Goal: Task Accomplishment & Management: Complete application form

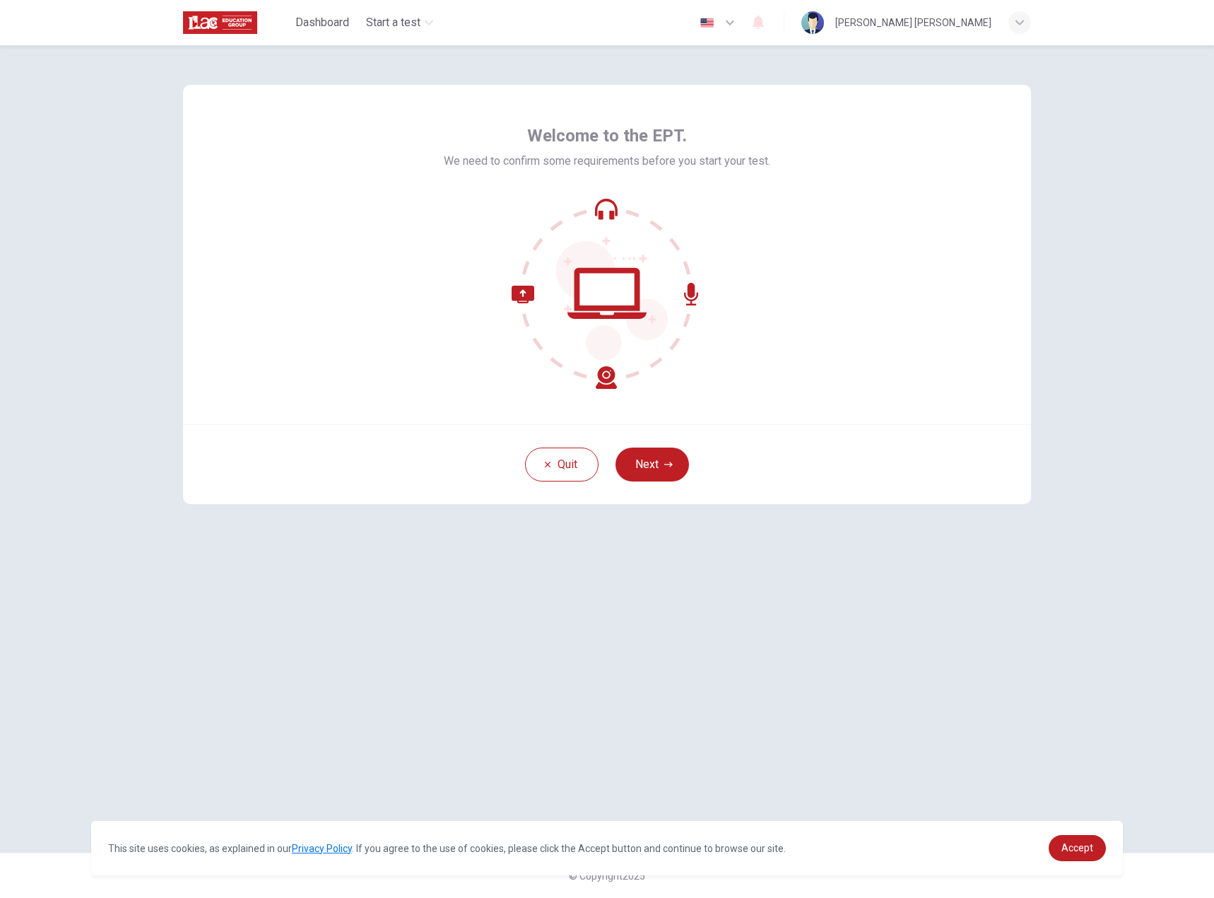
click at [649, 471] on button "Next" at bounding box center [653, 464] width 74 height 34
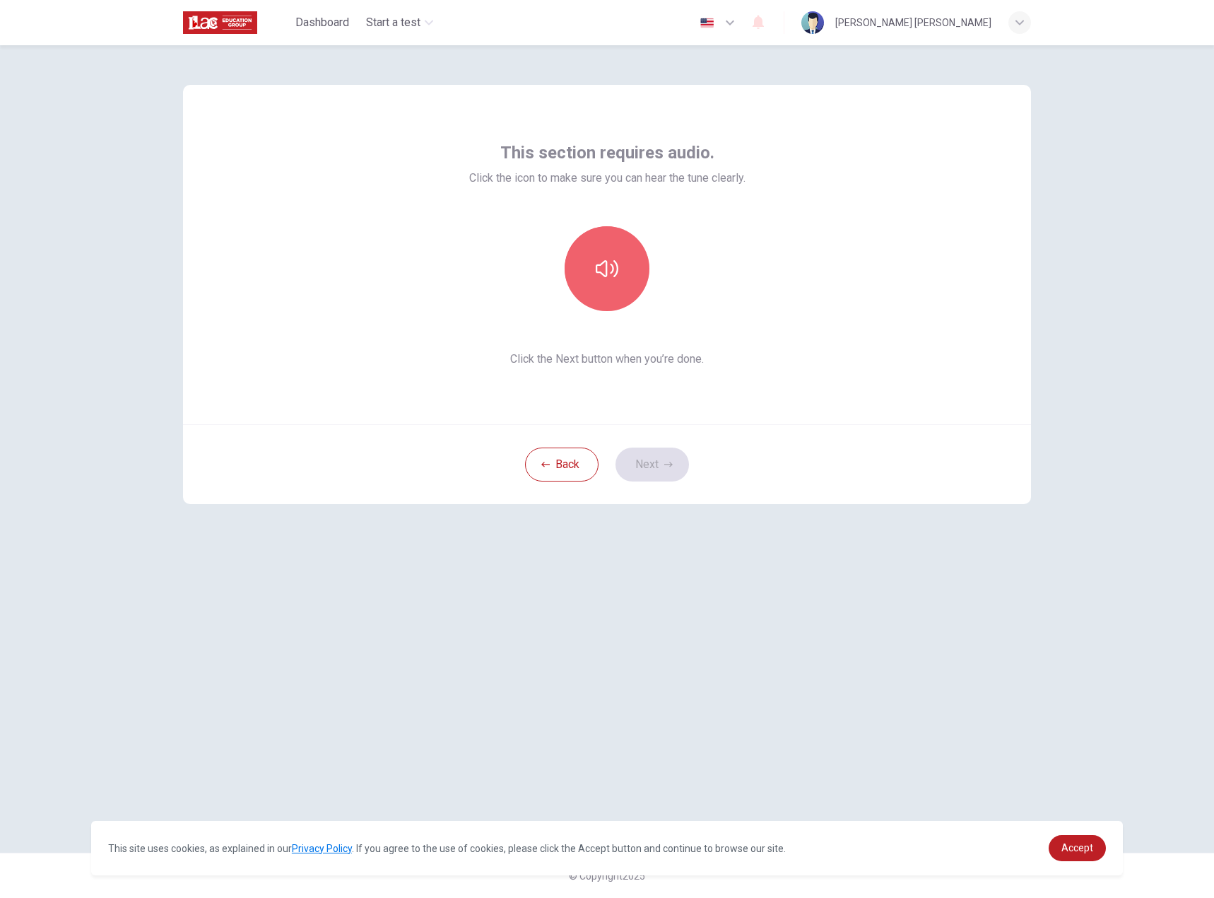
click at [594, 275] on button "button" at bounding box center [607, 268] width 85 height 85
click at [600, 256] on button "button" at bounding box center [607, 268] width 85 height 85
click at [652, 462] on button "Next" at bounding box center [653, 464] width 74 height 34
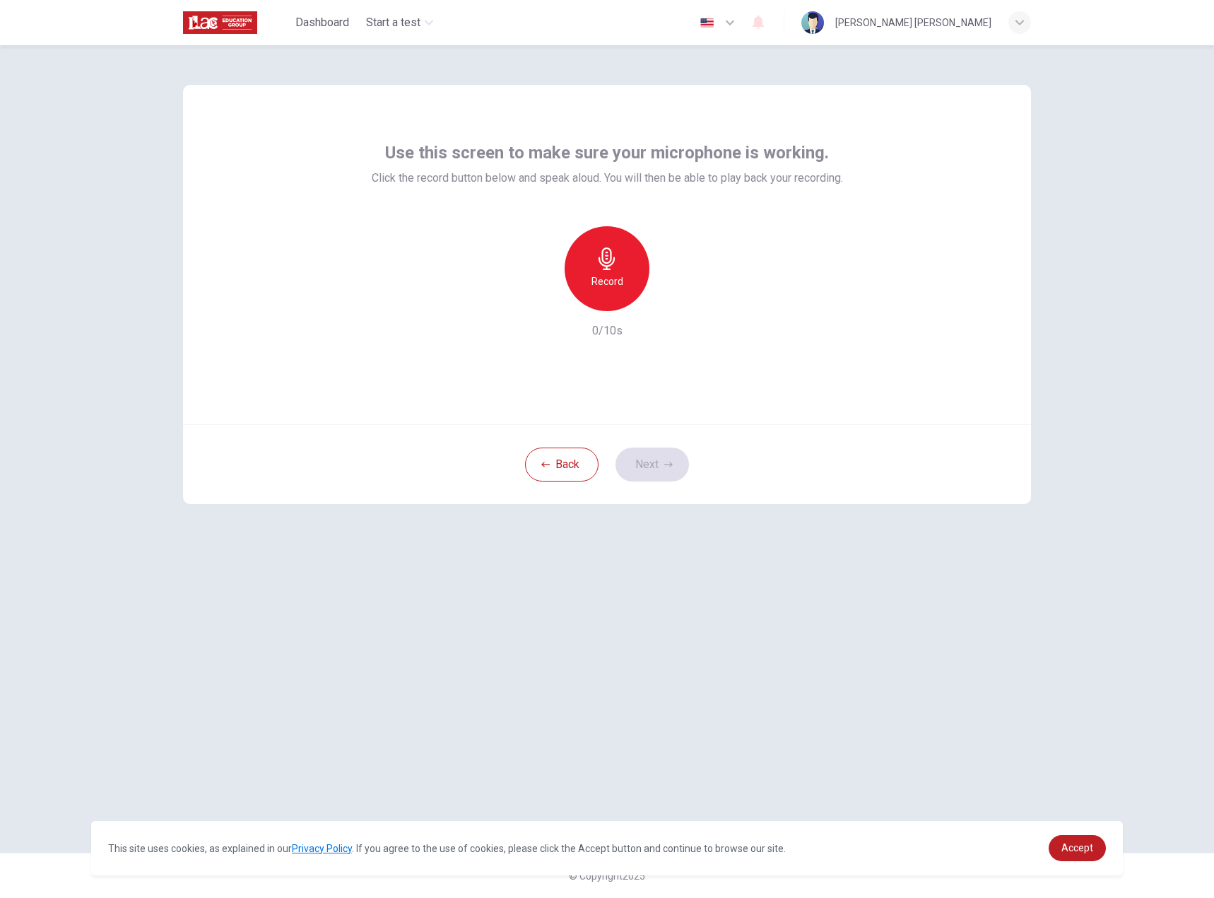
click at [612, 271] on div "Record" at bounding box center [607, 268] width 85 height 85
click at [643, 450] on button "Next" at bounding box center [653, 464] width 74 height 34
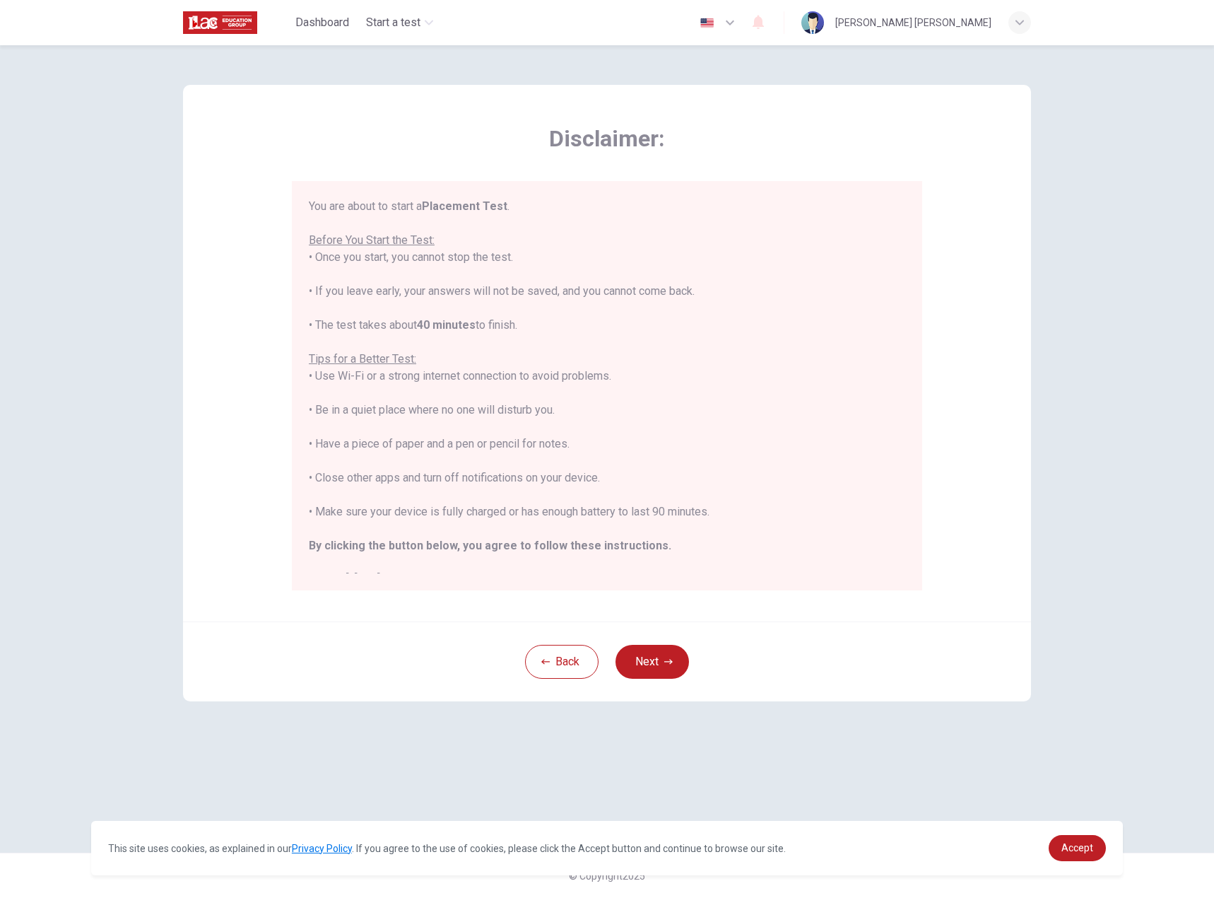
scroll to position [16, 0]
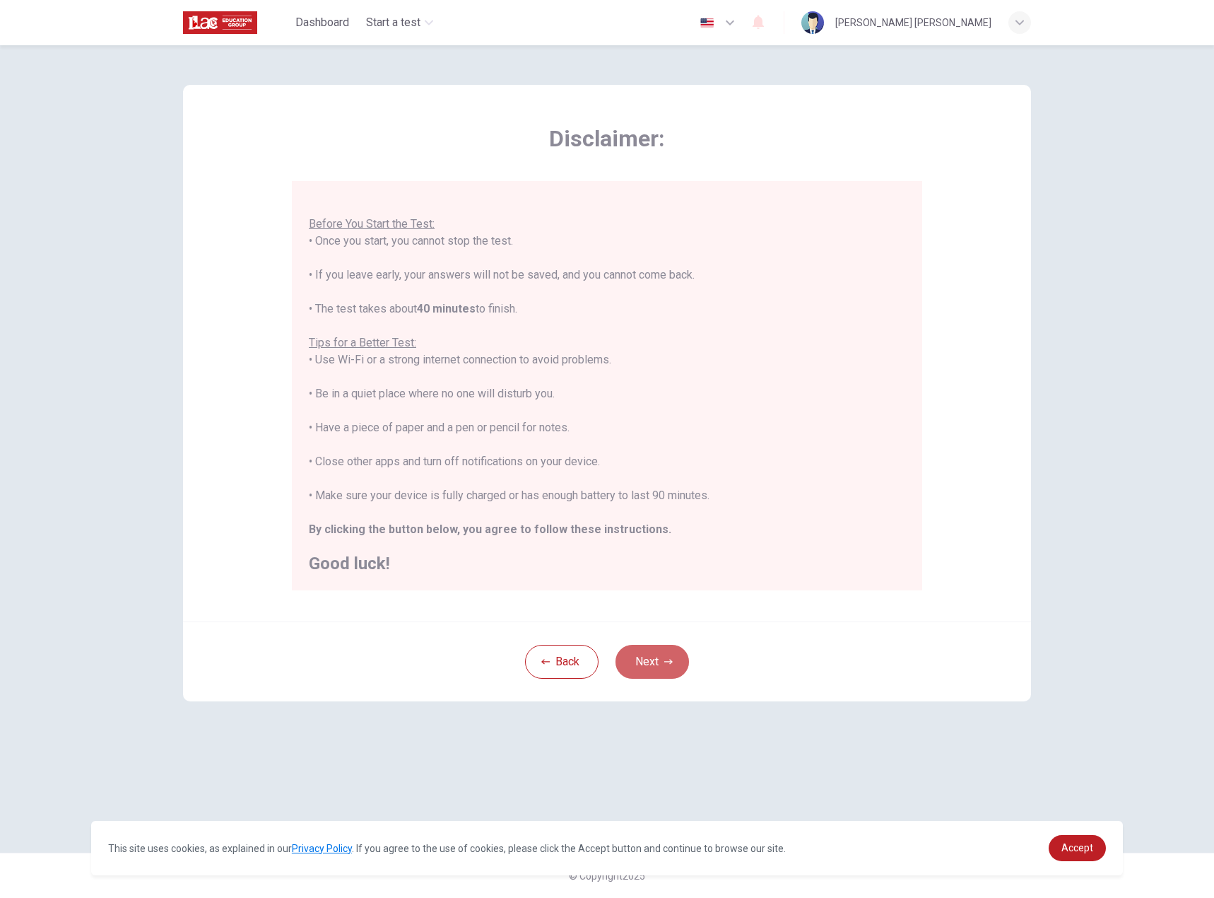
click at [646, 659] on button "Next" at bounding box center [653, 662] width 74 height 34
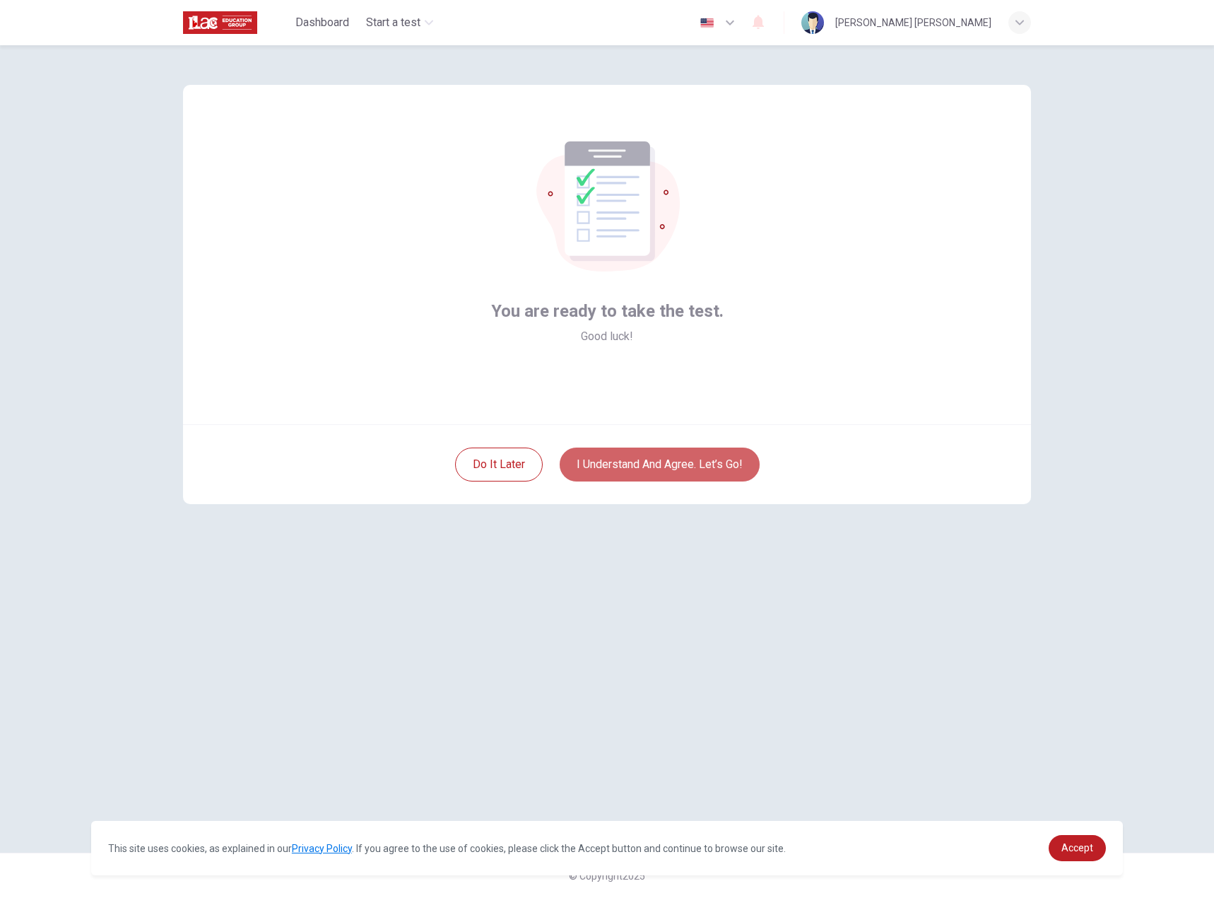
click at [636, 457] on button "I understand and agree. Let’s go!" at bounding box center [660, 464] width 200 height 34
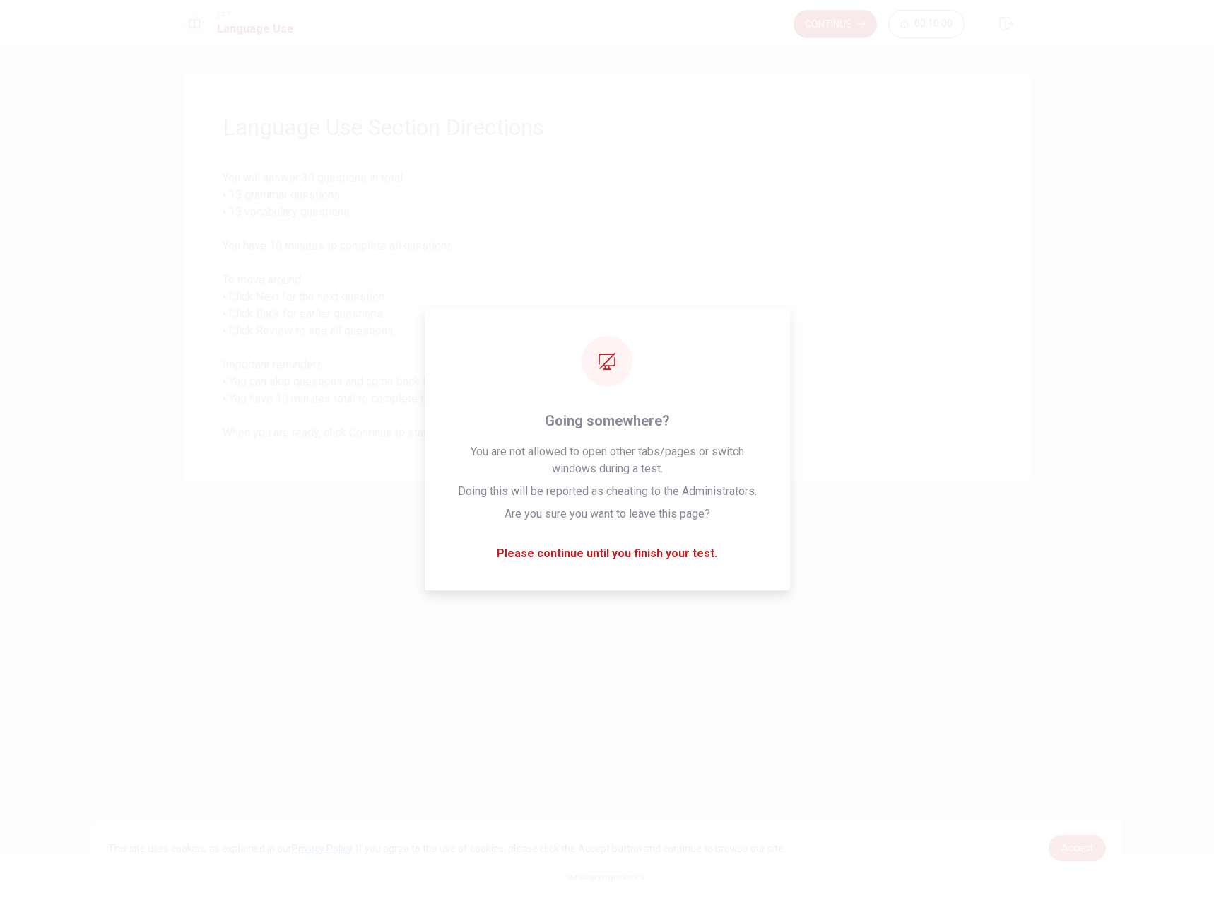
click at [1073, 844] on span "Accept" at bounding box center [1078, 847] width 32 height 11
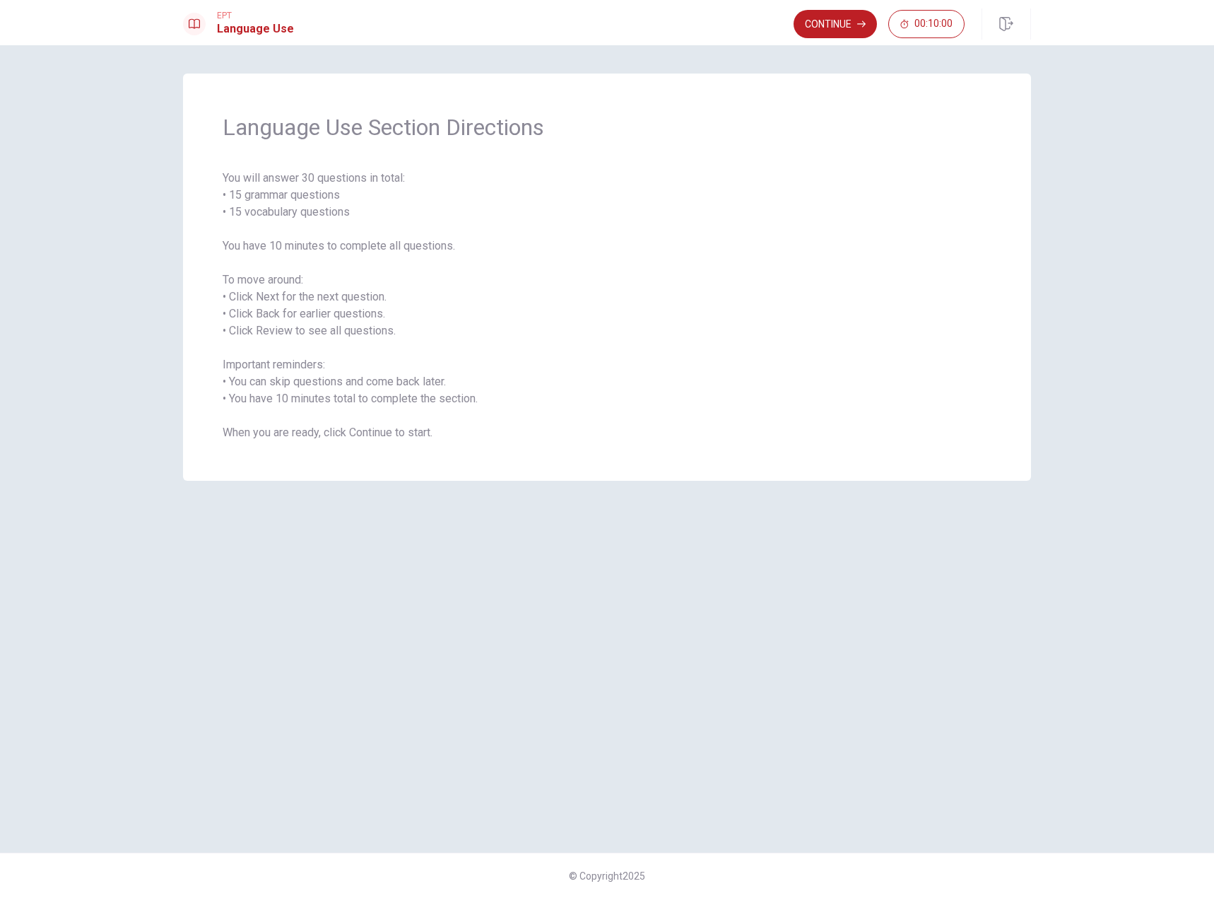
click at [816, 21] on button "Continue" at bounding box center [835, 24] width 83 height 28
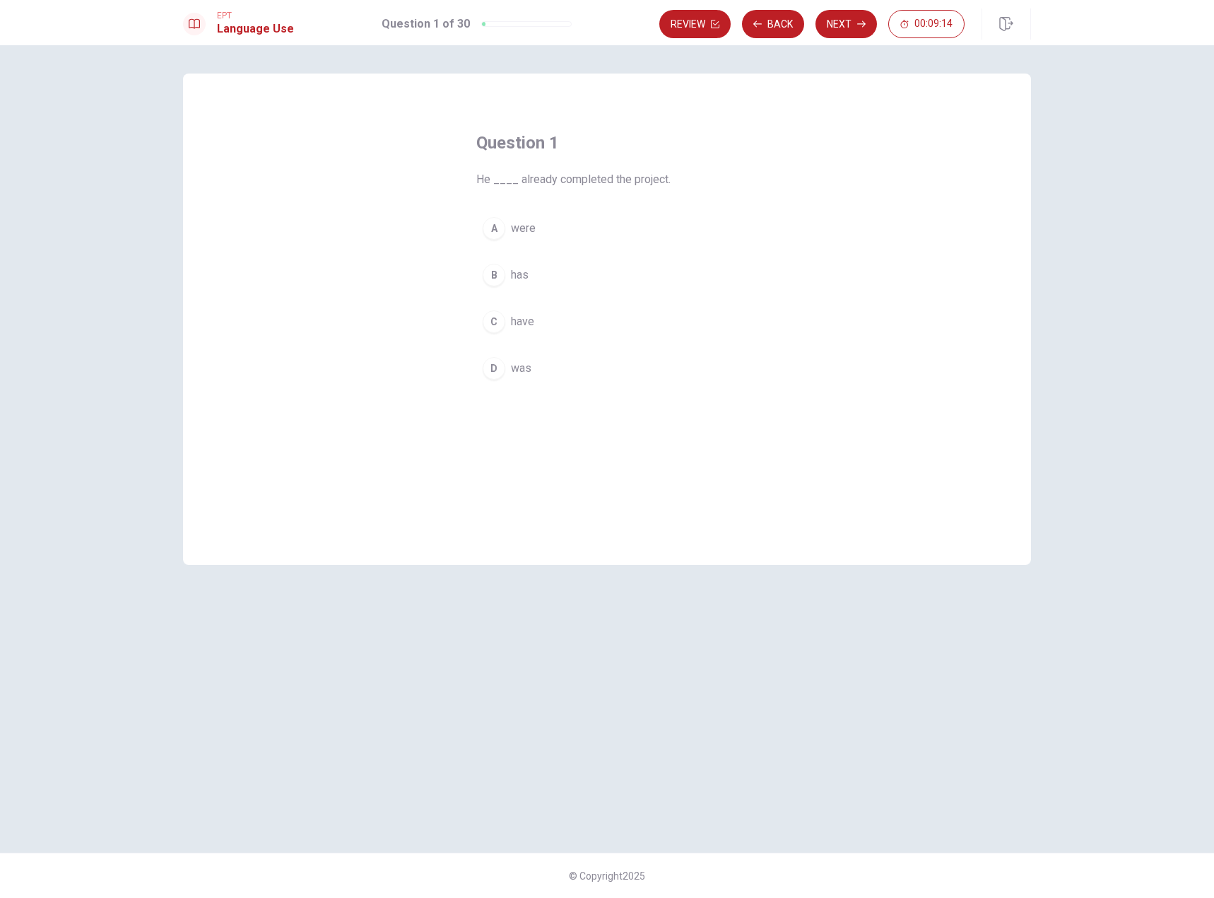
click at [520, 276] on span "has" at bounding box center [520, 274] width 18 height 17
click at [508, 274] on button "B has" at bounding box center [607, 274] width 262 height 35
click at [843, 29] on button "Next" at bounding box center [846, 24] width 61 height 28
click at [542, 319] on span "was worked" at bounding box center [541, 321] width 60 height 17
click at [857, 23] on icon "button" at bounding box center [861, 24] width 8 height 8
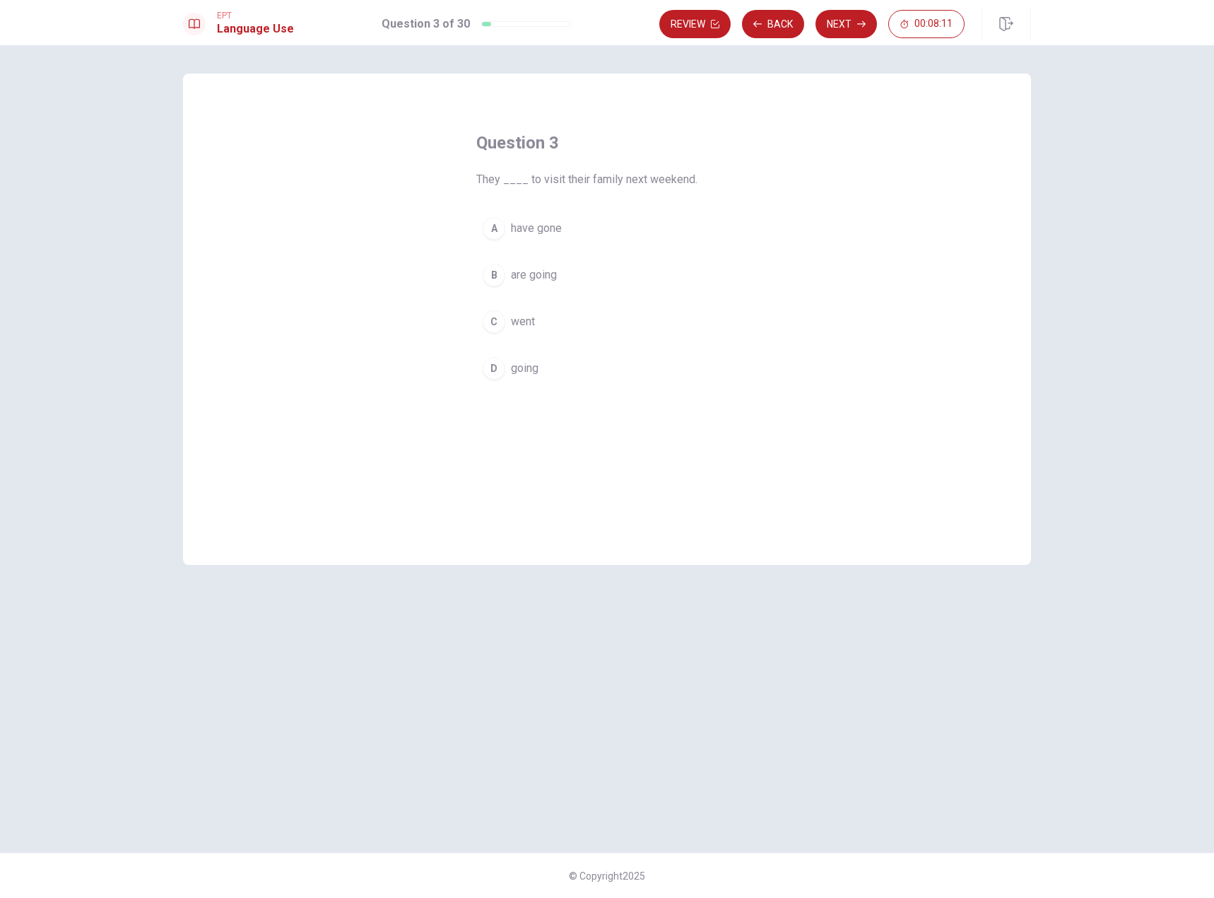
click at [530, 276] on span "are going" at bounding box center [534, 274] width 46 height 17
click at [838, 27] on button "Next" at bounding box center [846, 24] width 61 height 28
click at [532, 322] on button "C was" at bounding box center [607, 321] width 262 height 35
click at [865, 22] on icon "button" at bounding box center [861, 24] width 8 height 8
click at [785, 28] on button "Back" at bounding box center [773, 24] width 62 height 28
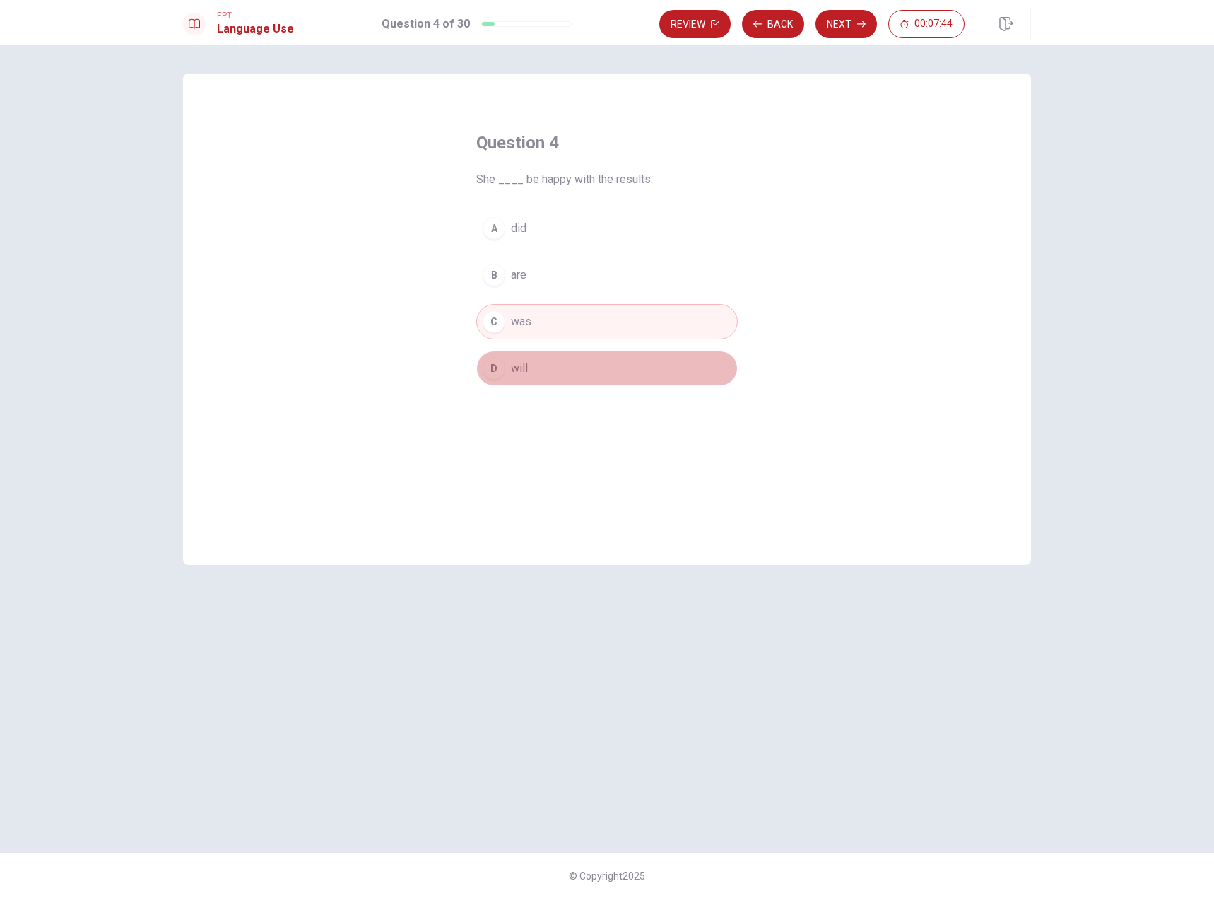
click at [519, 363] on span "will" at bounding box center [519, 368] width 17 height 17
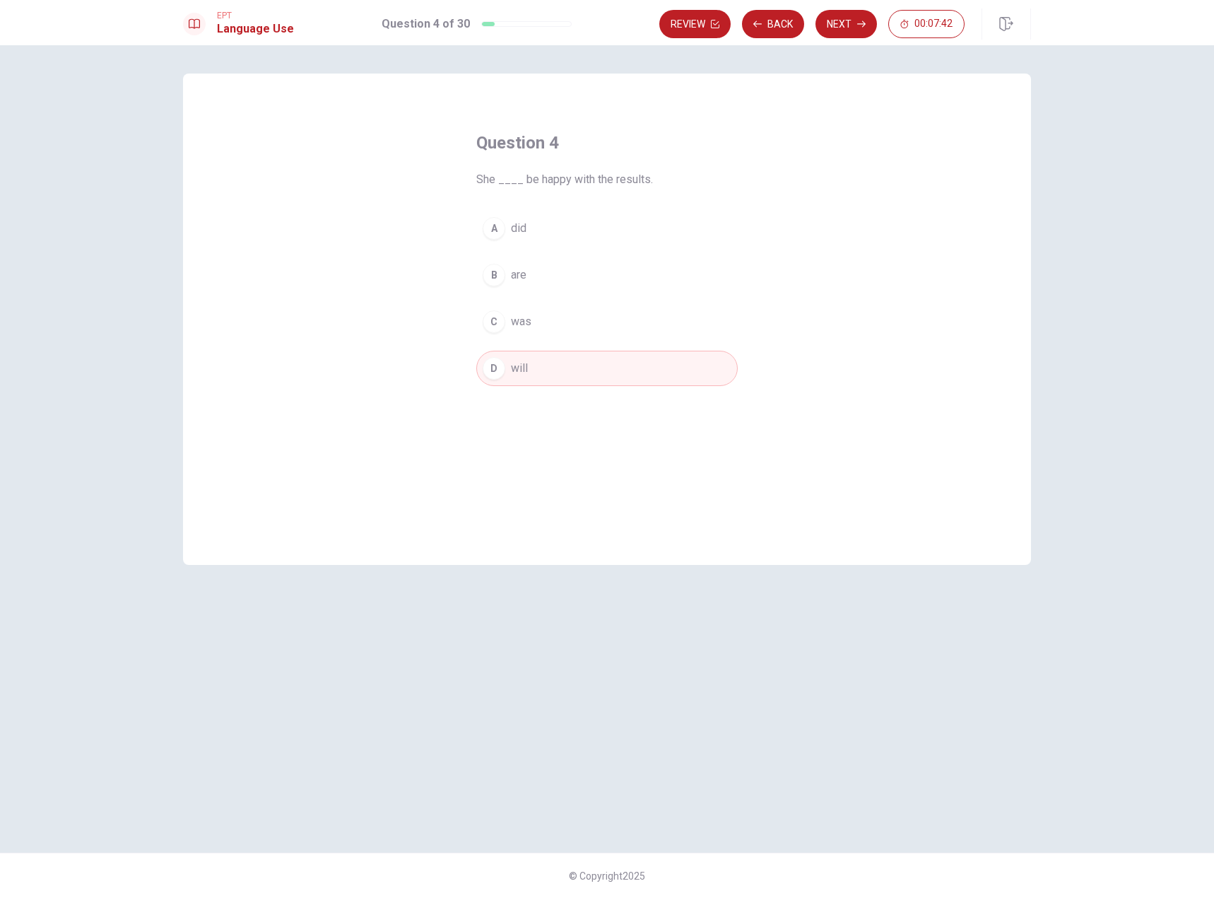
click at [863, 26] on icon "button" at bounding box center [861, 24] width 8 height 6
click at [524, 276] on span "run" at bounding box center [518, 274] width 15 height 17
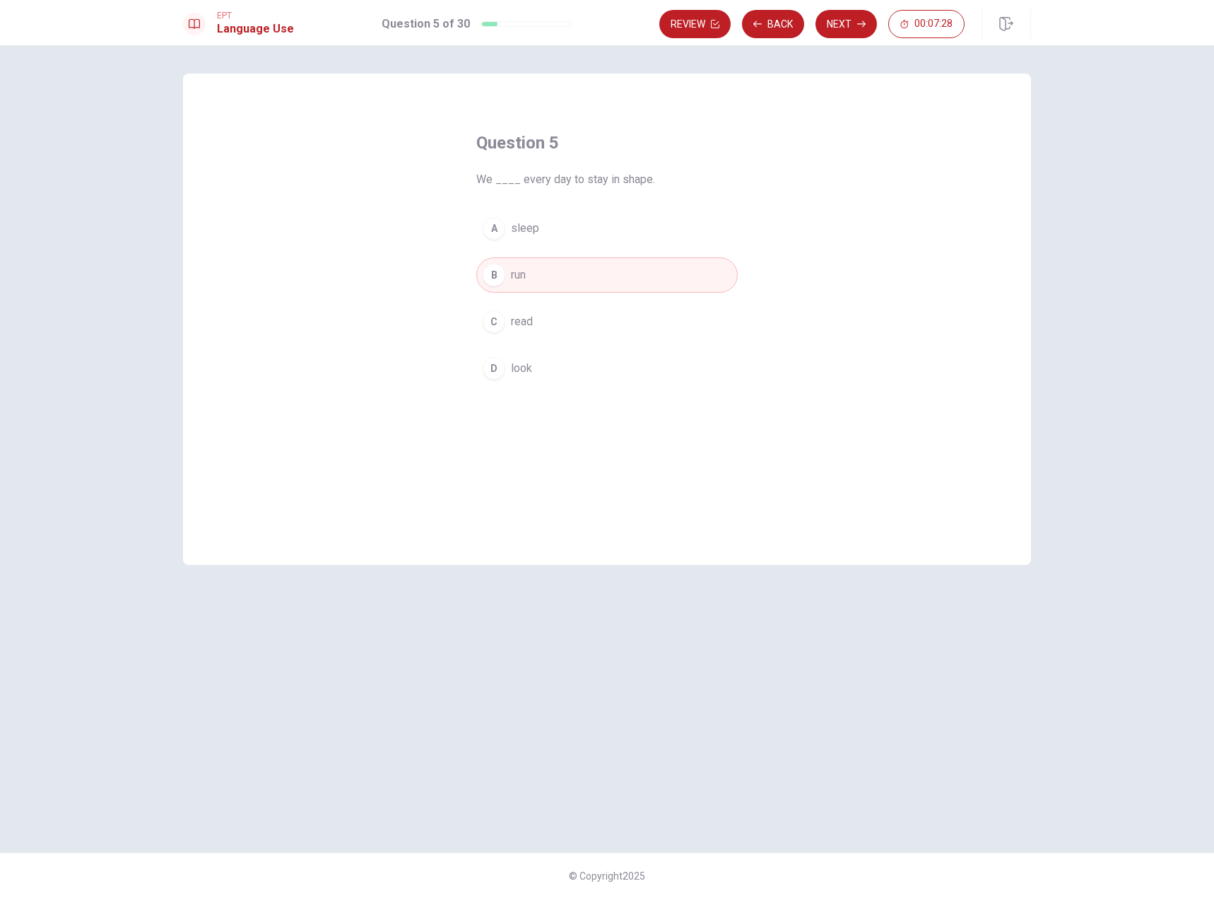
click at [847, 23] on button "Next" at bounding box center [846, 24] width 61 height 28
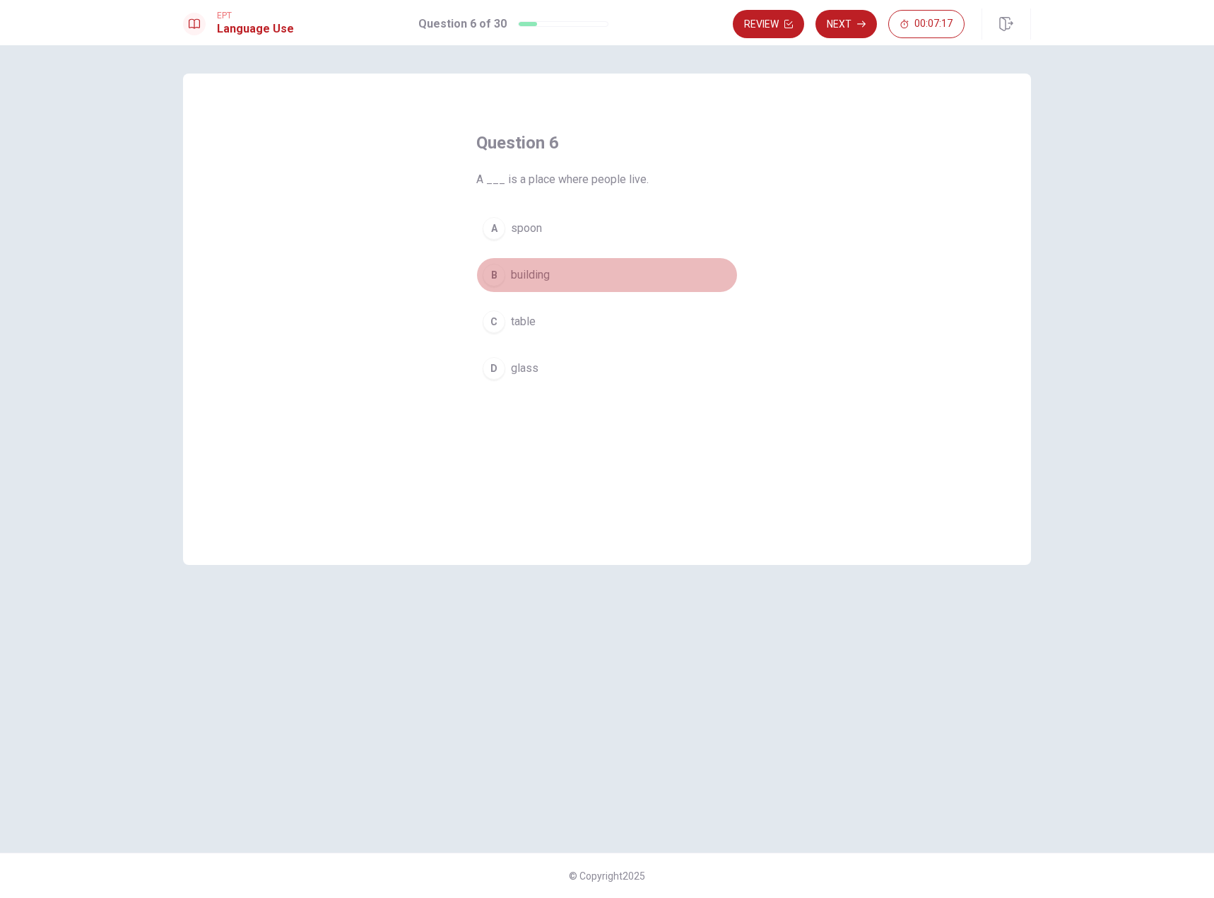
click at [536, 269] on span "building" at bounding box center [530, 274] width 39 height 17
click at [835, 26] on button "Next" at bounding box center [846, 24] width 61 height 28
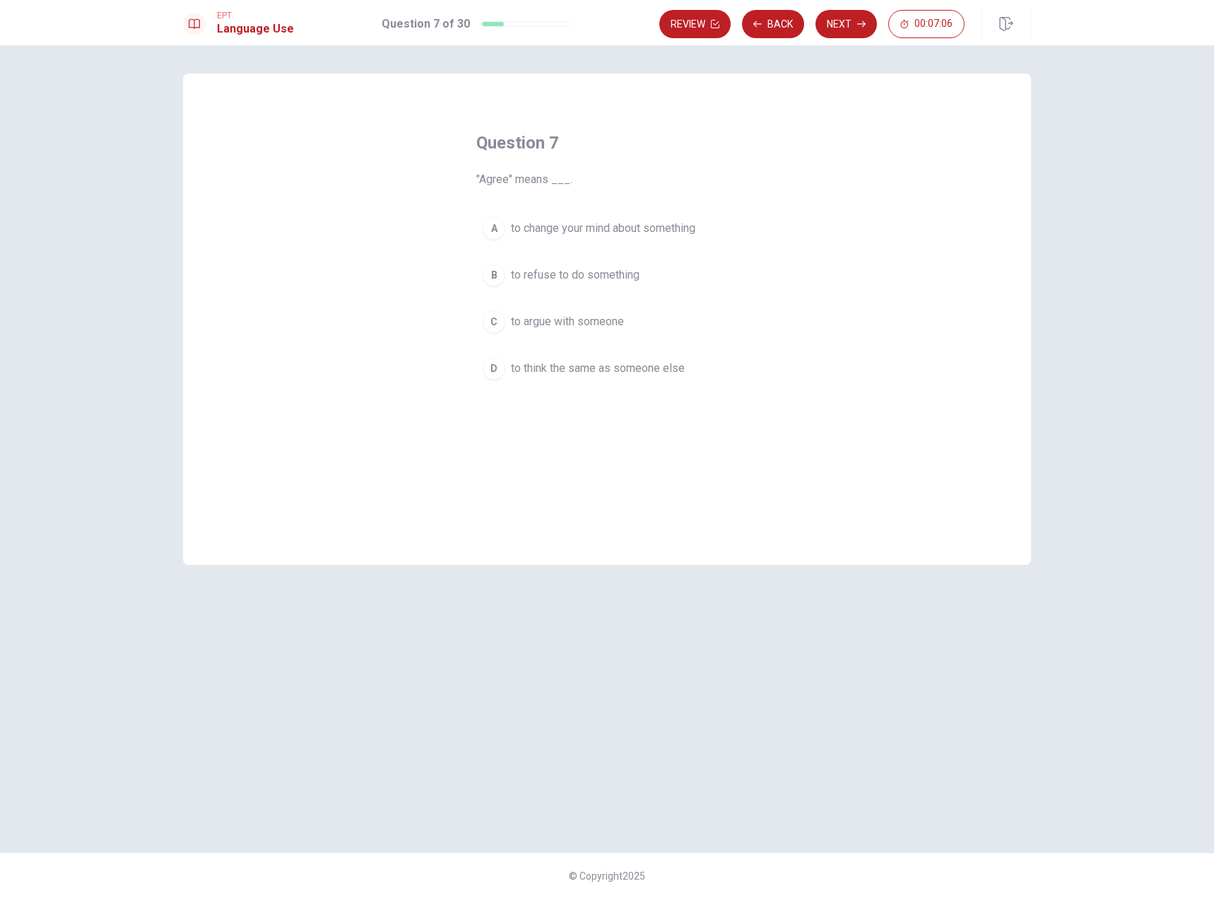
click at [590, 370] on span "to think the same as someone else" at bounding box center [598, 368] width 174 height 17
click at [842, 13] on button "Next" at bounding box center [846, 24] width 61 height 28
click at [517, 227] on span "tree" at bounding box center [521, 228] width 20 height 17
click at [838, 24] on button "Next" at bounding box center [846, 24] width 61 height 28
click at [541, 226] on span "bracelet" at bounding box center [531, 228] width 40 height 17
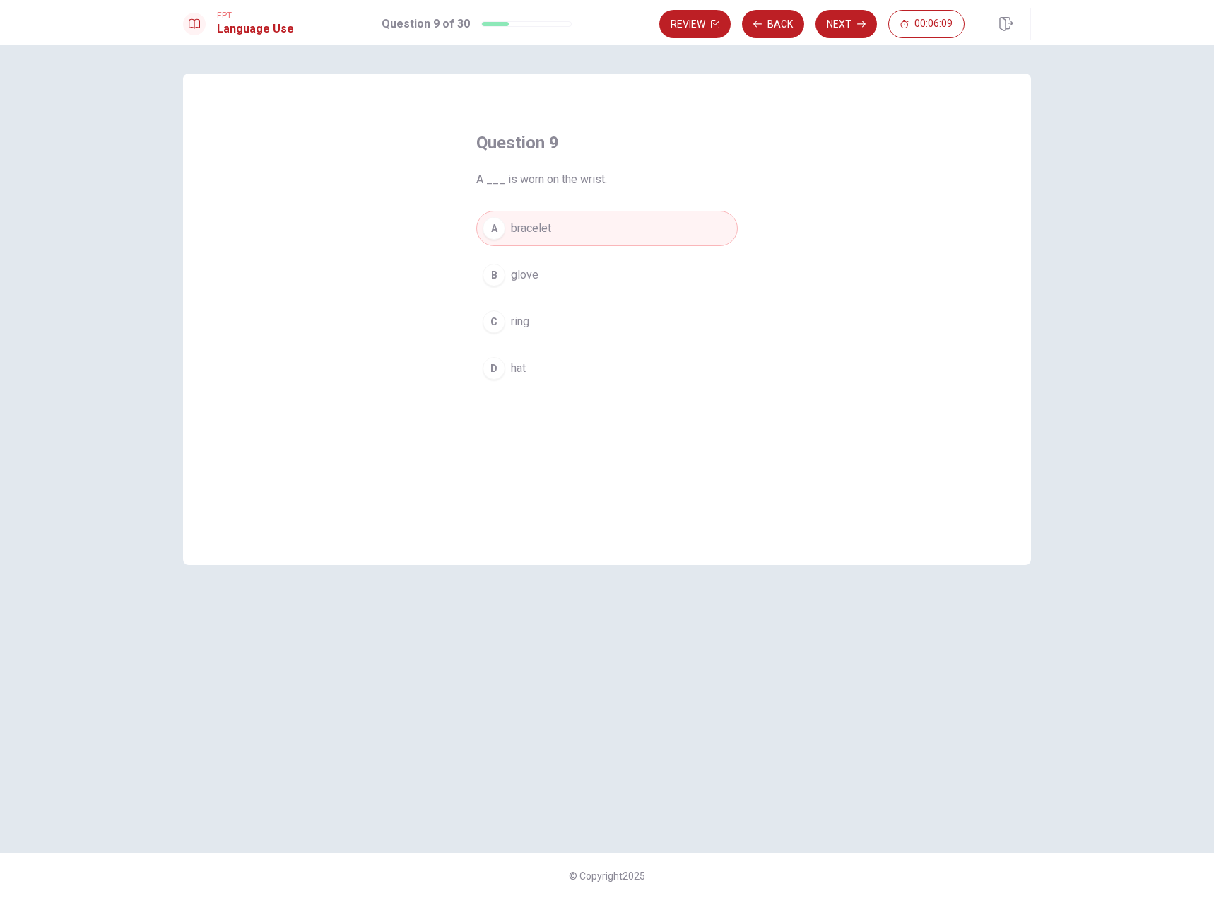
click at [843, 25] on button "Next" at bounding box center [846, 24] width 61 height 28
click at [524, 228] on span "Did" at bounding box center [519, 228] width 17 height 17
click at [852, 21] on button "Next" at bounding box center [846, 24] width 61 height 28
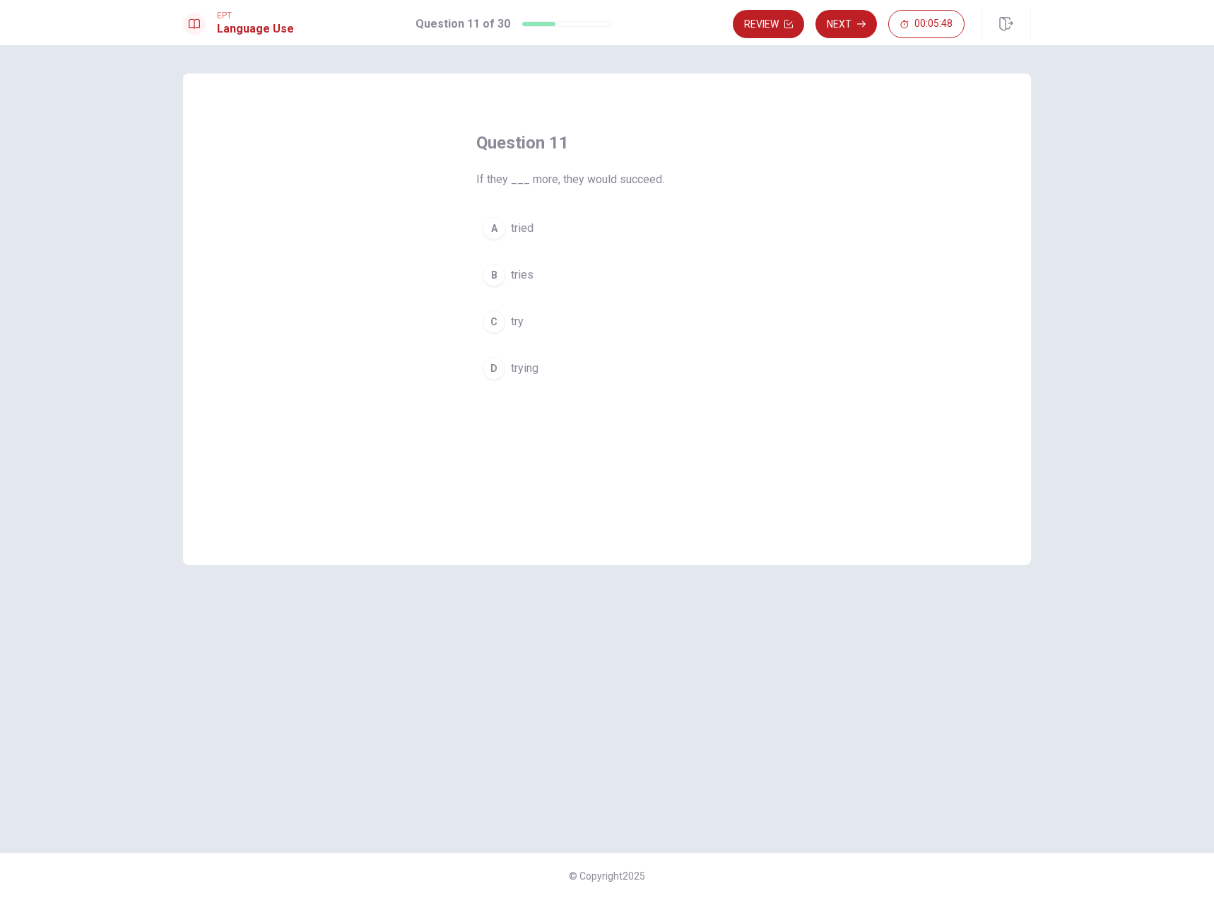
click at [523, 322] on span "try" at bounding box center [517, 321] width 13 height 17
click at [530, 227] on span "tried" at bounding box center [522, 228] width 23 height 17
click at [845, 20] on button "Next" at bounding box center [846, 24] width 61 height 28
click at [557, 269] on span "are studying" at bounding box center [541, 274] width 61 height 17
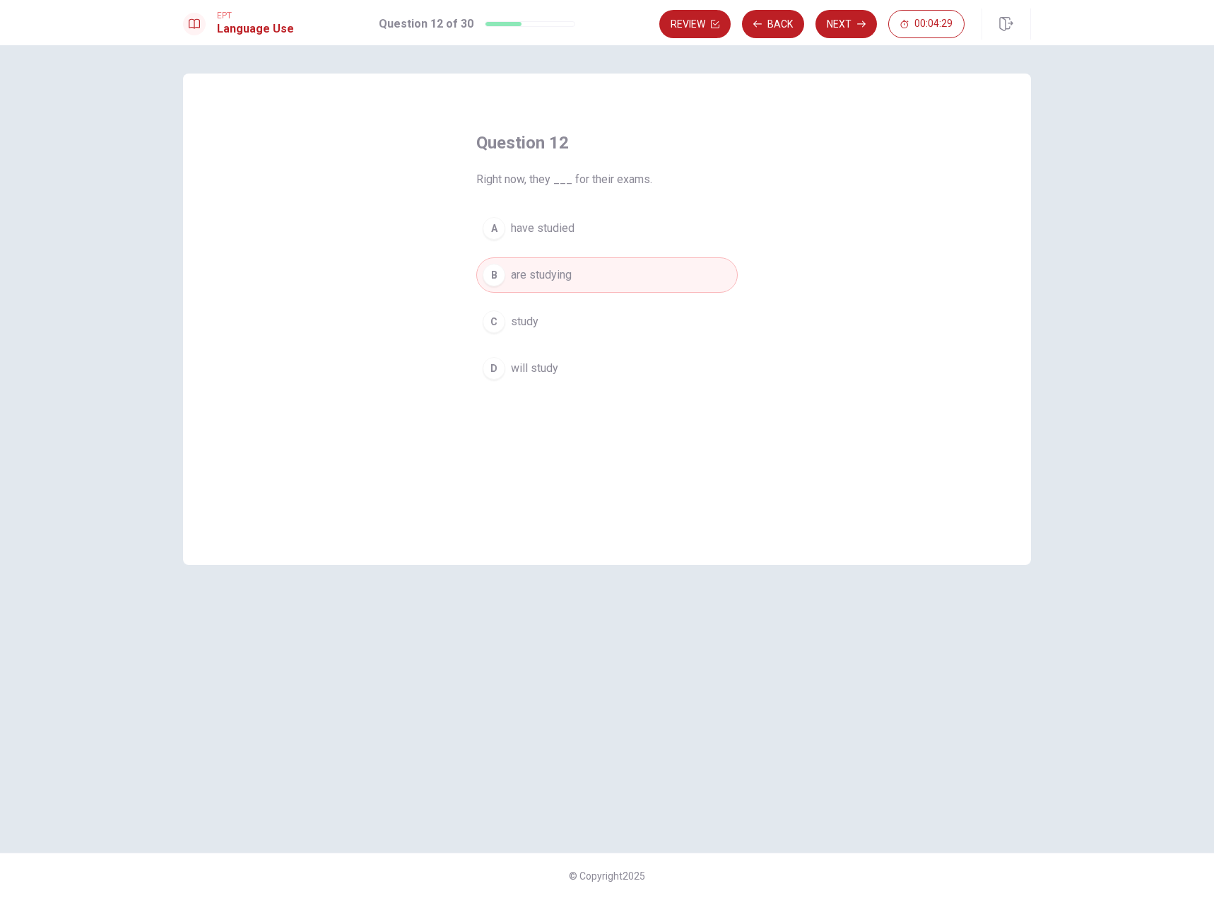
click at [849, 11] on button "Next" at bounding box center [846, 24] width 61 height 28
click at [515, 230] on span "at" at bounding box center [515, 228] width 9 height 17
click at [838, 21] on button "Next" at bounding box center [846, 24] width 61 height 28
click at [517, 281] on span "will be" at bounding box center [527, 274] width 33 height 17
click at [841, 24] on button "Next" at bounding box center [846, 24] width 61 height 28
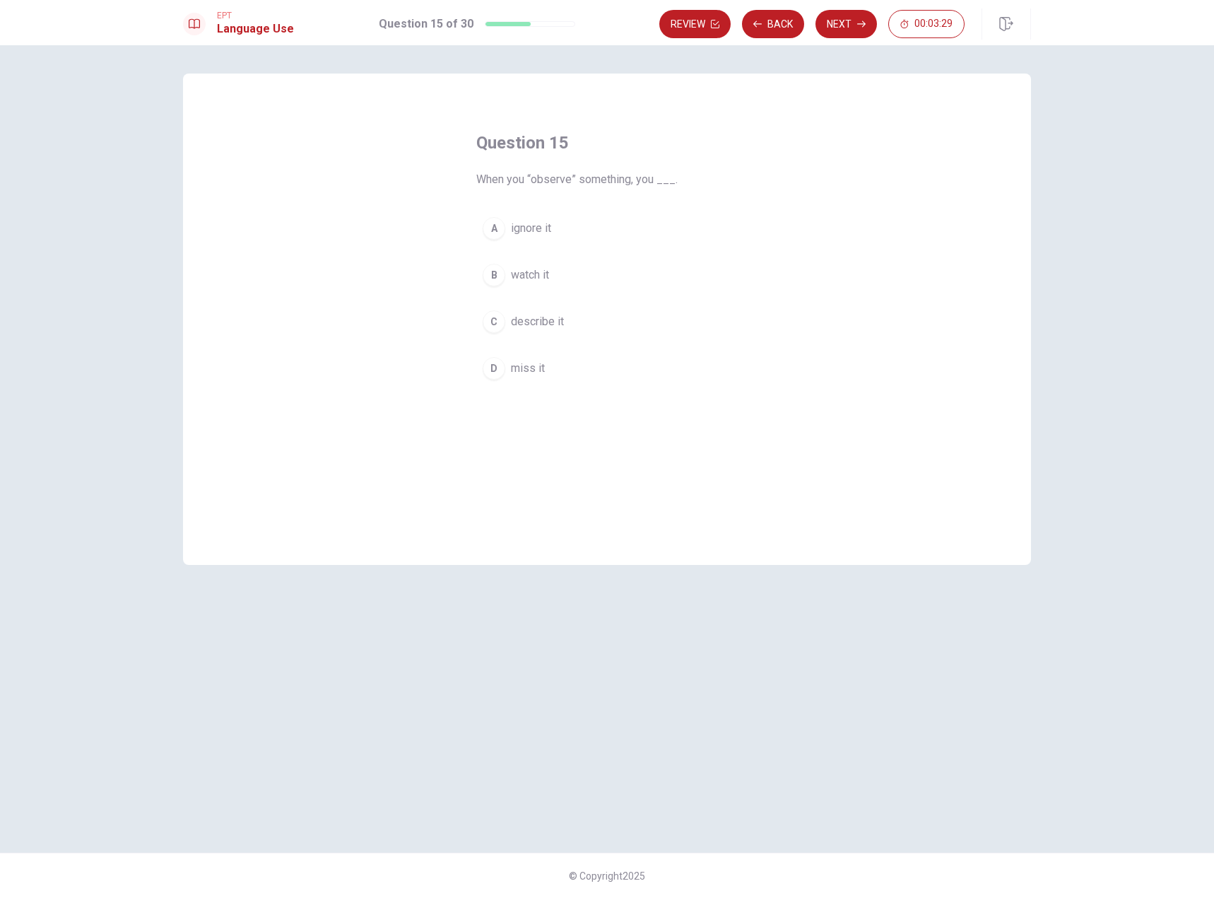
click at [561, 271] on button "B watch it" at bounding box center [607, 274] width 262 height 35
click at [857, 22] on button "Next" at bounding box center [846, 24] width 61 height 28
click at [521, 319] on span "rural" at bounding box center [521, 321] width 21 height 17
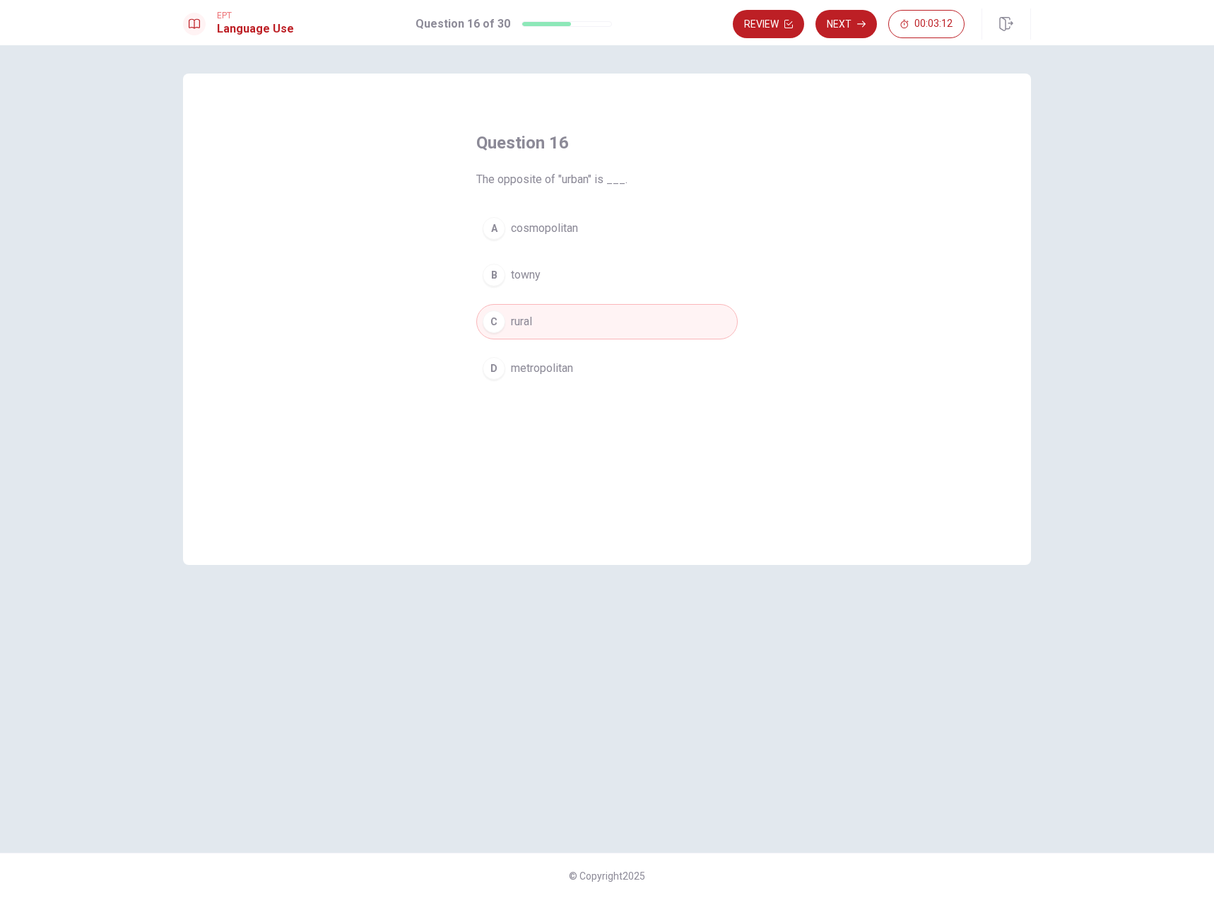
click at [835, 22] on button "Next" at bounding box center [846, 24] width 61 height 28
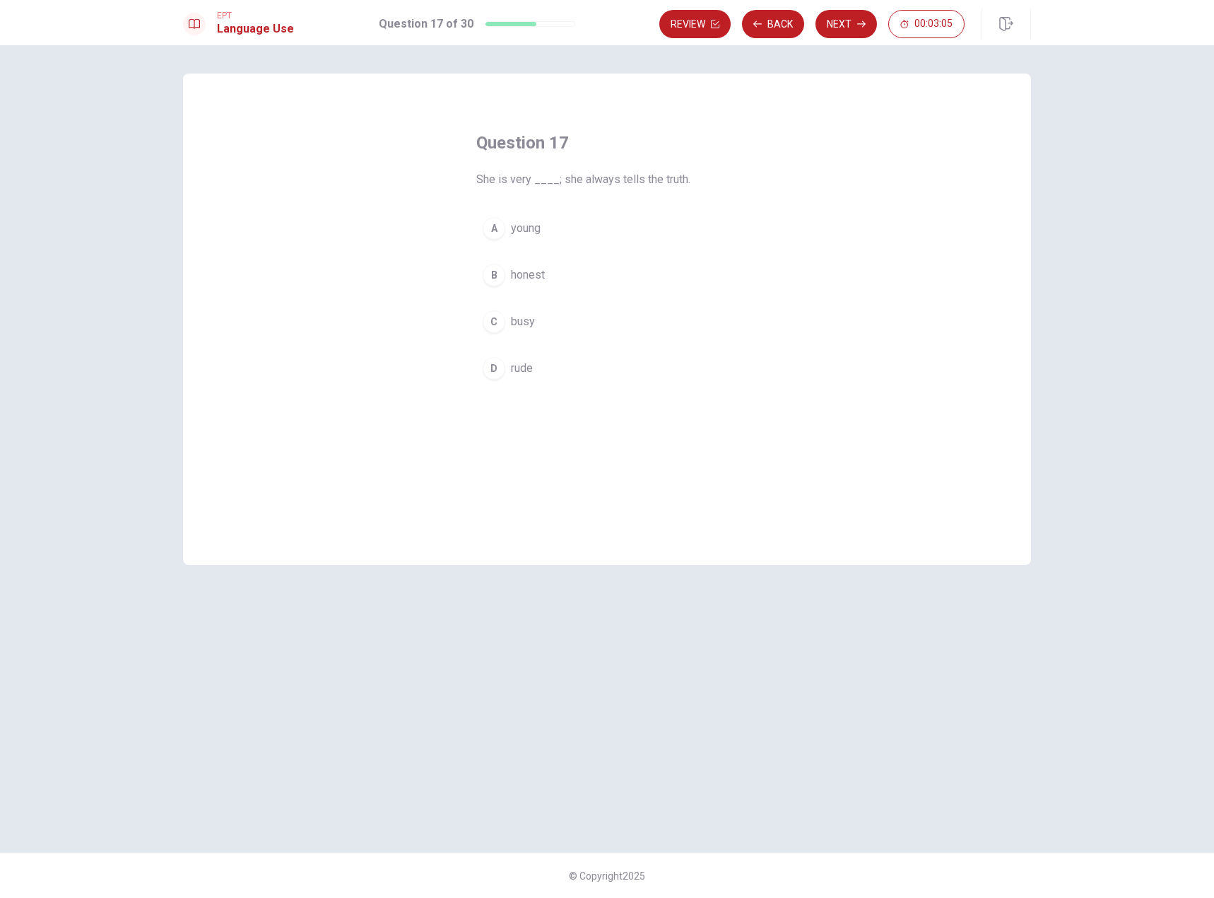
click at [544, 273] on span "honest" at bounding box center [528, 274] width 34 height 17
click at [855, 19] on button "Next" at bounding box center [846, 24] width 61 height 28
click at [527, 327] on span "bag" at bounding box center [520, 321] width 18 height 17
click at [833, 21] on button "Next" at bounding box center [846, 24] width 61 height 28
click at [762, 19] on button "Back" at bounding box center [773, 24] width 62 height 28
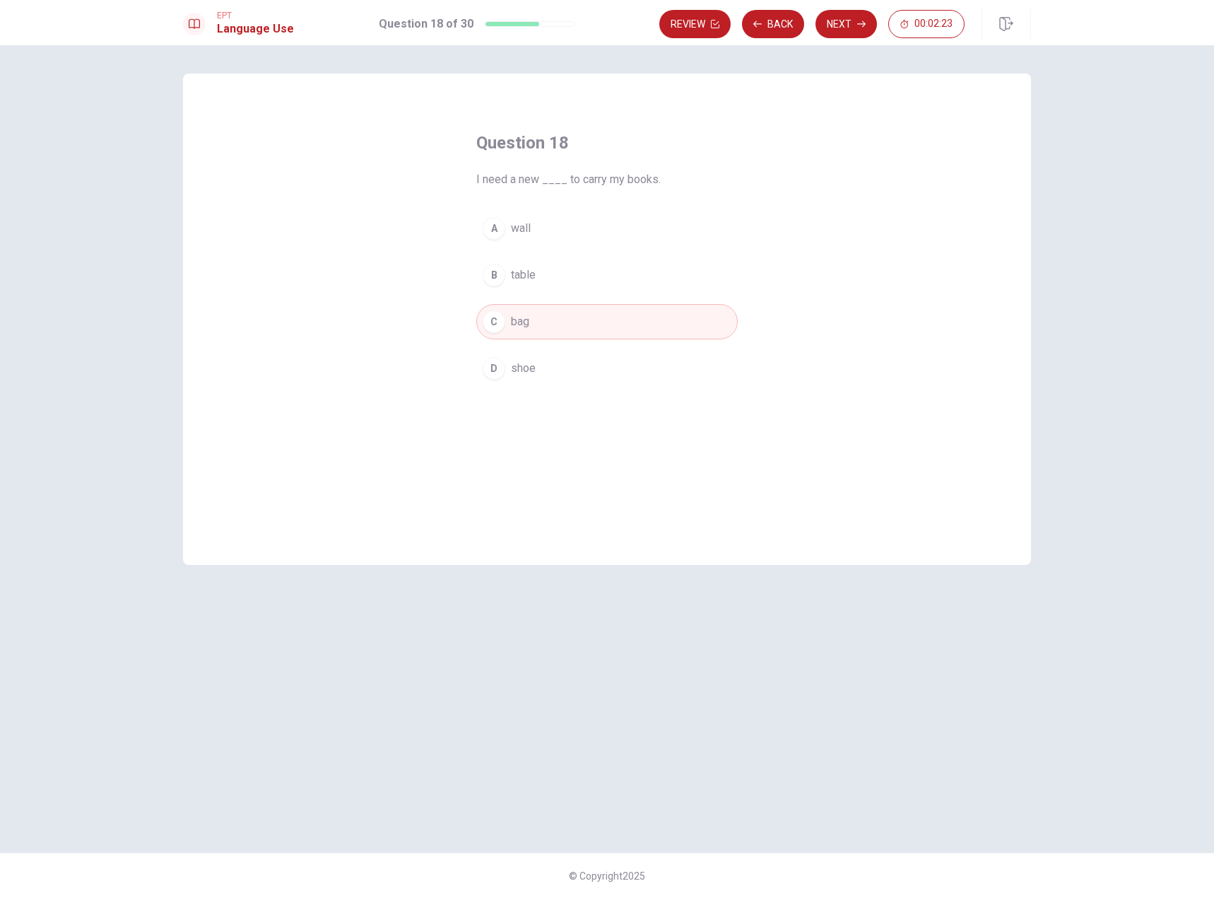
click at [846, 23] on button "Next" at bounding box center [846, 24] width 61 height 28
click at [521, 370] on span "hot" at bounding box center [519, 368] width 16 height 17
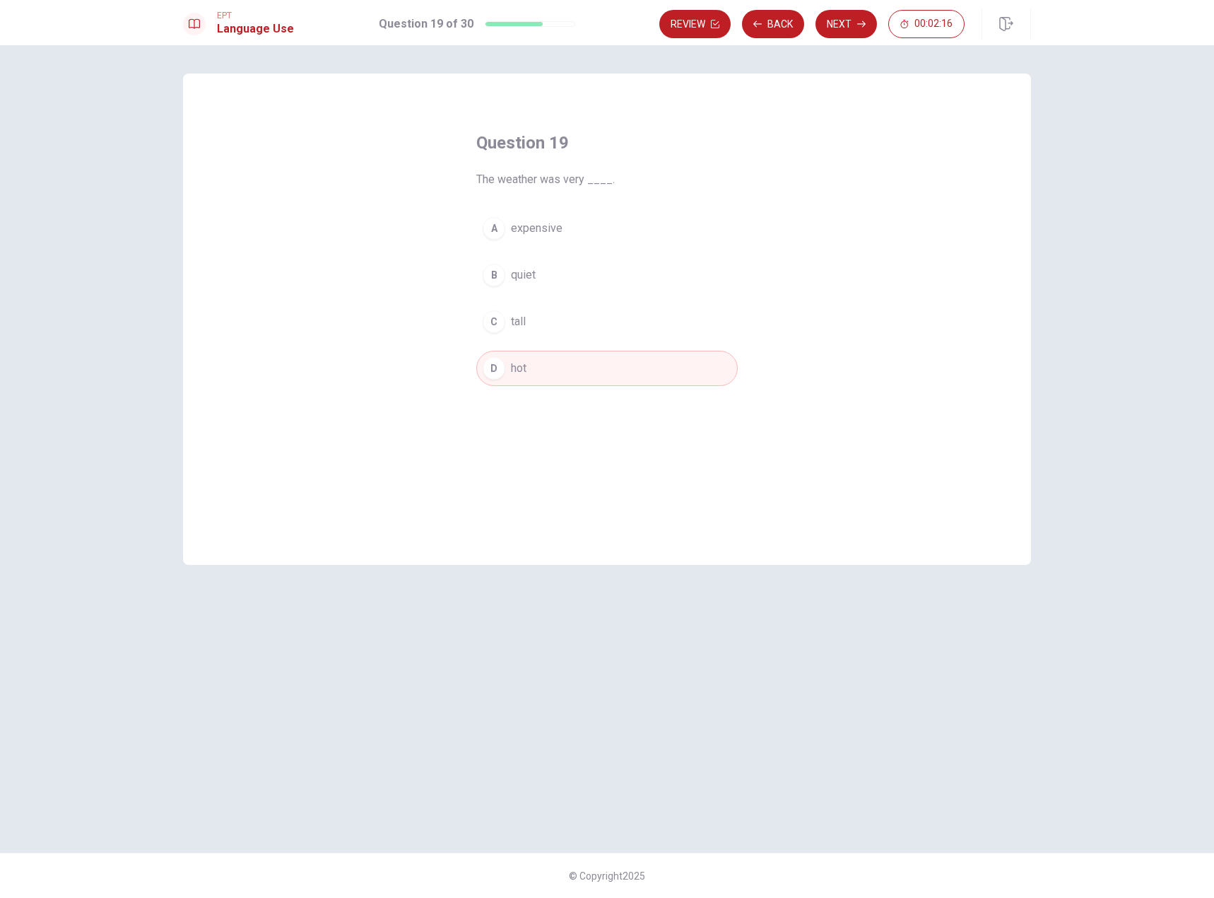
click at [859, 26] on icon "button" at bounding box center [861, 24] width 8 height 8
click at [517, 226] on span "Do" at bounding box center [518, 228] width 14 height 17
click at [859, 28] on icon "button" at bounding box center [861, 24] width 8 height 8
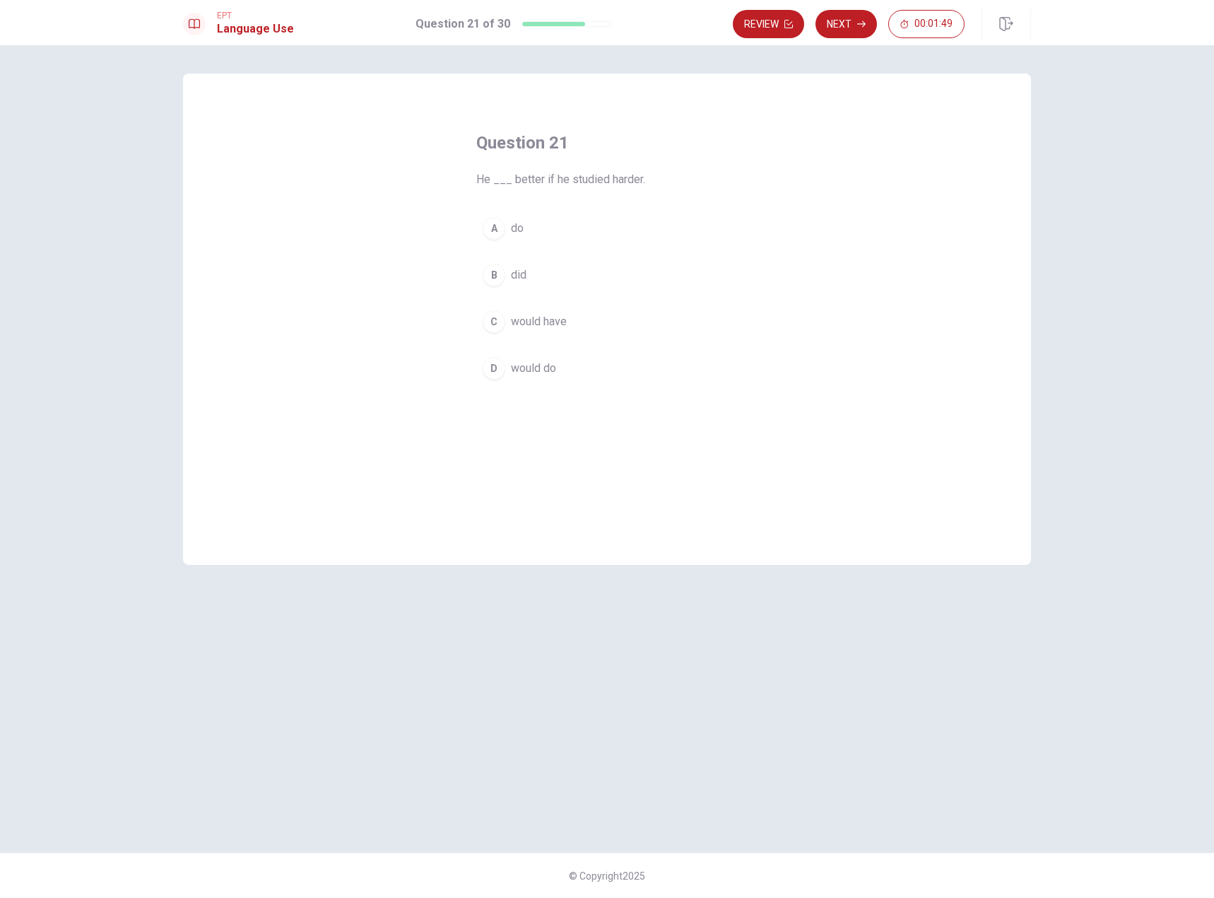
click at [566, 323] on span "would have" at bounding box center [539, 321] width 56 height 17
click at [853, 20] on button "Next" at bounding box center [846, 24] width 61 height 28
click at [540, 368] on button "D have" at bounding box center [607, 368] width 262 height 35
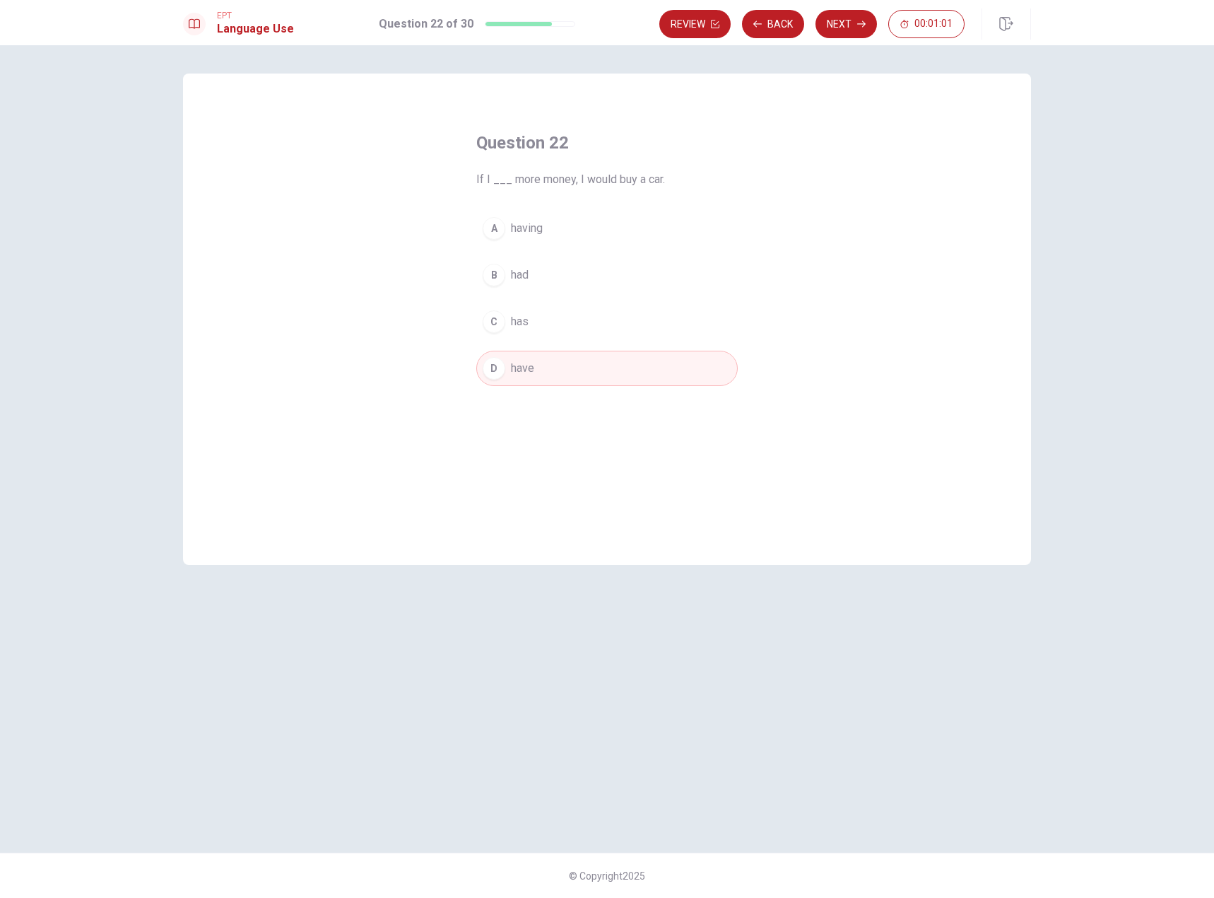
click at [530, 276] on button "B had" at bounding box center [607, 274] width 262 height 35
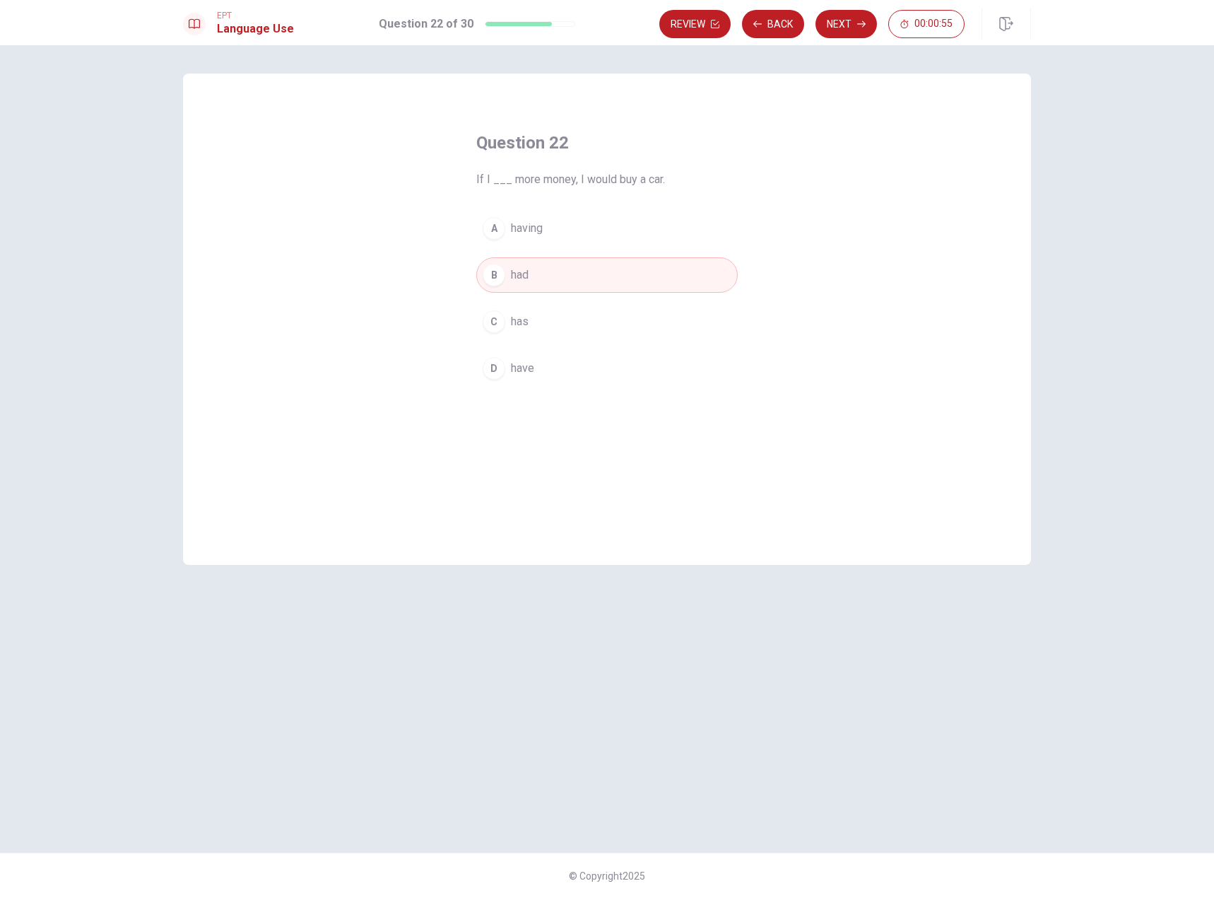
click at [848, 32] on button "Next" at bounding box center [846, 24] width 61 height 28
click at [544, 277] on span "filled out" at bounding box center [532, 274] width 43 height 17
click at [540, 359] on button "D fill out" at bounding box center [607, 368] width 262 height 35
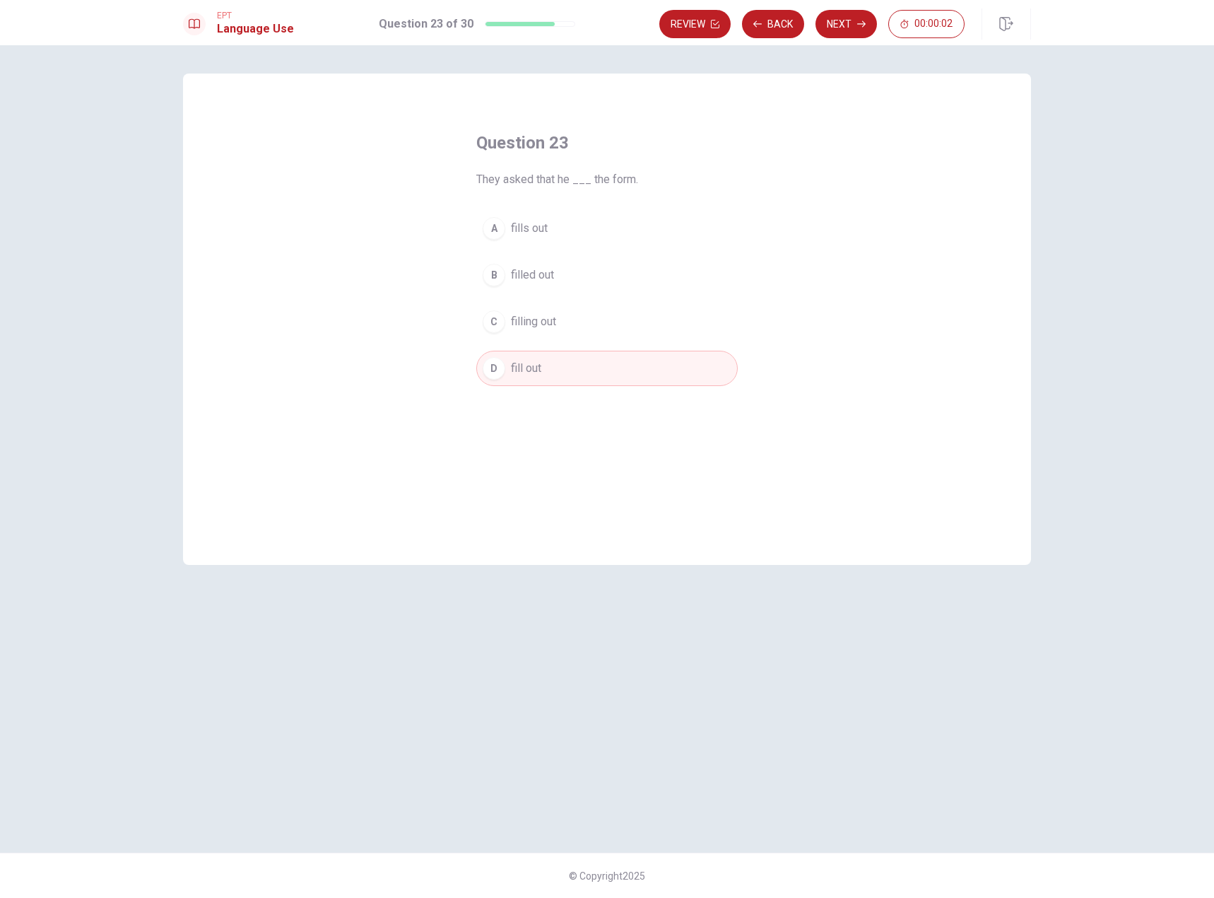
click at [835, 25] on button "Next" at bounding box center [846, 24] width 61 height 28
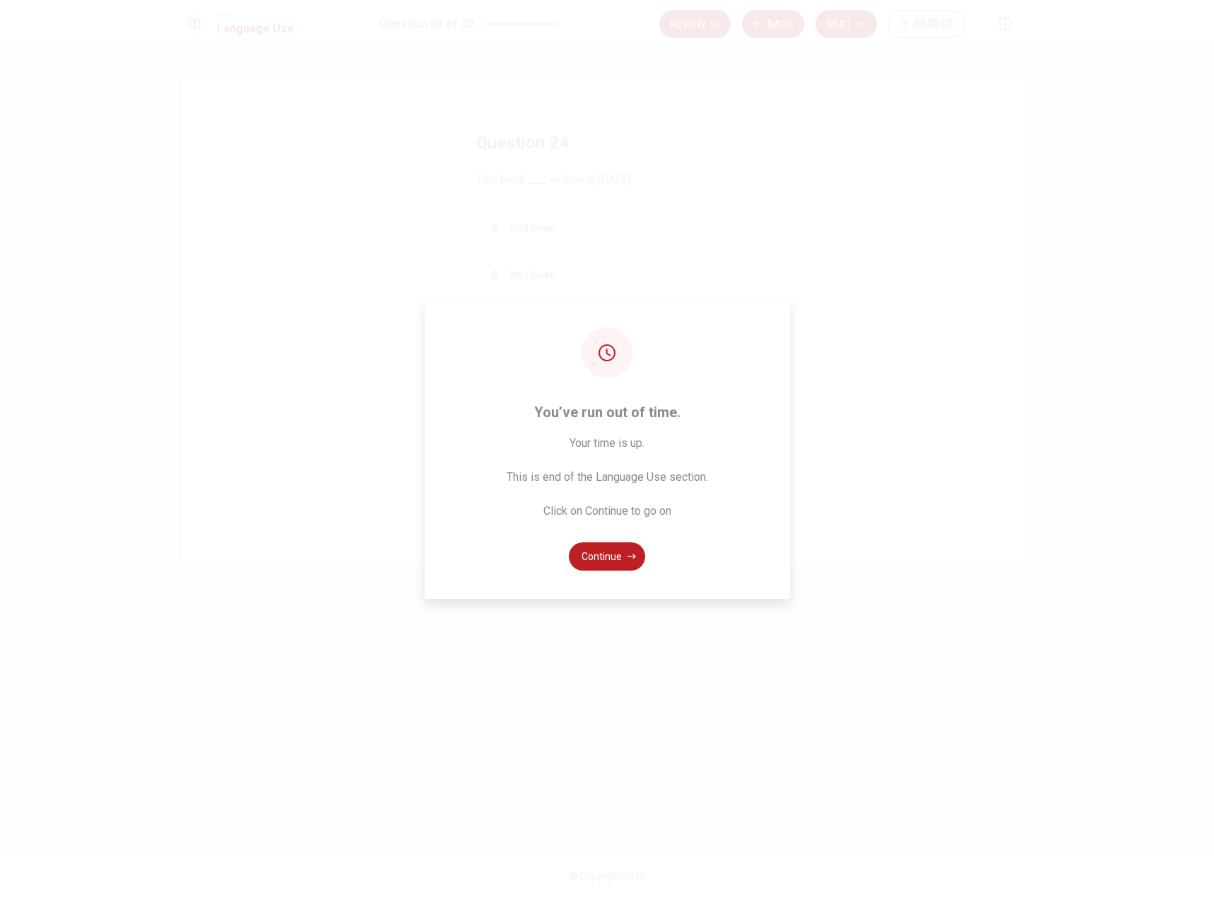
click at [606, 566] on button "Continue" at bounding box center [607, 556] width 76 height 28
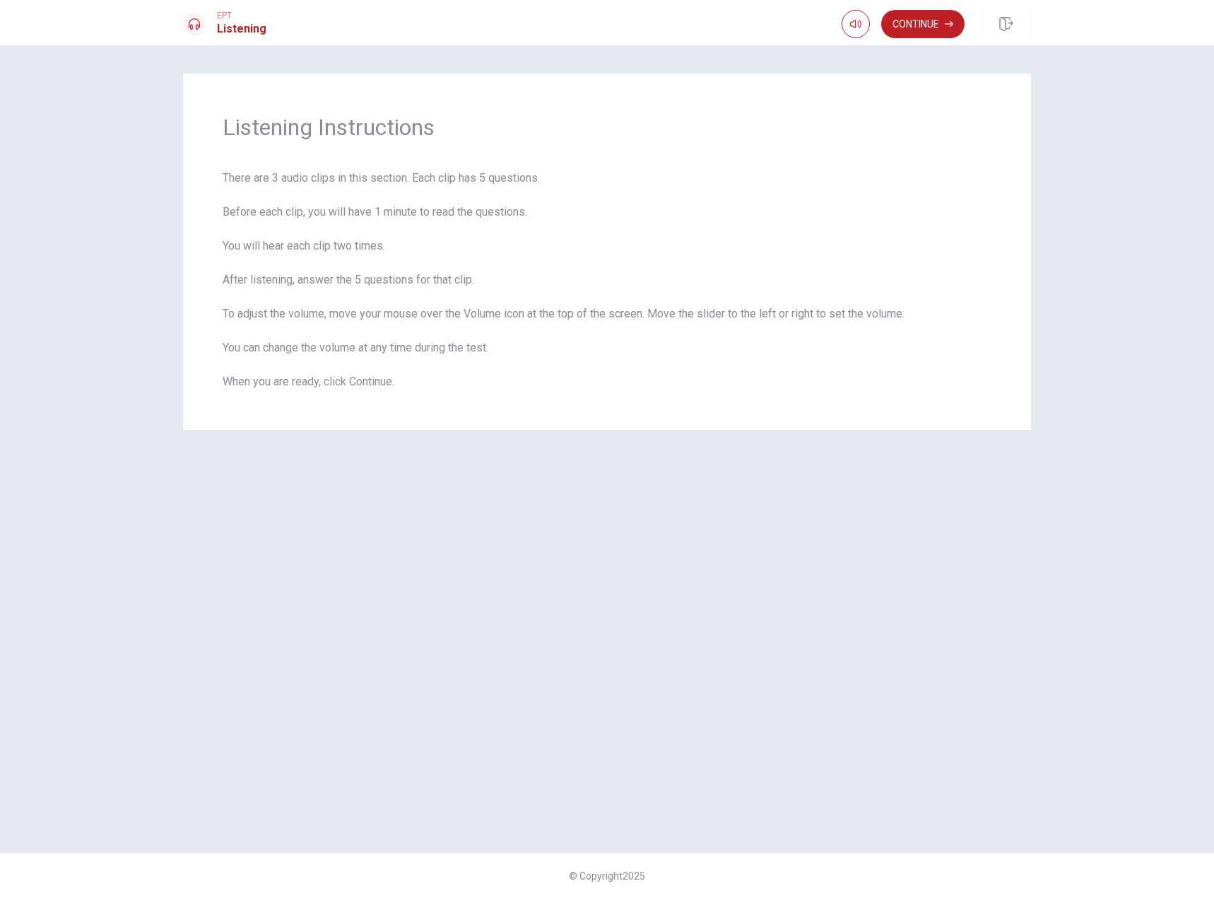
click at [927, 23] on button "Continue" at bounding box center [922, 24] width 83 height 28
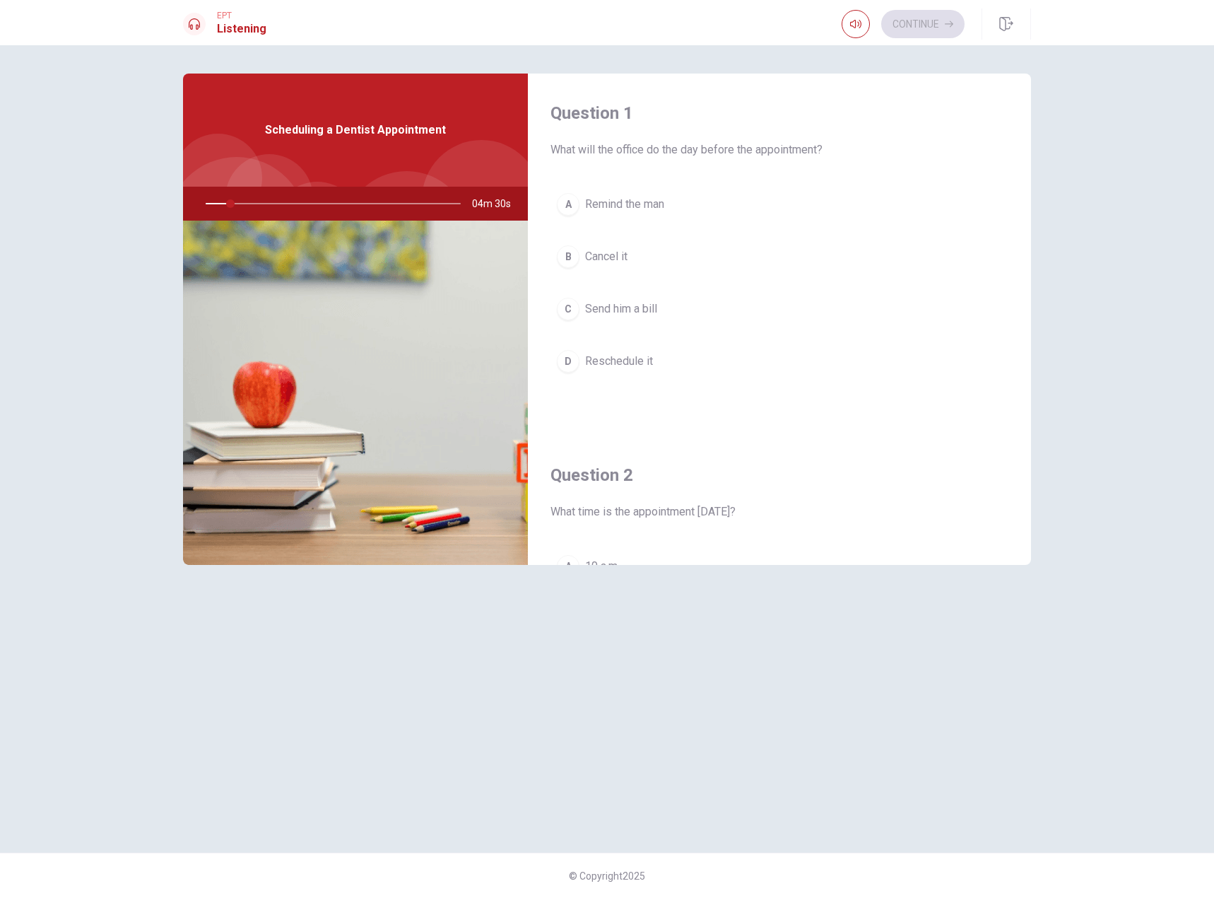
click at [675, 602] on div "Question 1 What will the office do the day before the appointment? A Remind the…" at bounding box center [606, 449] width 893 height 751
click at [628, 205] on span "Remind the man" at bounding box center [624, 204] width 79 height 17
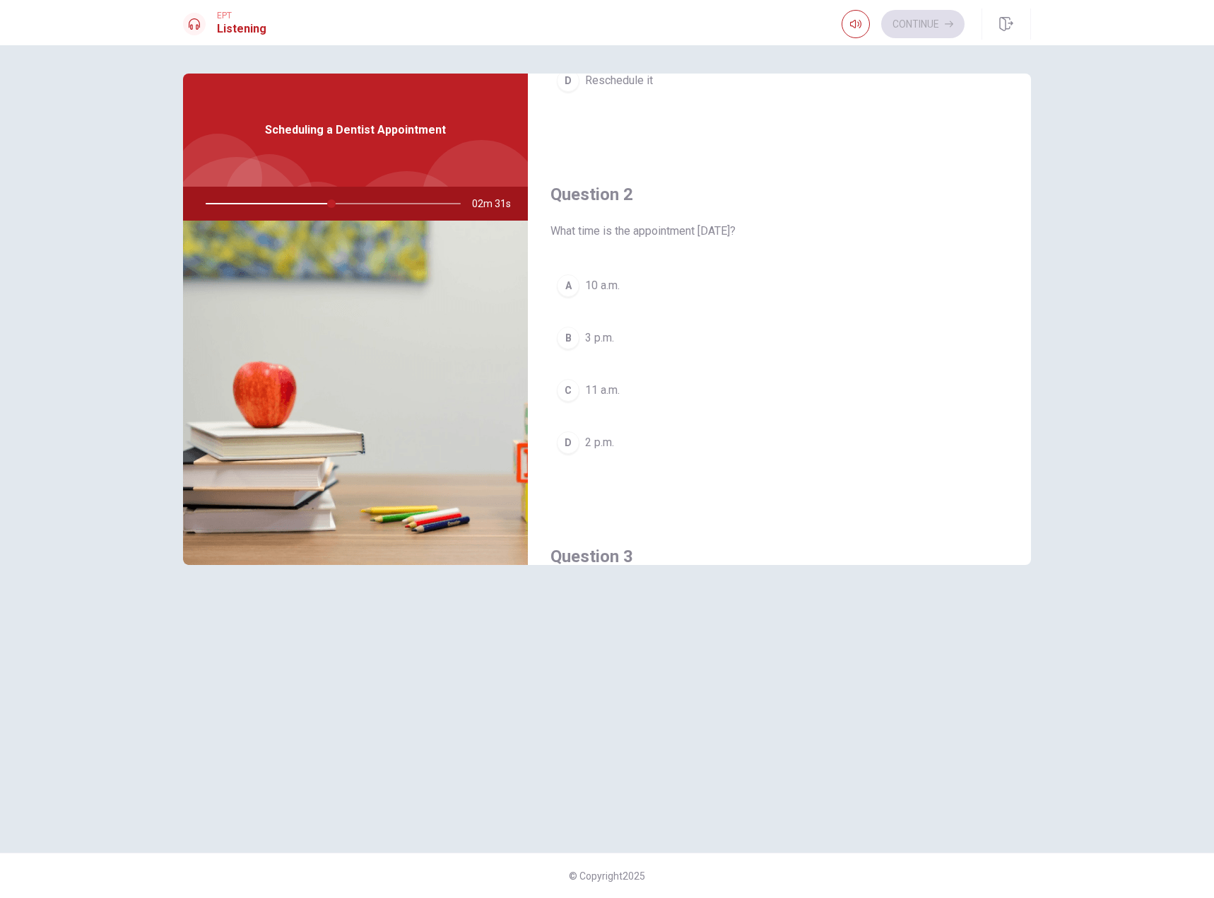
scroll to position [281, 0]
click at [601, 333] on span "3 p.m." at bounding box center [599, 337] width 29 height 17
click at [600, 269] on span "Friday" at bounding box center [601, 270] width 33 height 17
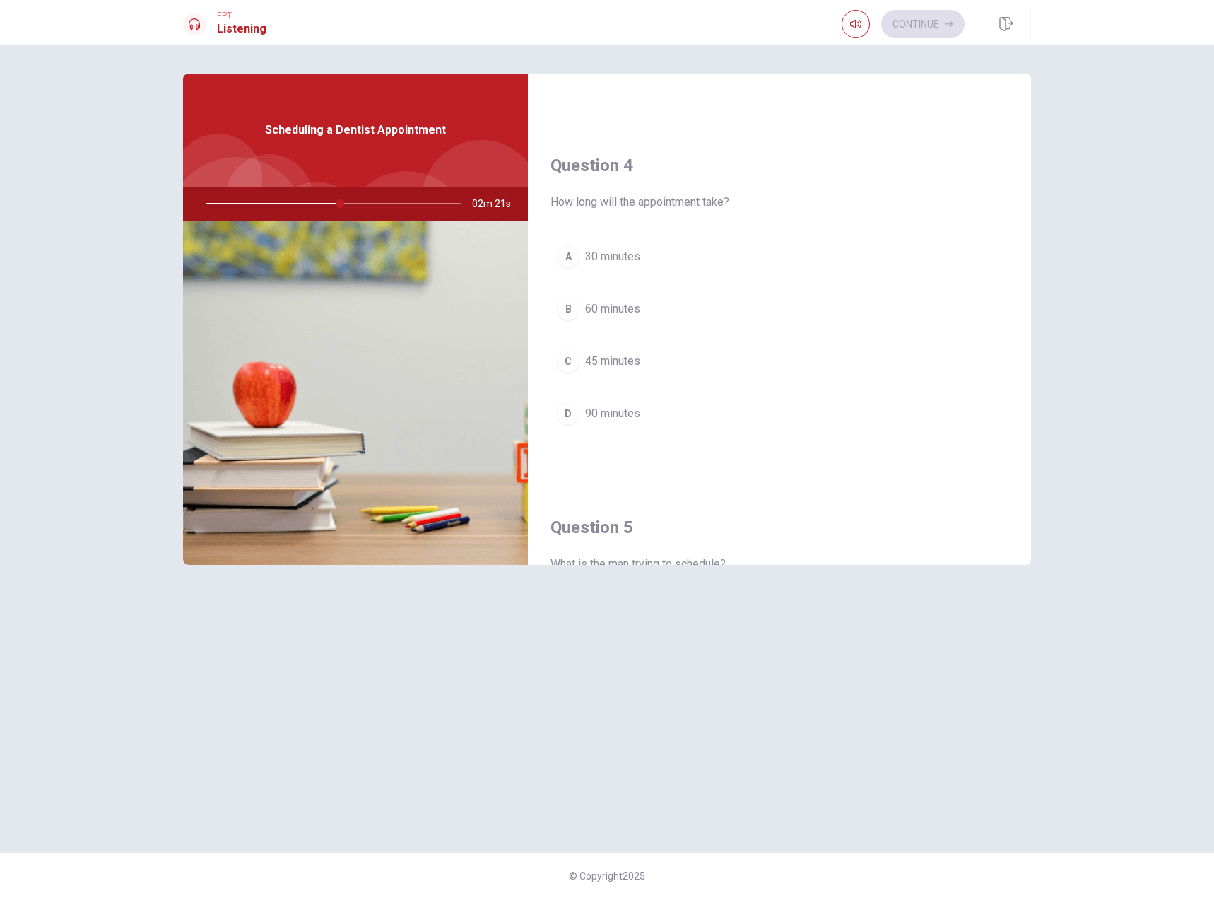
scroll to position [1034, 0]
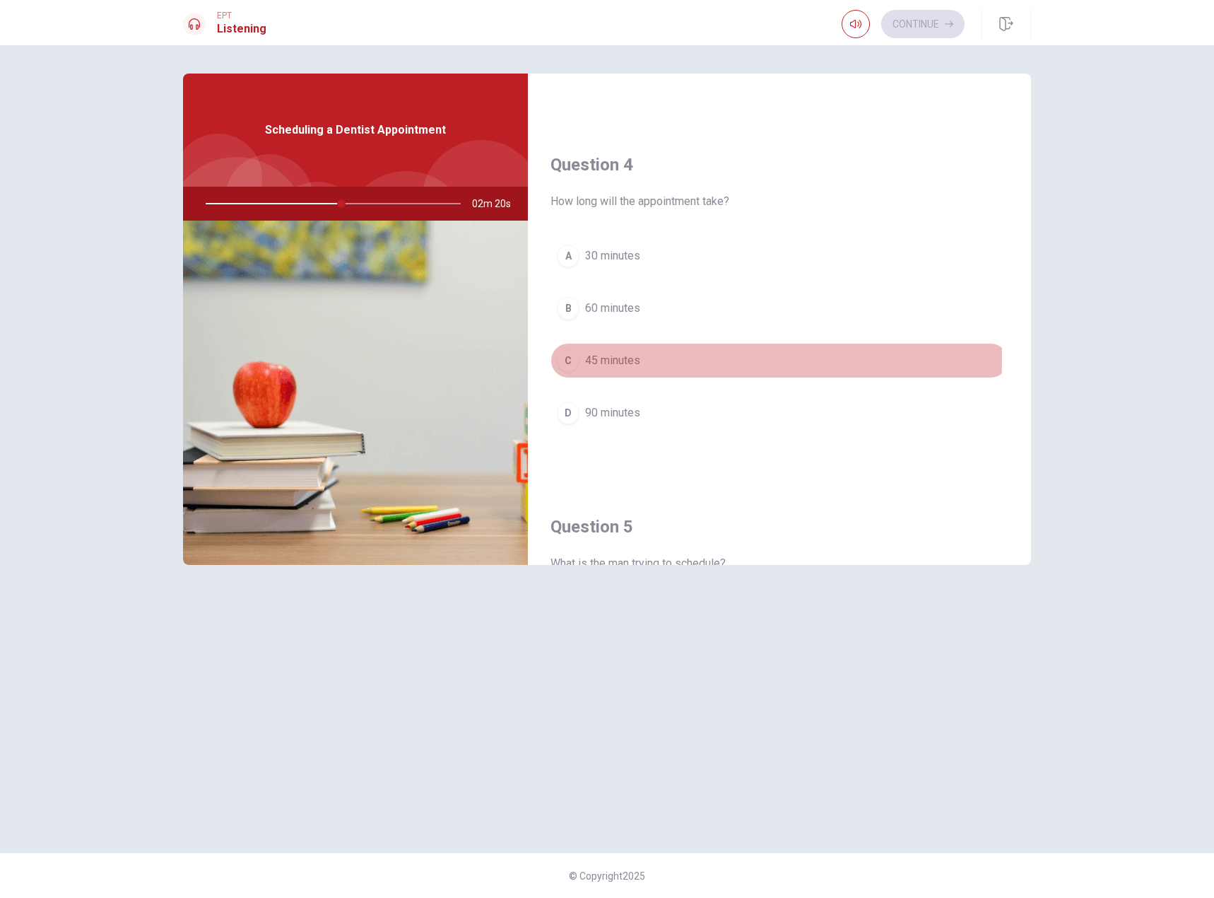
click at [625, 358] on span "45 minutes" at bounding box center [612, 360] width 55 height 17
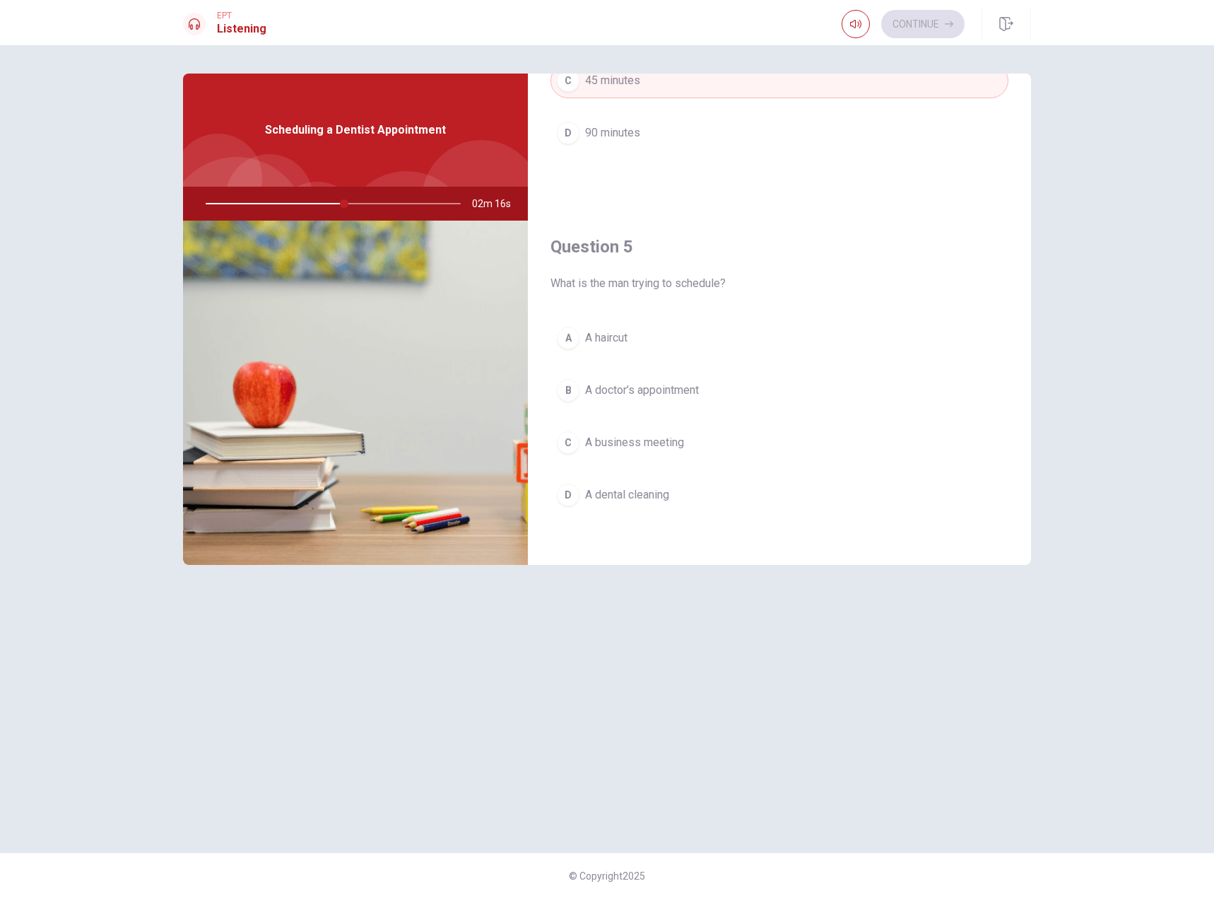
scroll to position [1318, 0]
click at [664, 491] on span "A dental cleaning" at bounding box center [627, 490] width 84 height 17
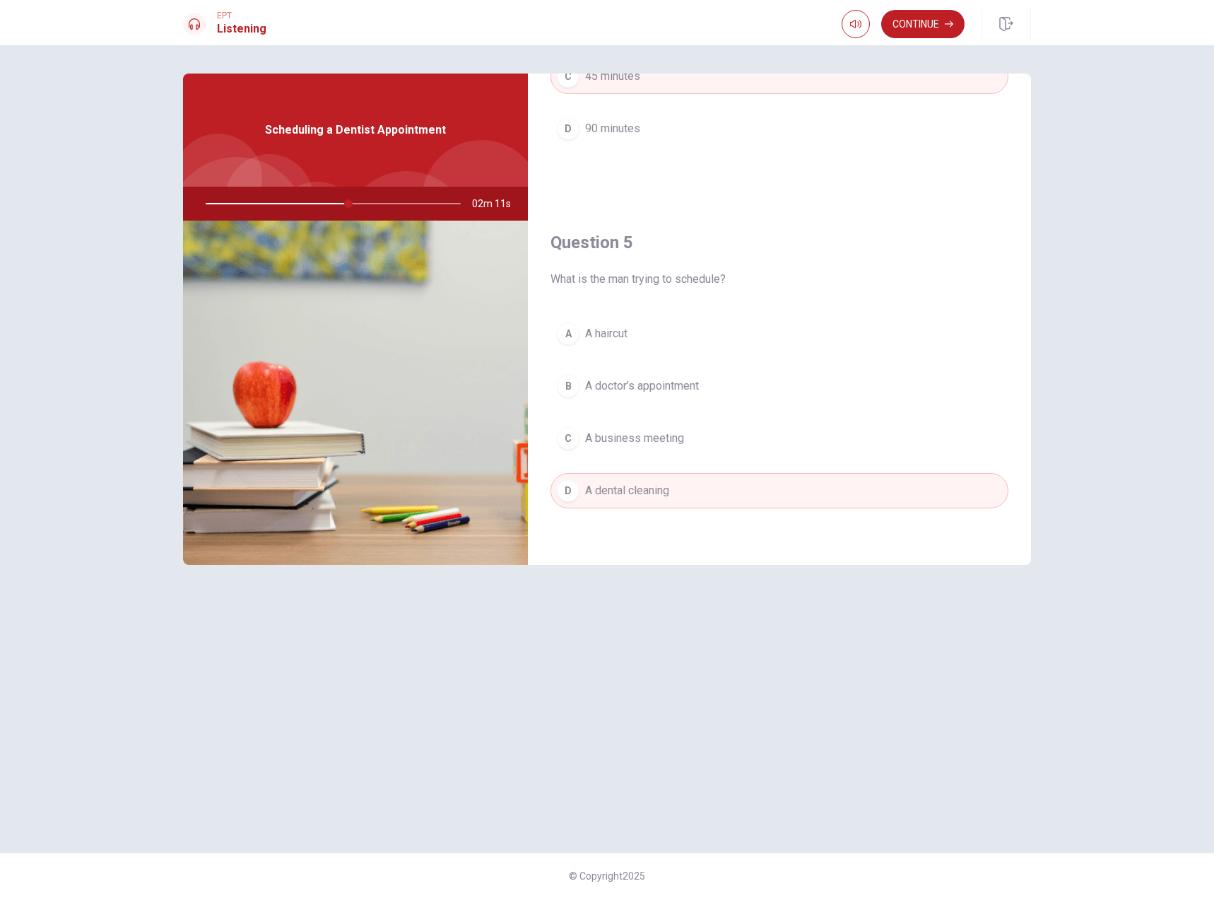
click at [929, 13] on button "Continue" at bounding box center [922, 24] width 83 height 28
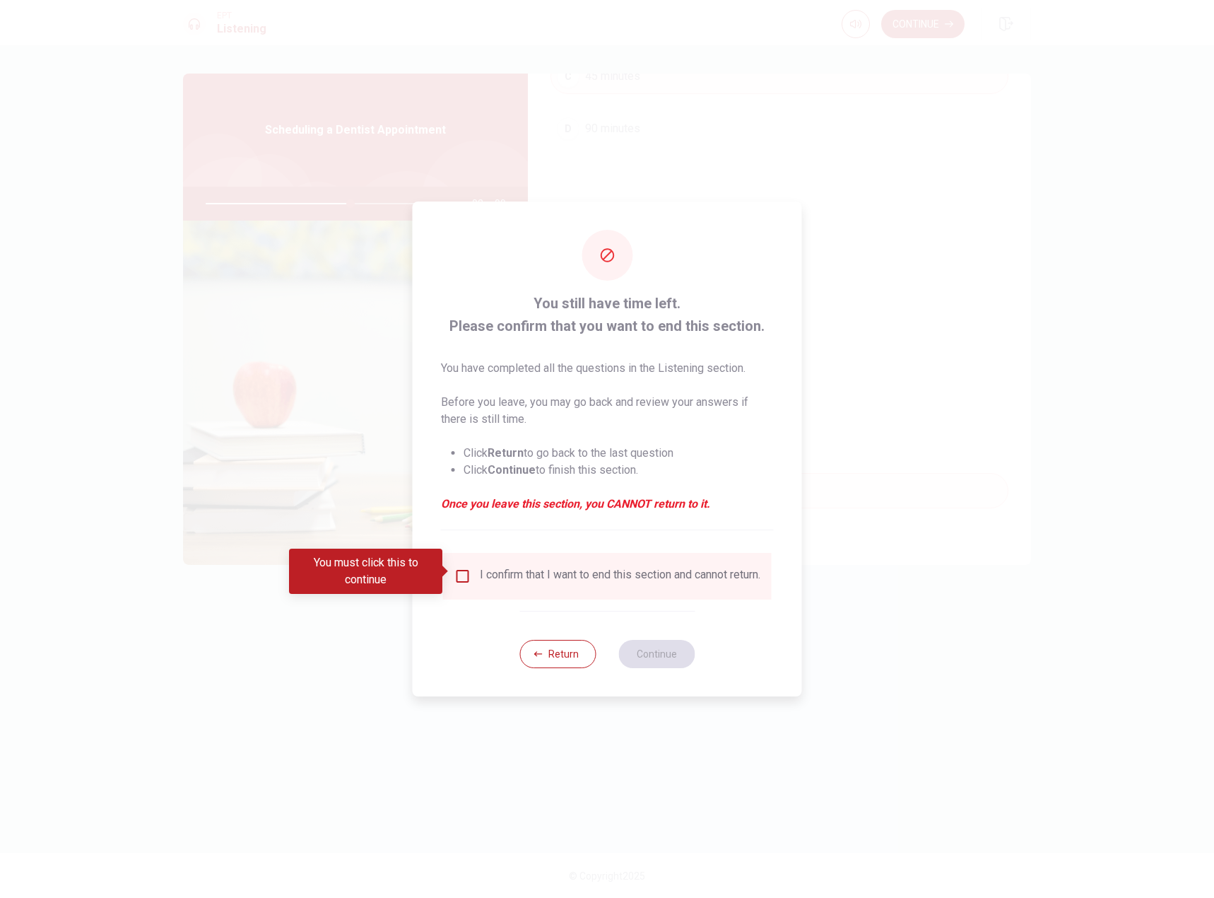
click at [459, 575] on input "You must click this to continue" at bounding box center [462, 576] width 17 height 17
click at [667, 657] on button "Continue" at bounding box center [656, 654] width 76 height 28
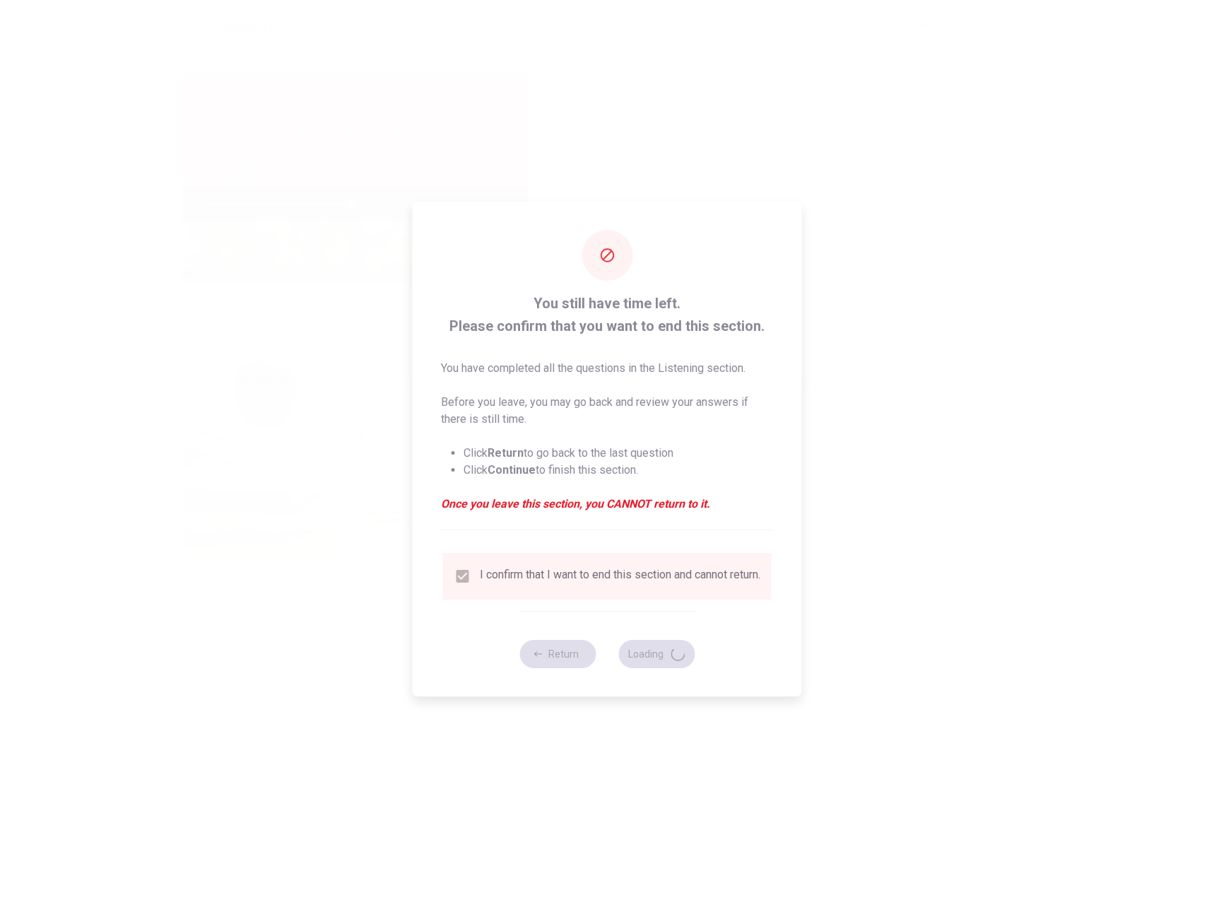
type input "57"
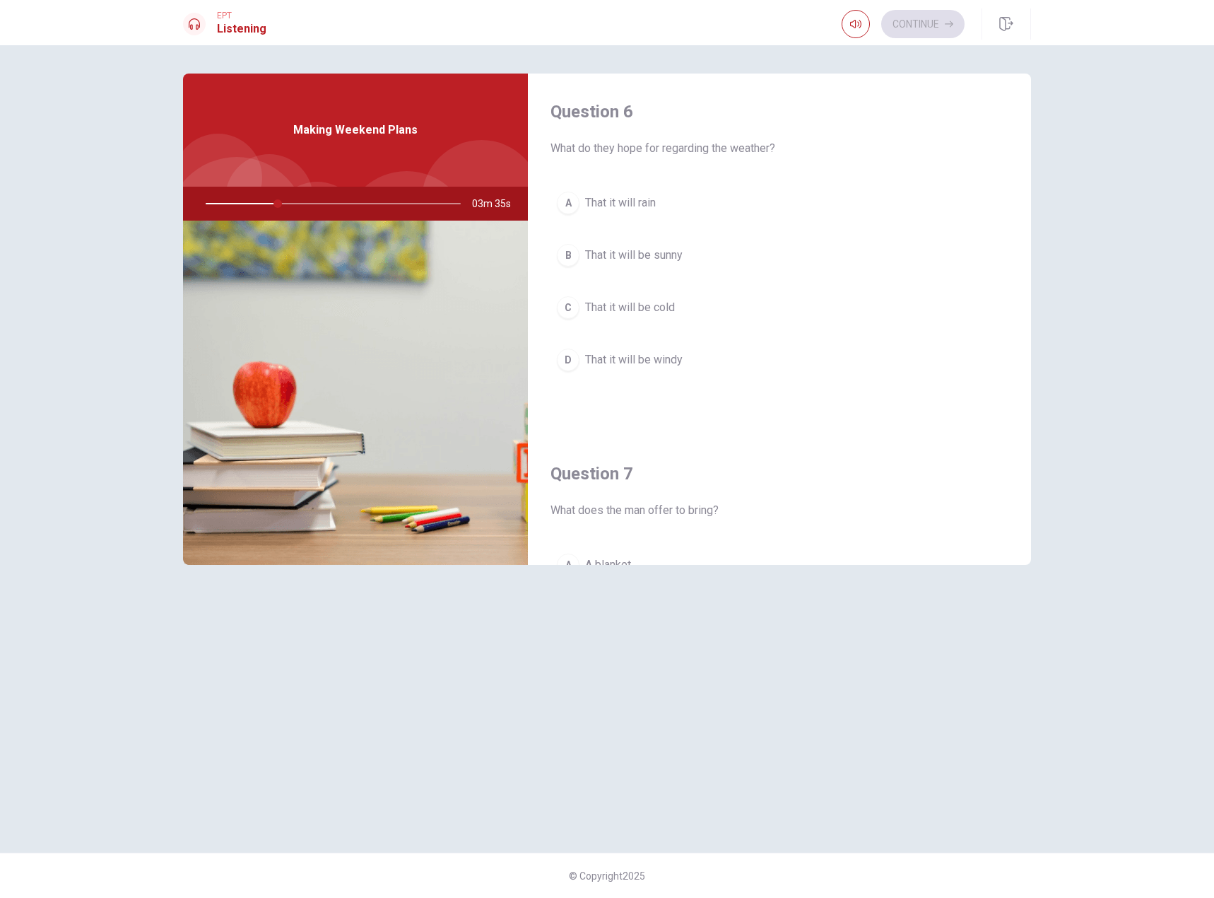
scroll to position [1, 0]
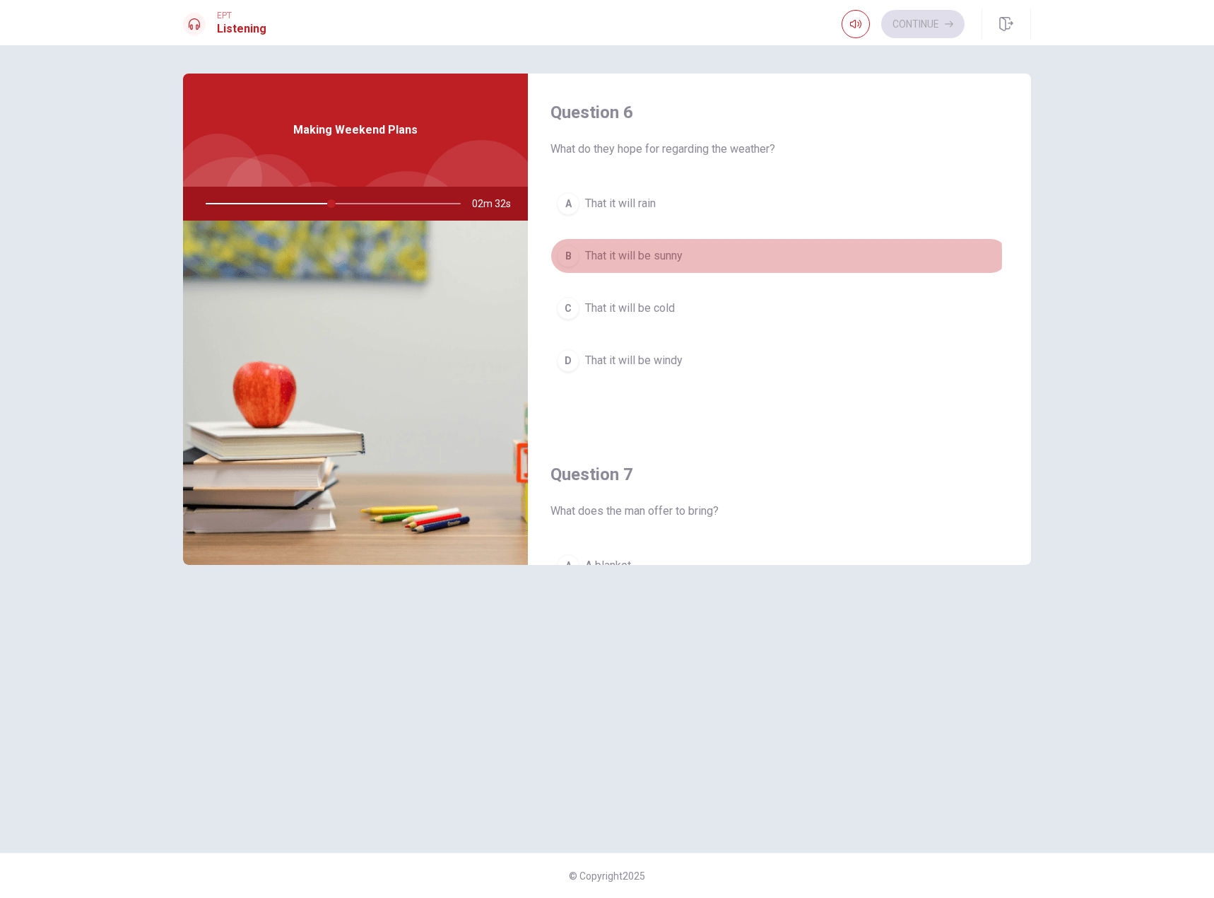
click at [627, 257] on span "That it will be sunny" at bounding box center [634, 255] width 98 height 17
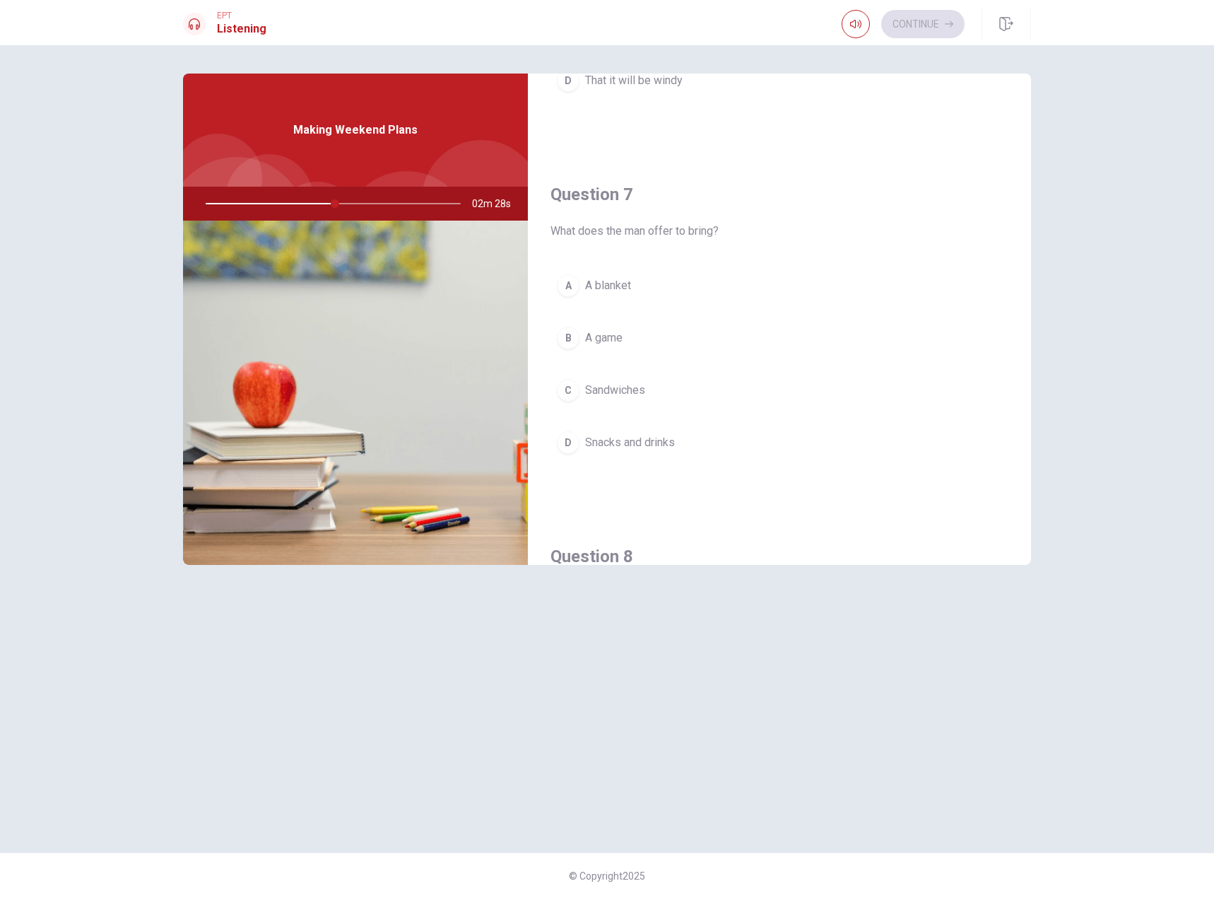
scroll to position [282, 0]
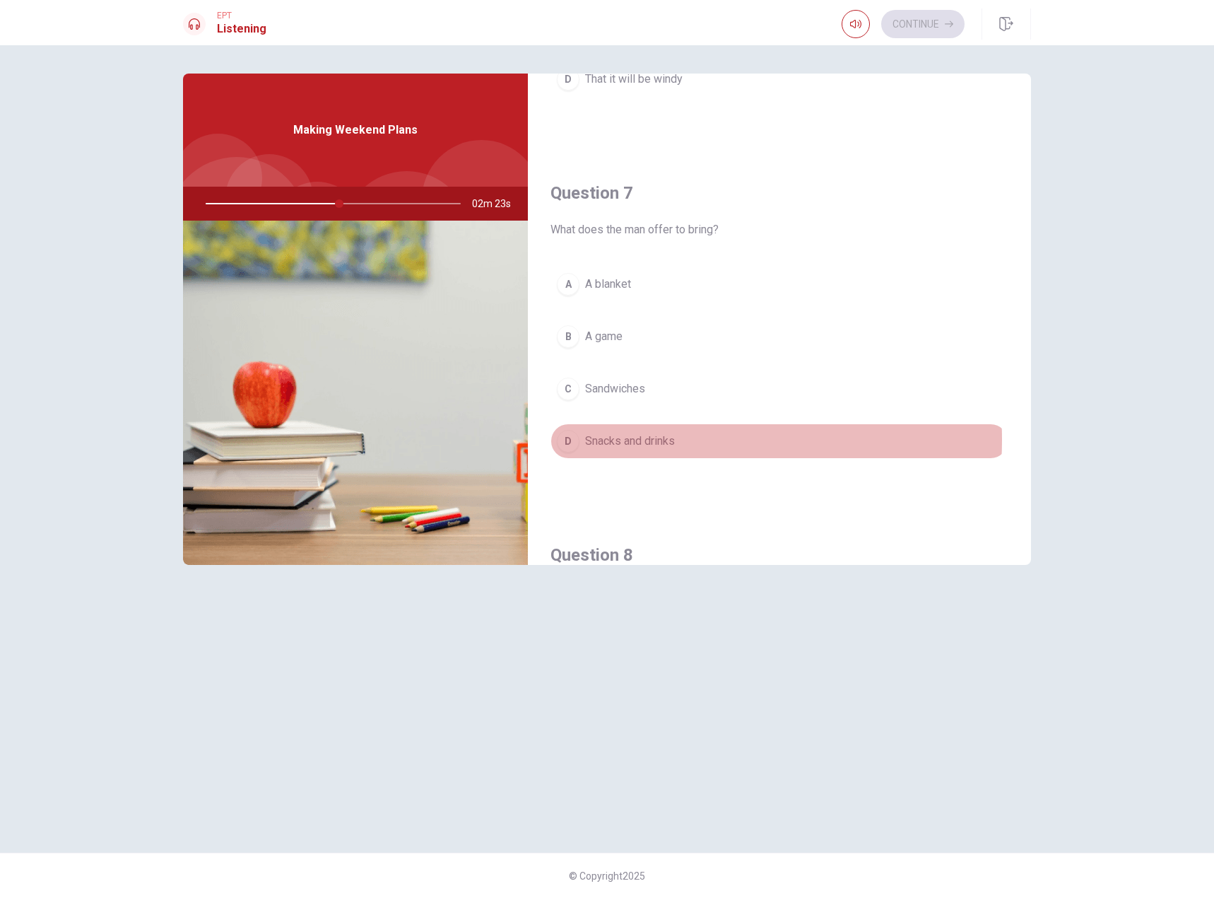
click at [640, 440] on span "Snacks and drinks" at bounding box center [630, 441] width 90 height 17
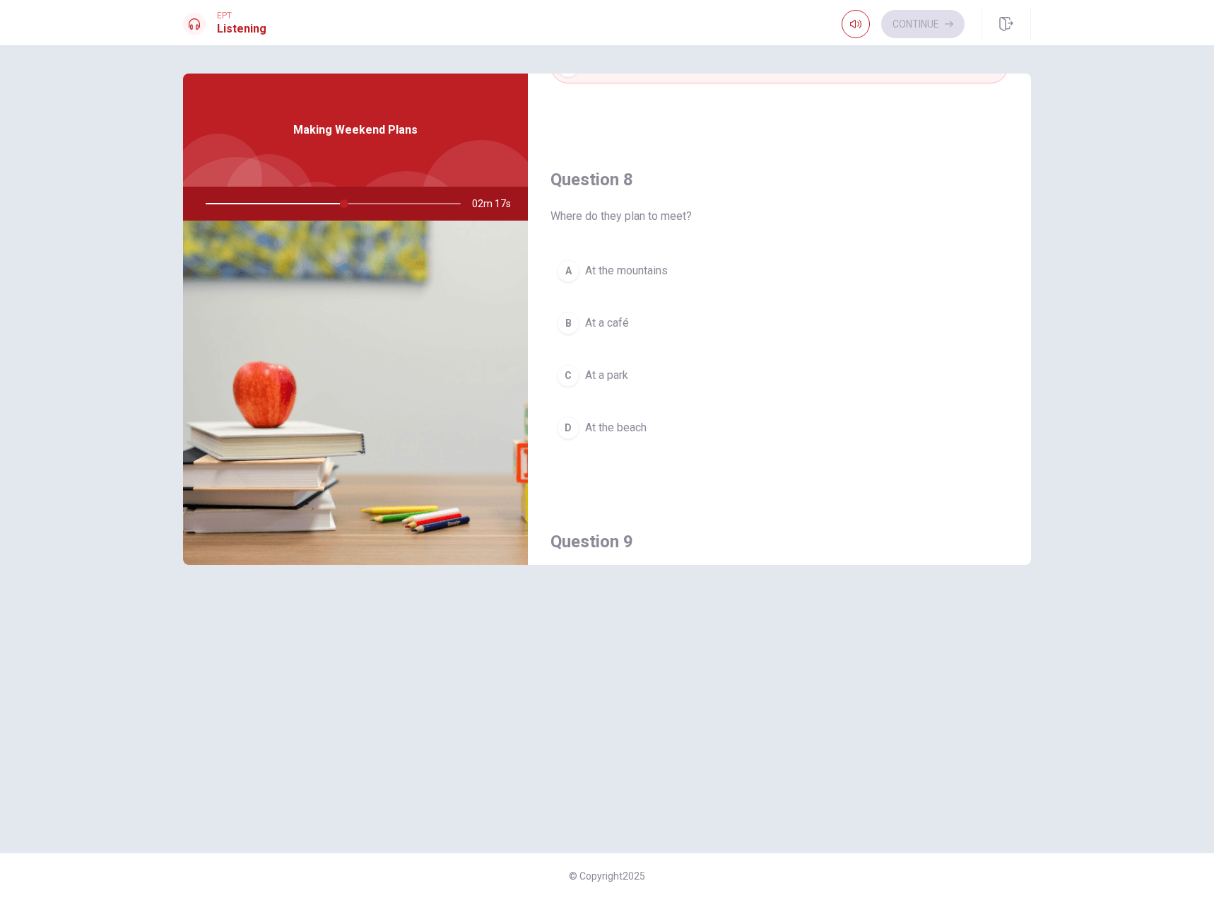
click at [603, 381] on span "At a park" at bounding box center [606, 375] width 43 height 17
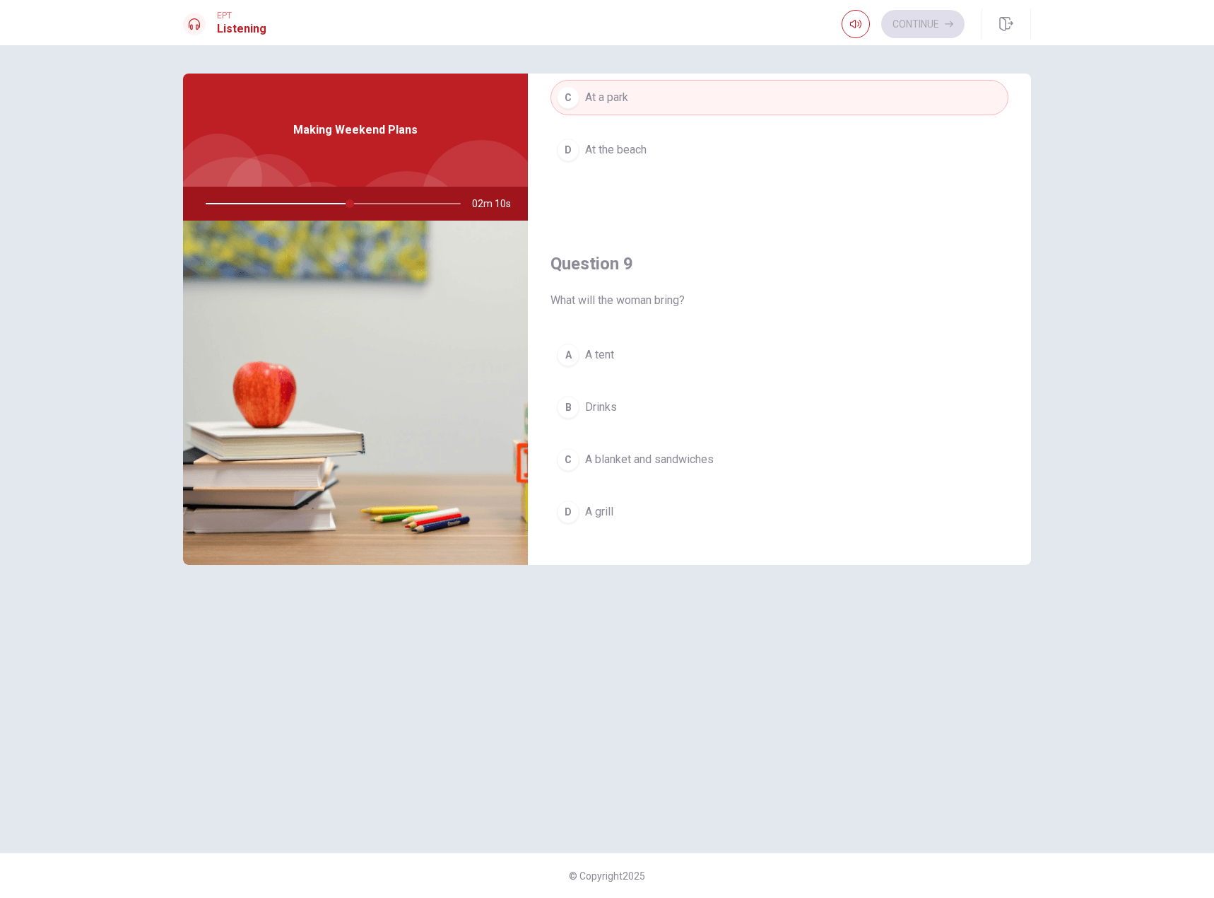
click at [680, 459] on span "A blanket and sandwiches" at bounding box center [649, 459] width 129 height 17
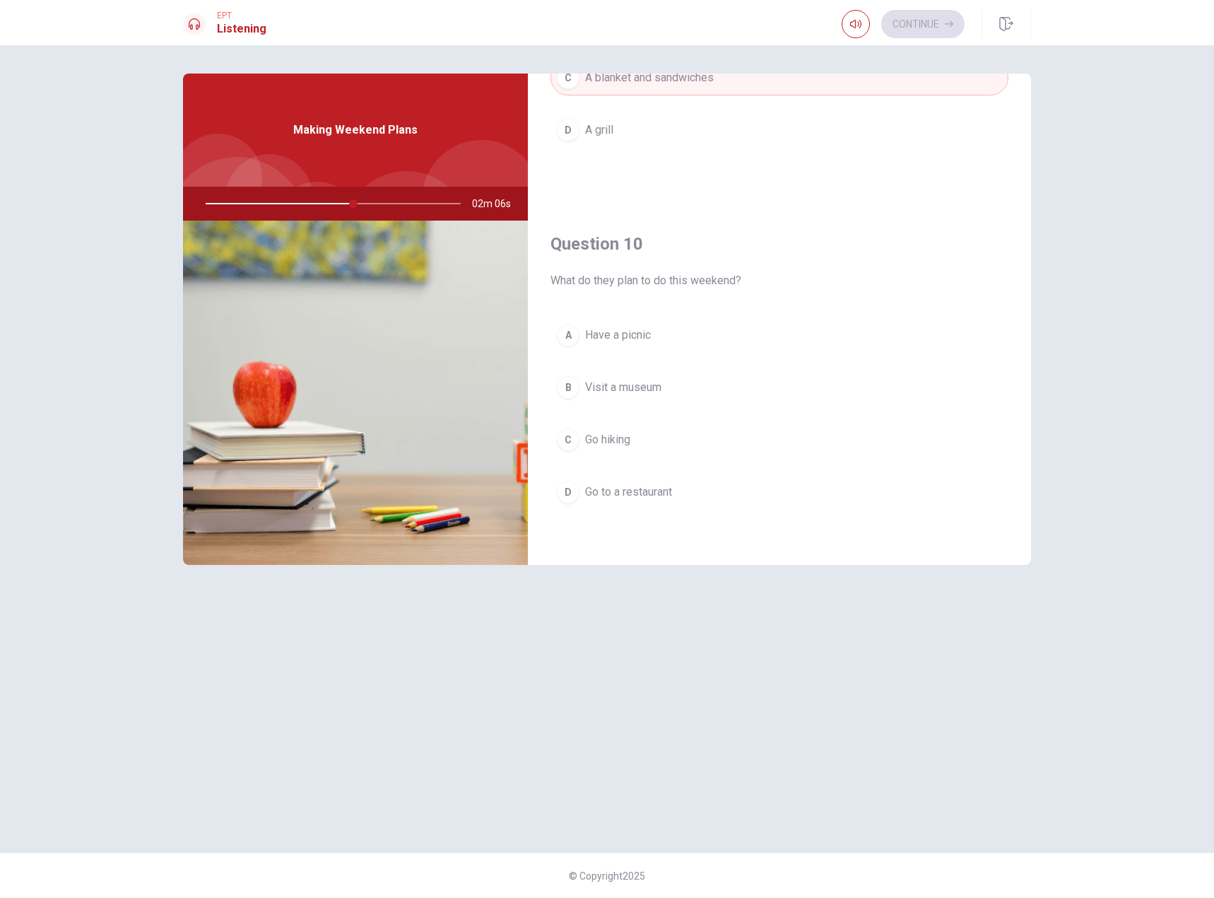
scroll to position [1318, 0]
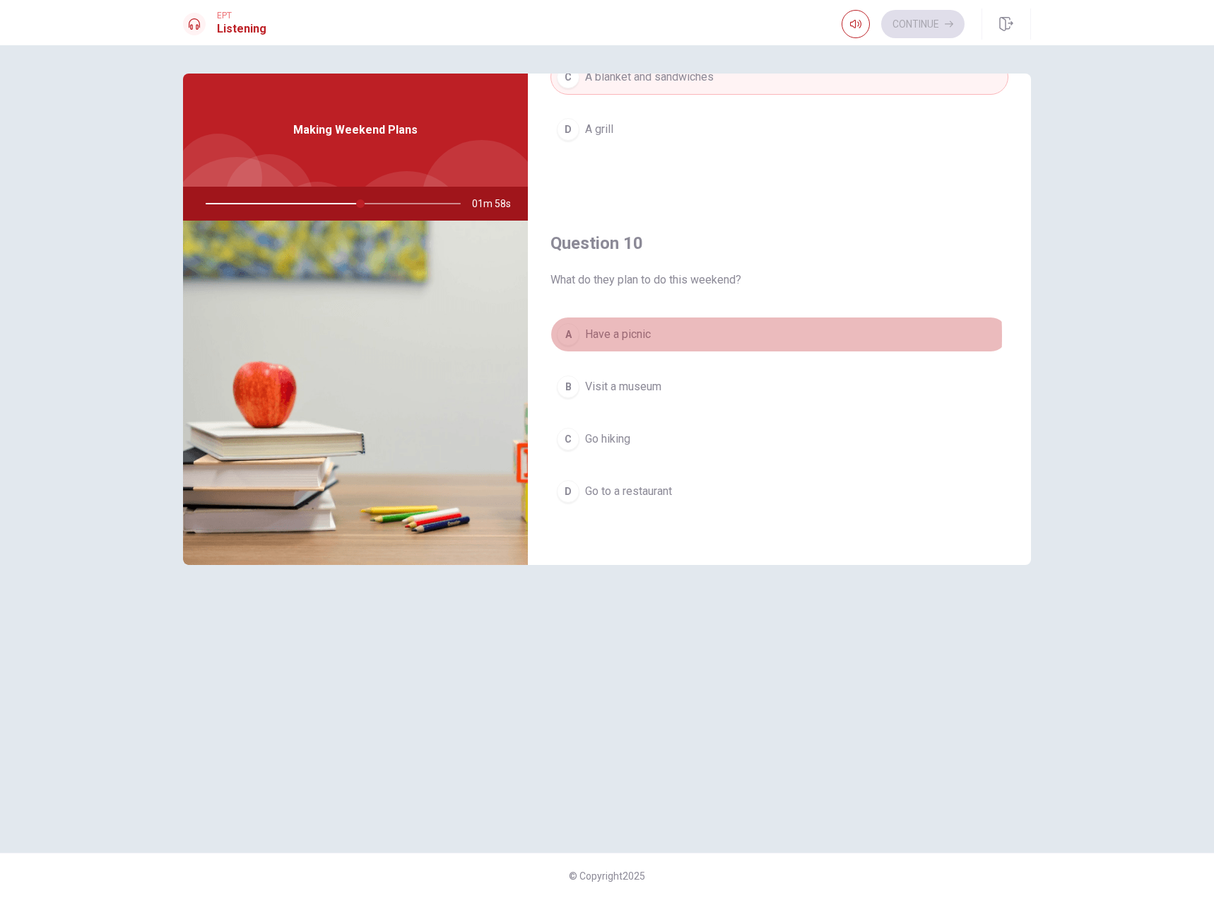
click at [646, 336] on span "Have a picnic" at bounding box center [618, 334] width 66 height 17
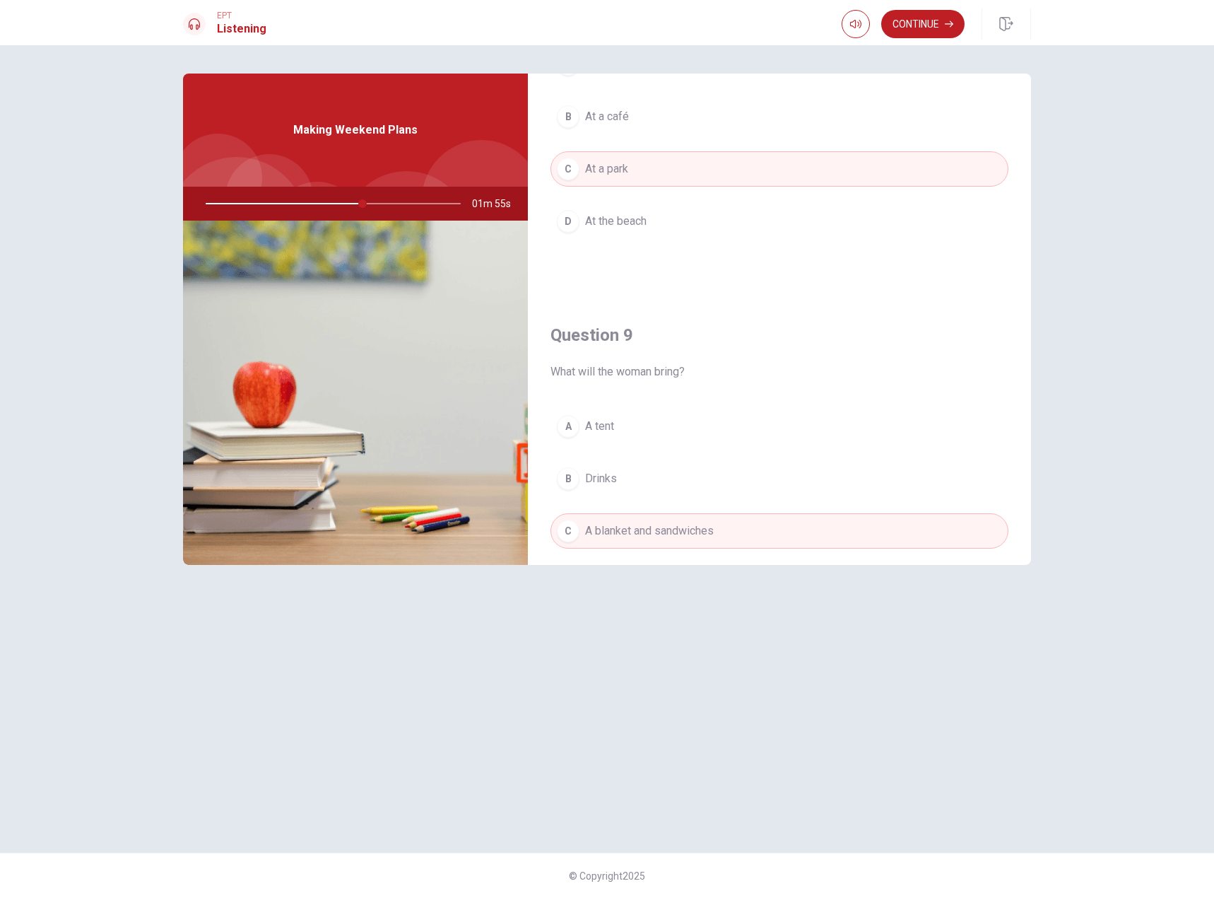
scroll to position [862, 0]
click at [919, 14] on button "Continue" at bounding box center [922, 24] width 83 height 28
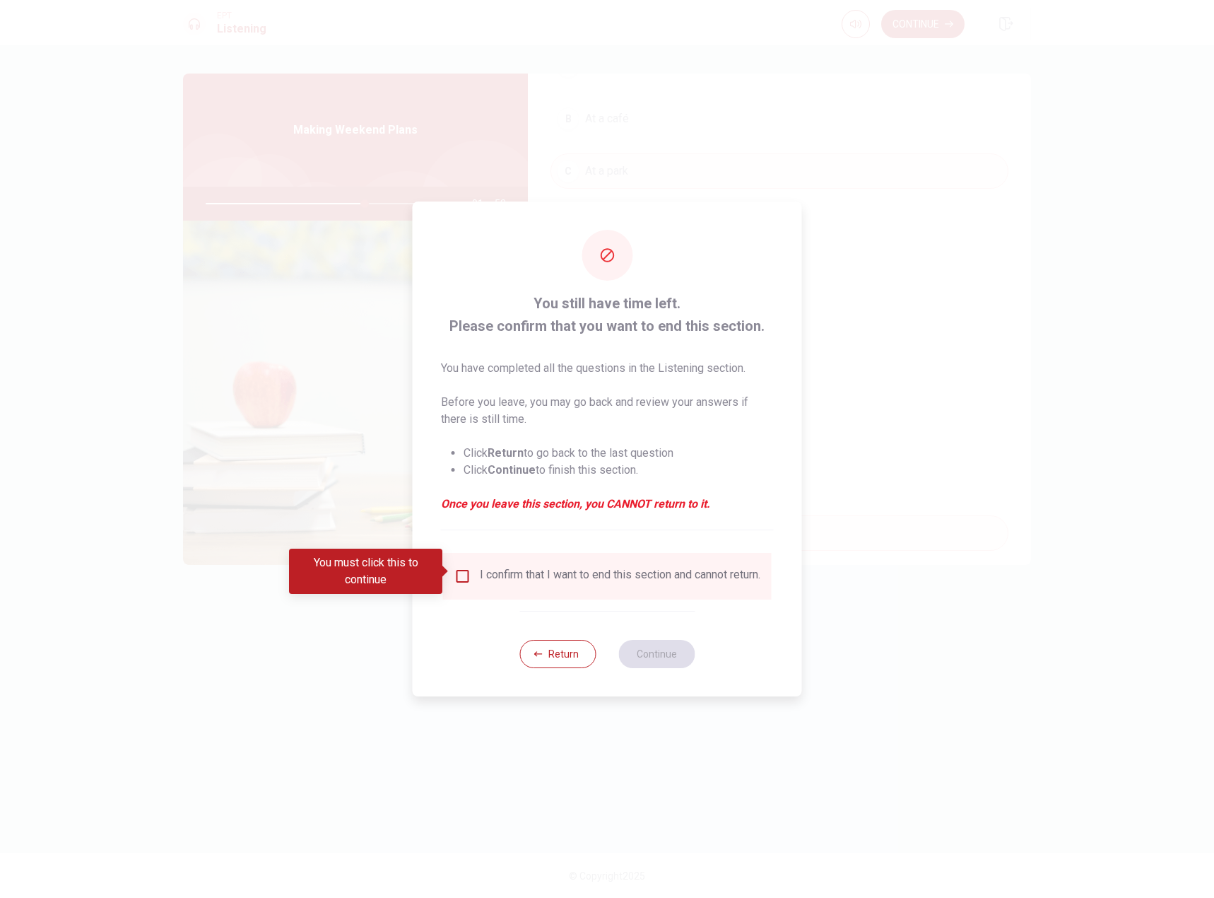
click at [460, 573] on input "You must click this to continue" at bounding box center [462, 576] width 17 height 17
click at [668, 667] on button "Continue" at bounding box center [656, 654] width 76 height 28
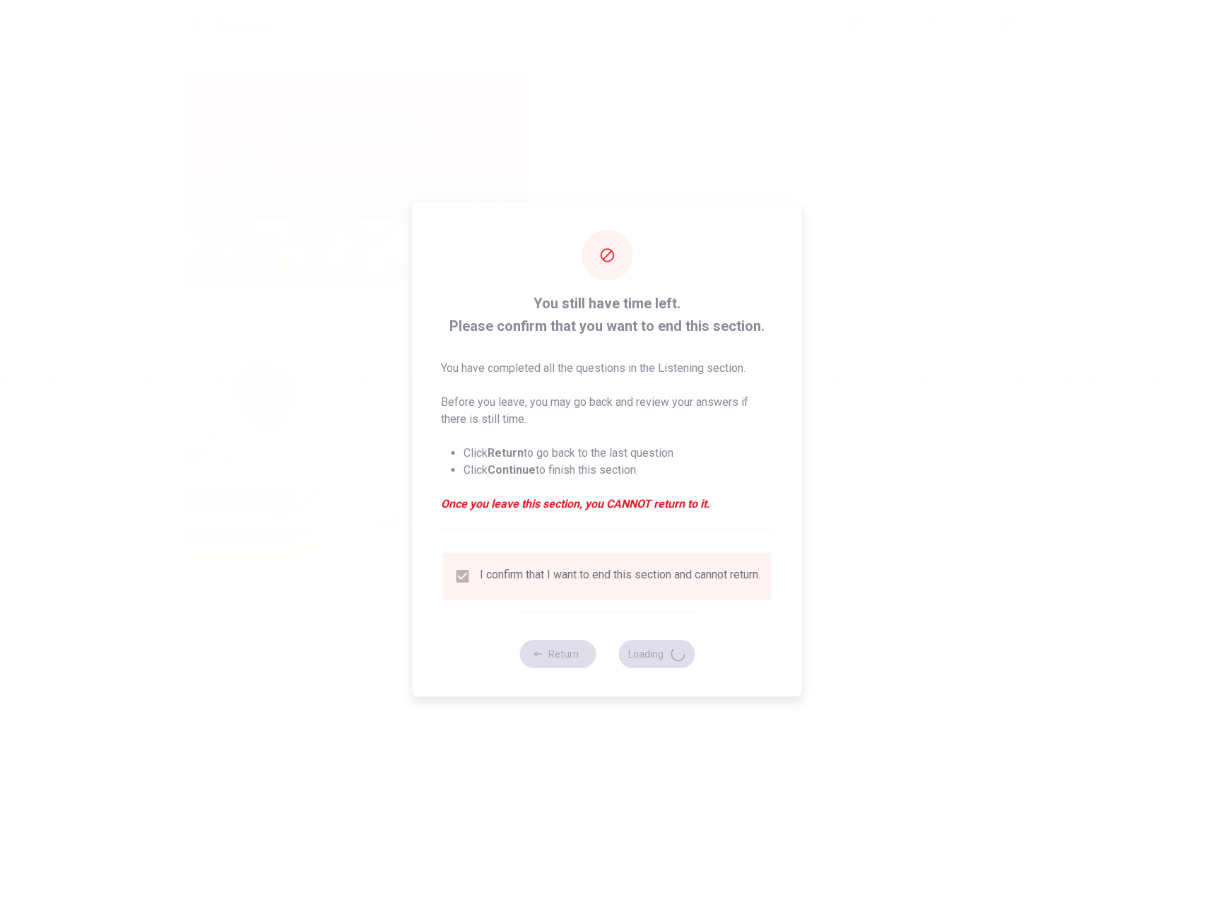
type input "63"
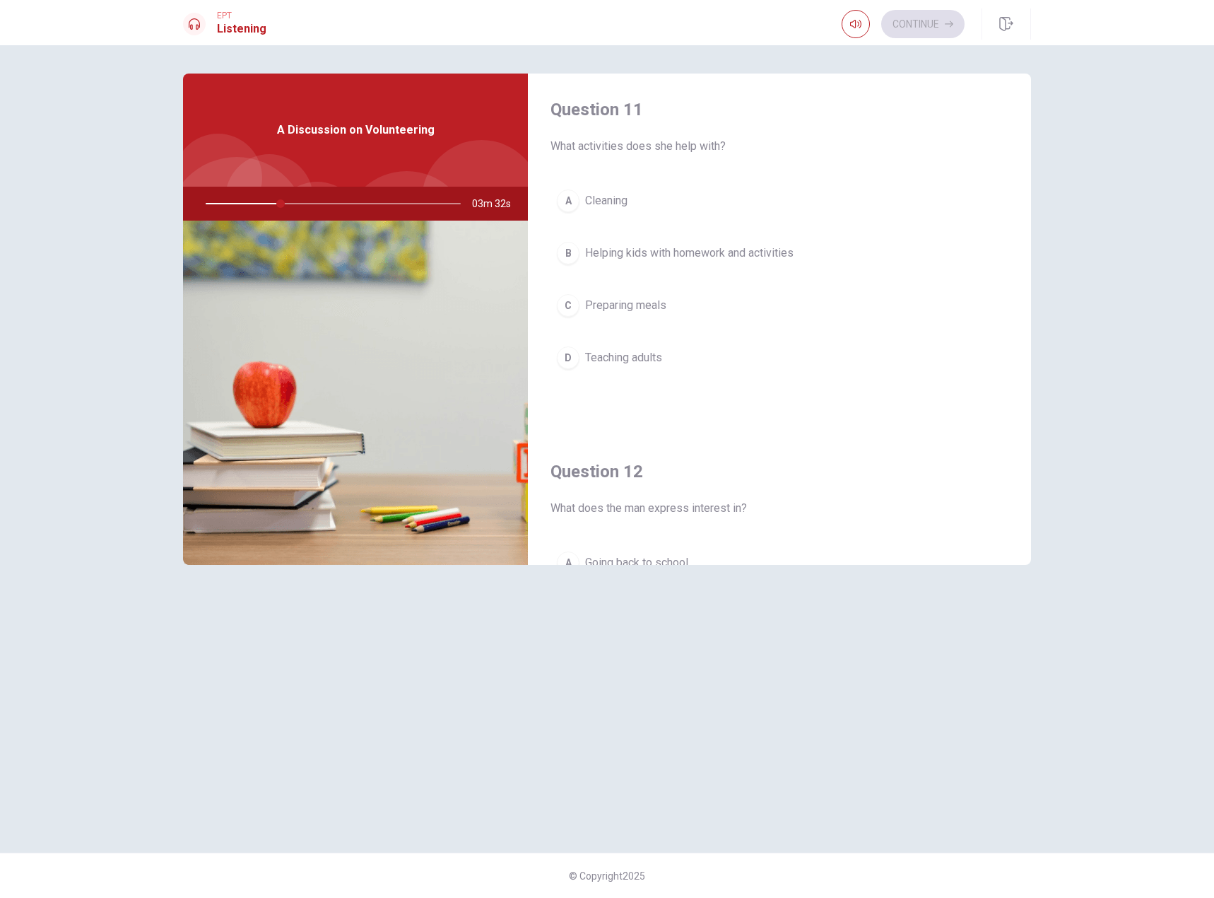
scroll to position [0, 0]
click at [638, 262] on span "Helping kids with homework and activities" at bounding box center [689, 256] width 209 height 17
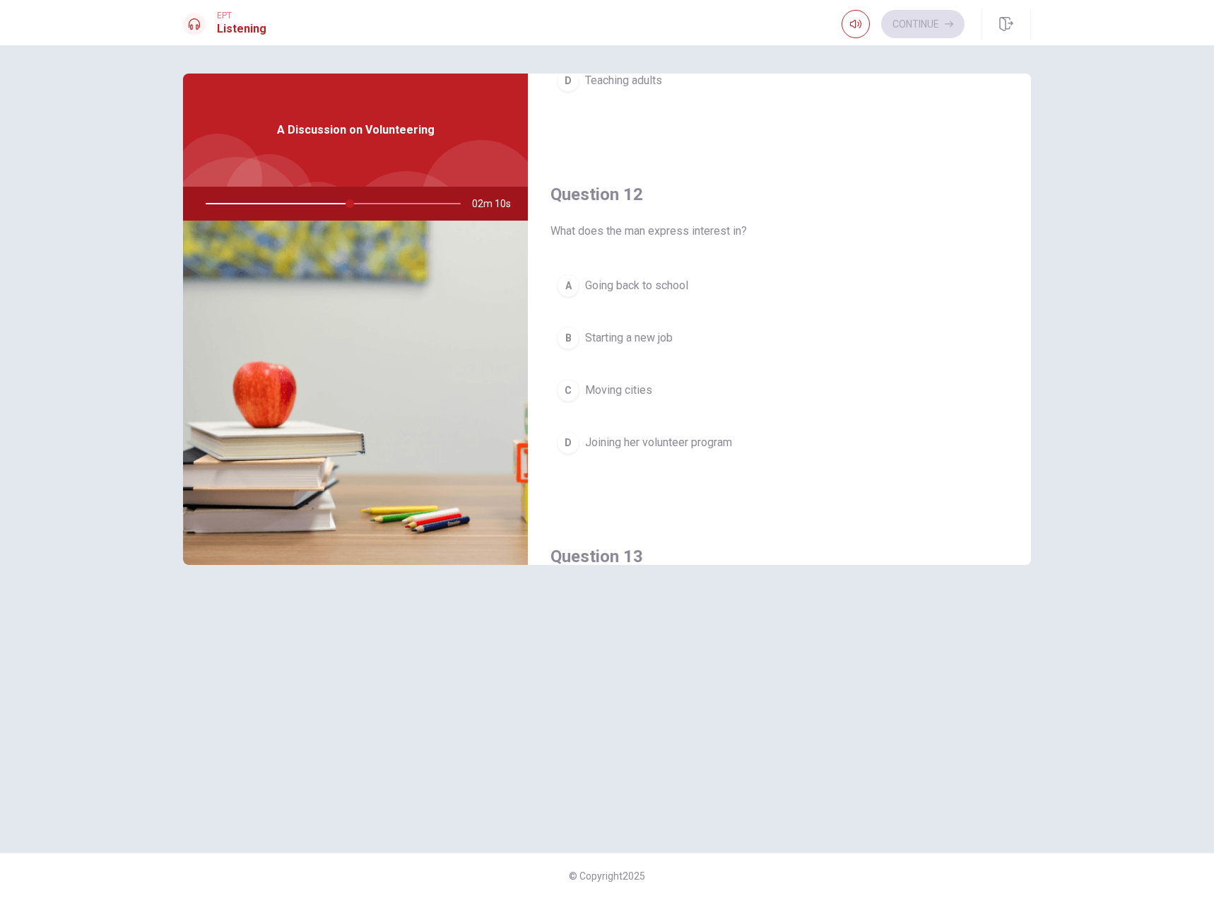
scroll to position [281, 0]
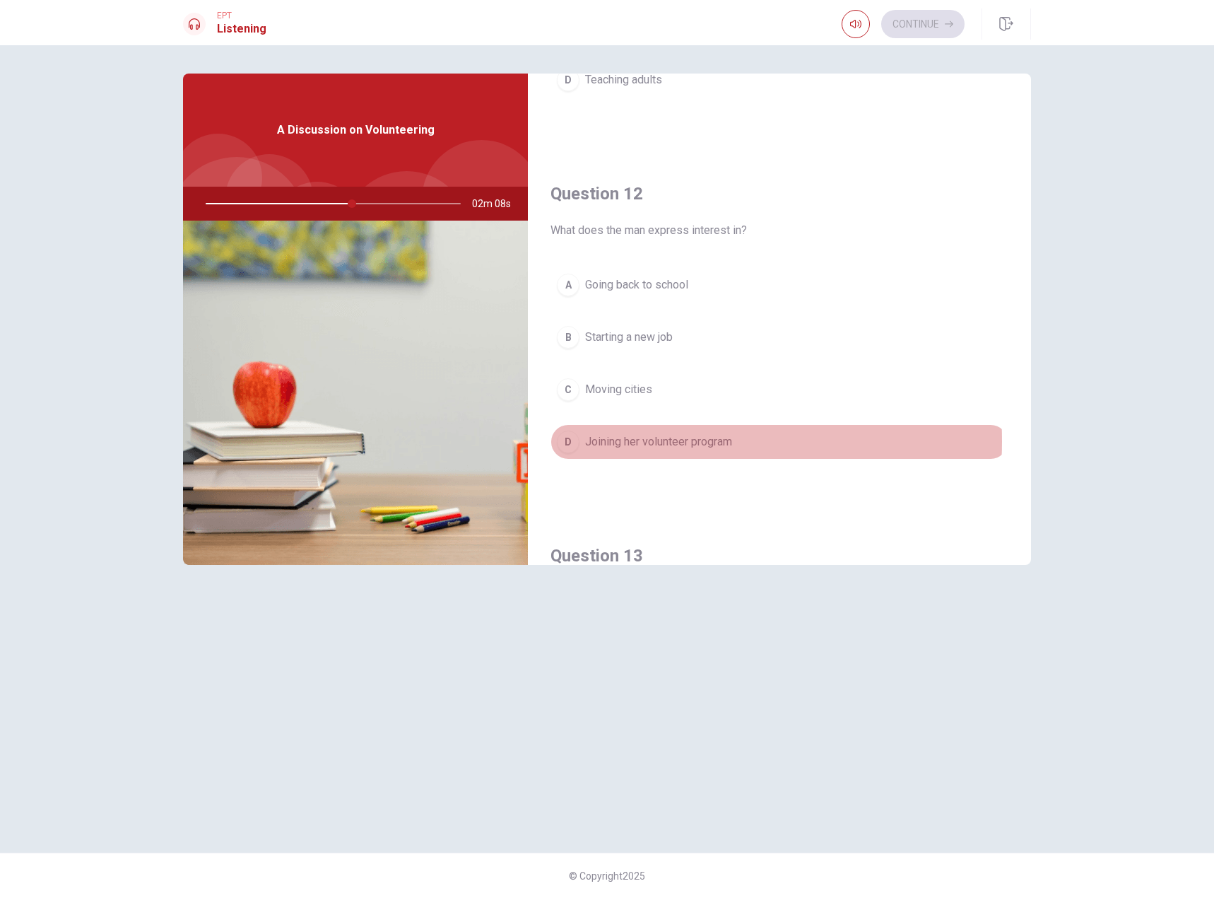
click at [645, 441] on span "Joining her volunteer program" at bounding box center [658, 441] width 147 height 17
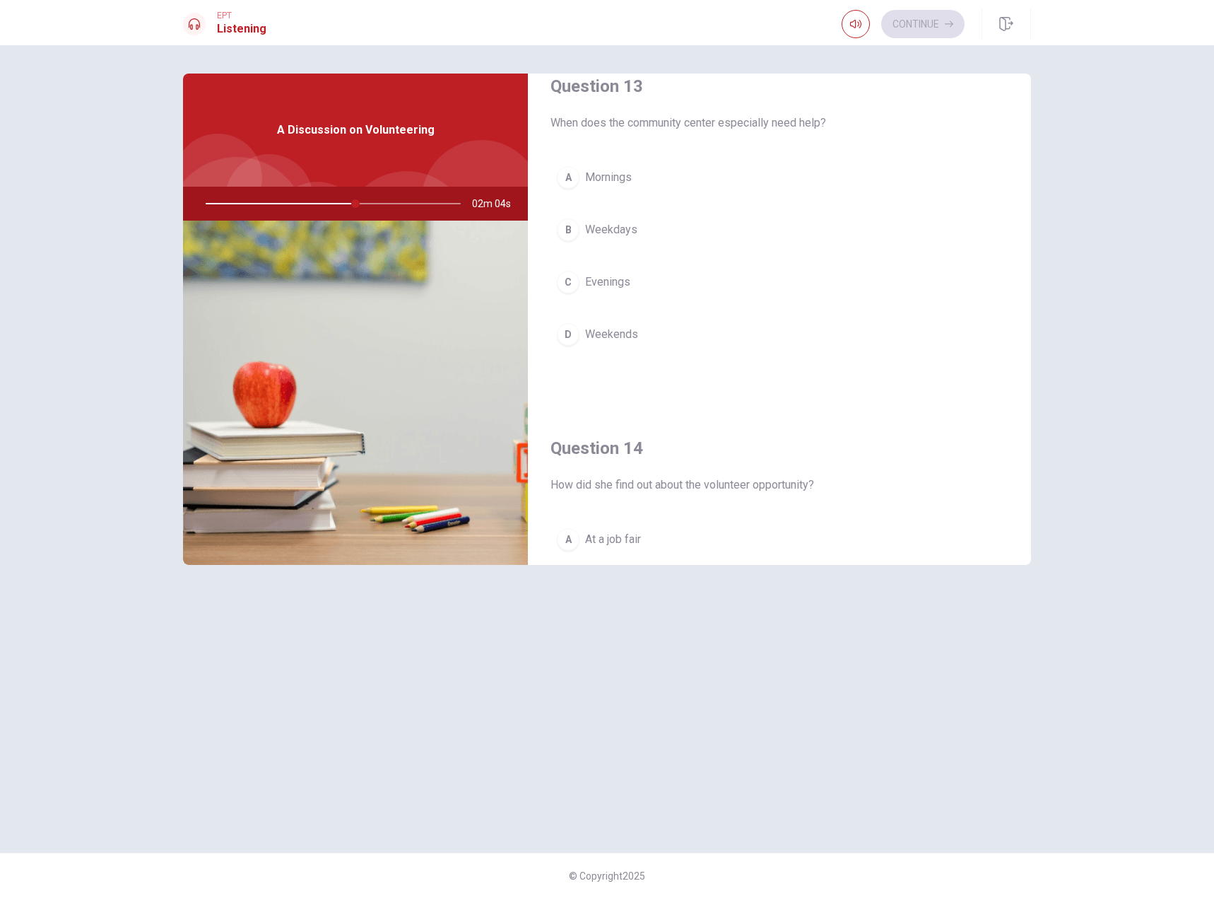
scroll to position [751, 0]
click at [621, 229] on span "Weekdays" at bounding box center [611, 229] width 52 height 17
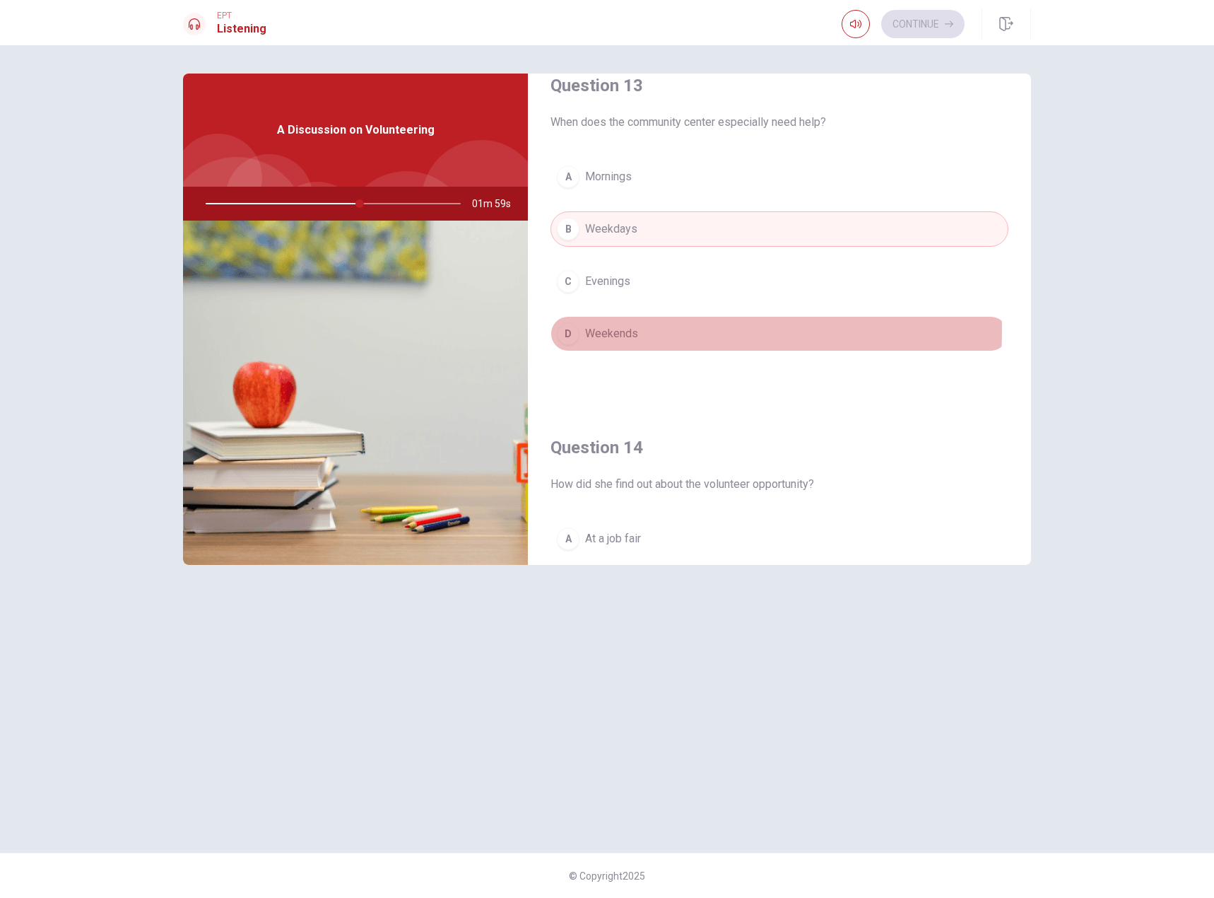
click at [626, 329] on span "Weekends" at bounding box center [611, 333] width 53 height 17
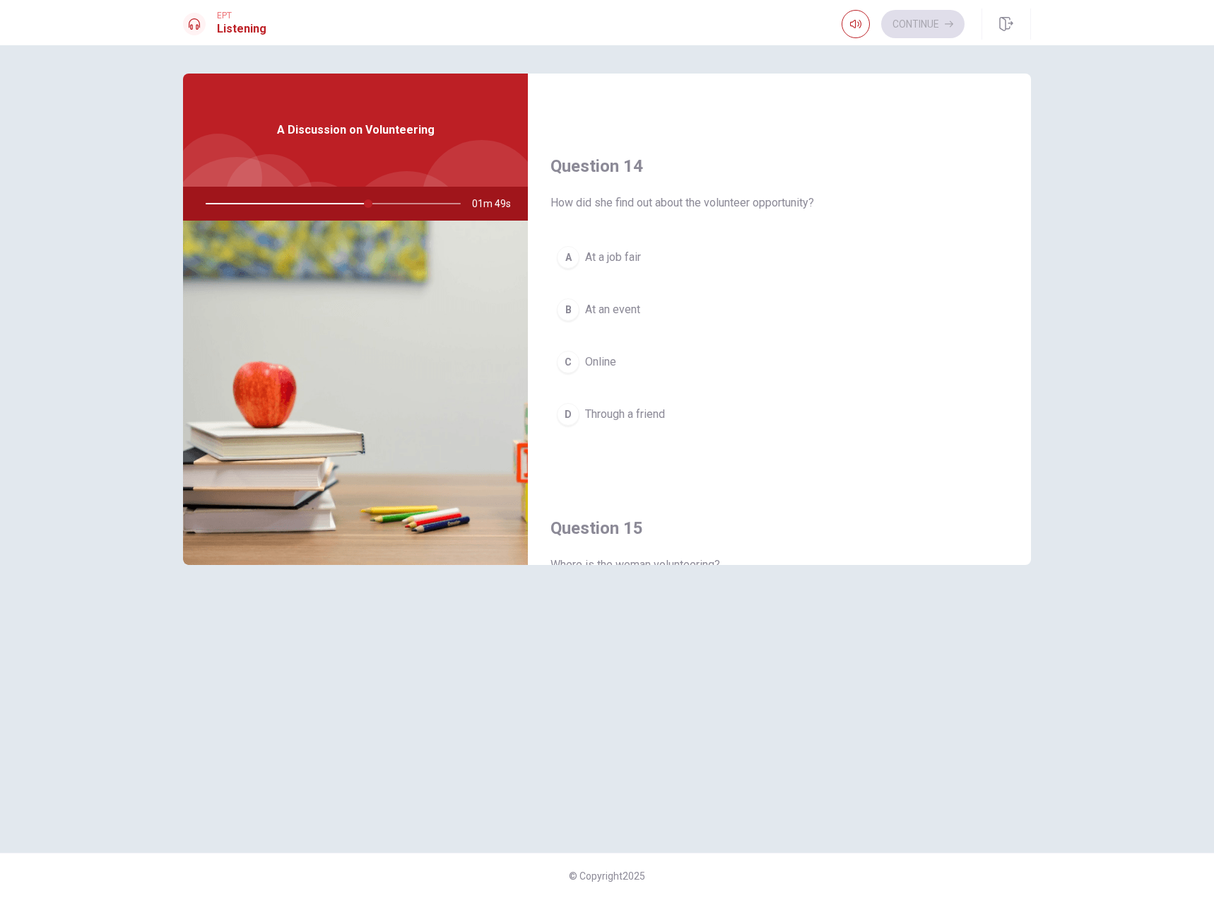
scroll to position [1033, 0]
click at [629, 310] on span "At an event" at bounding box center [612, 308] width 55 height 17
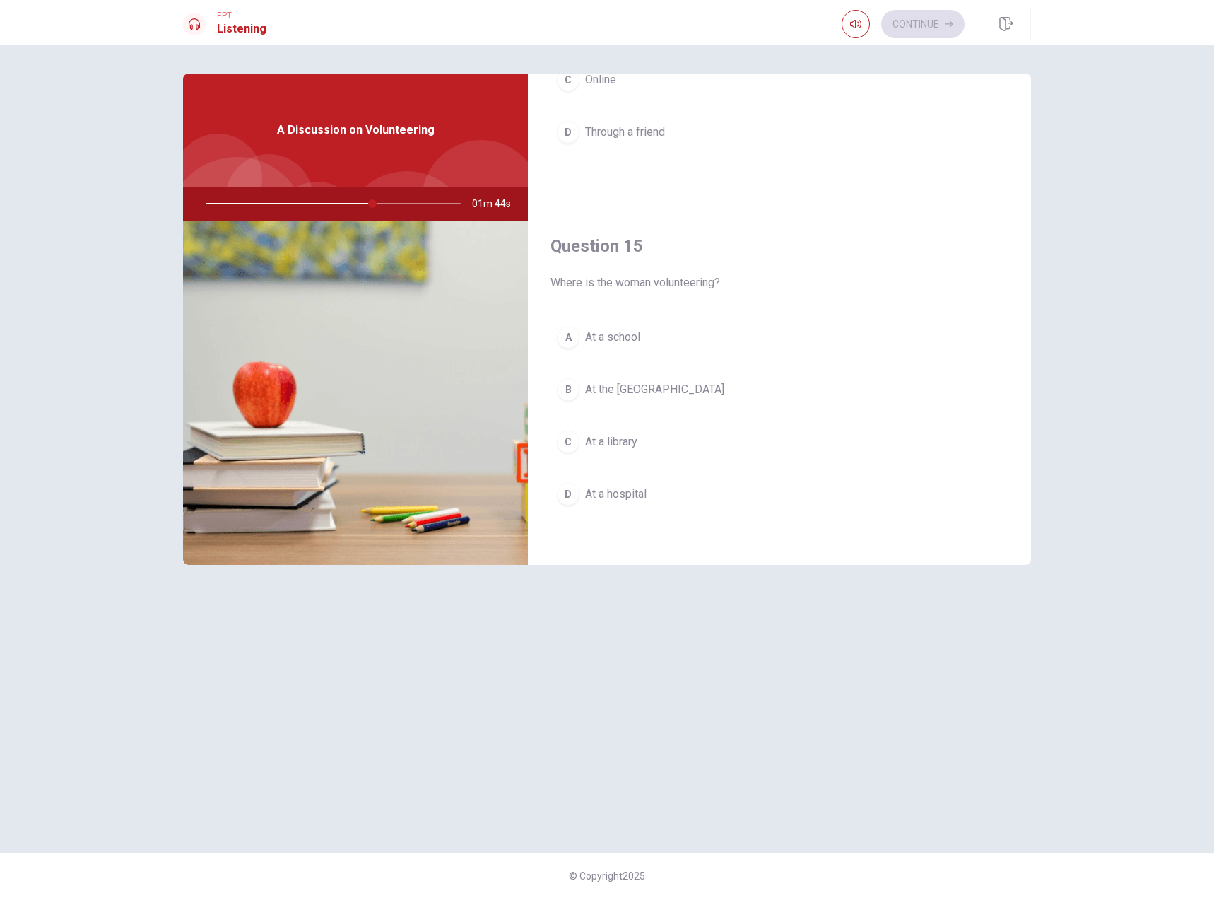
scroll to position [1315, 0]
click at [686, 386] on span "At the community center" at bounding box center [654, 388] width 139 height 17
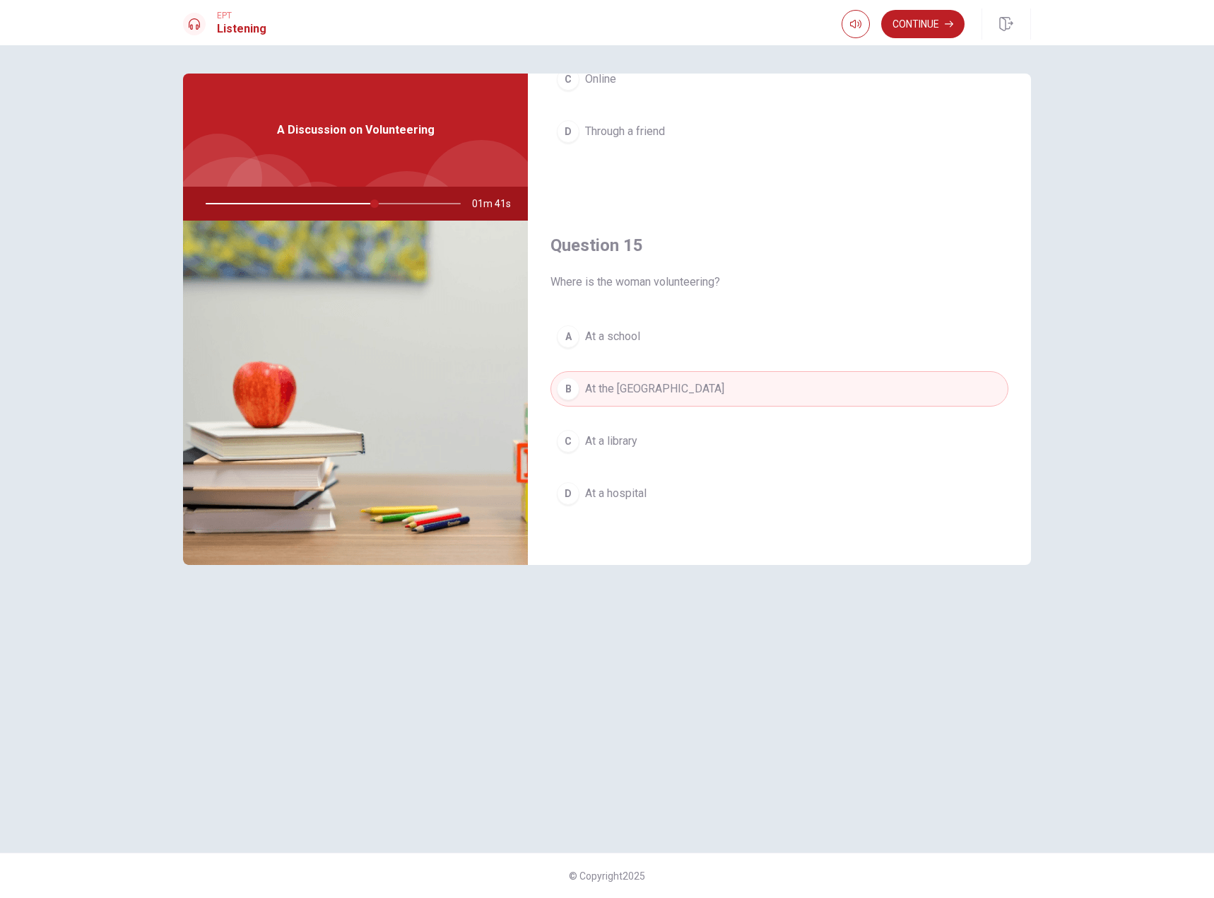
scroll to position [1318, 0]
click at [945, 21] on icon "button" at bounding box center [949, 24] width 8 height 8
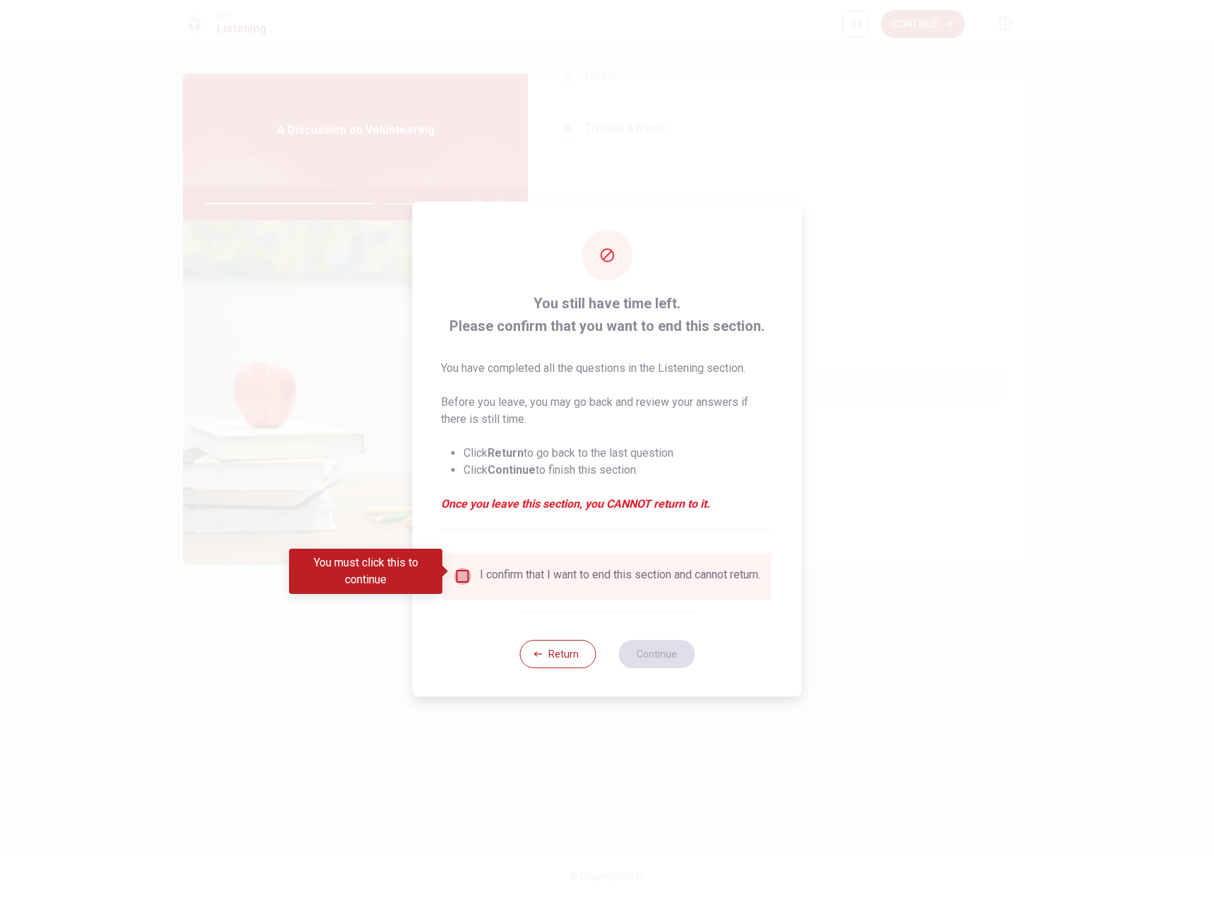
click at [454, 568] on input "You must click this to continue" at bounding box center [462, 576] width 17 height 17
click at [668, 666] on button "Continue" at bounding box center [656, 654] width 76 height 28
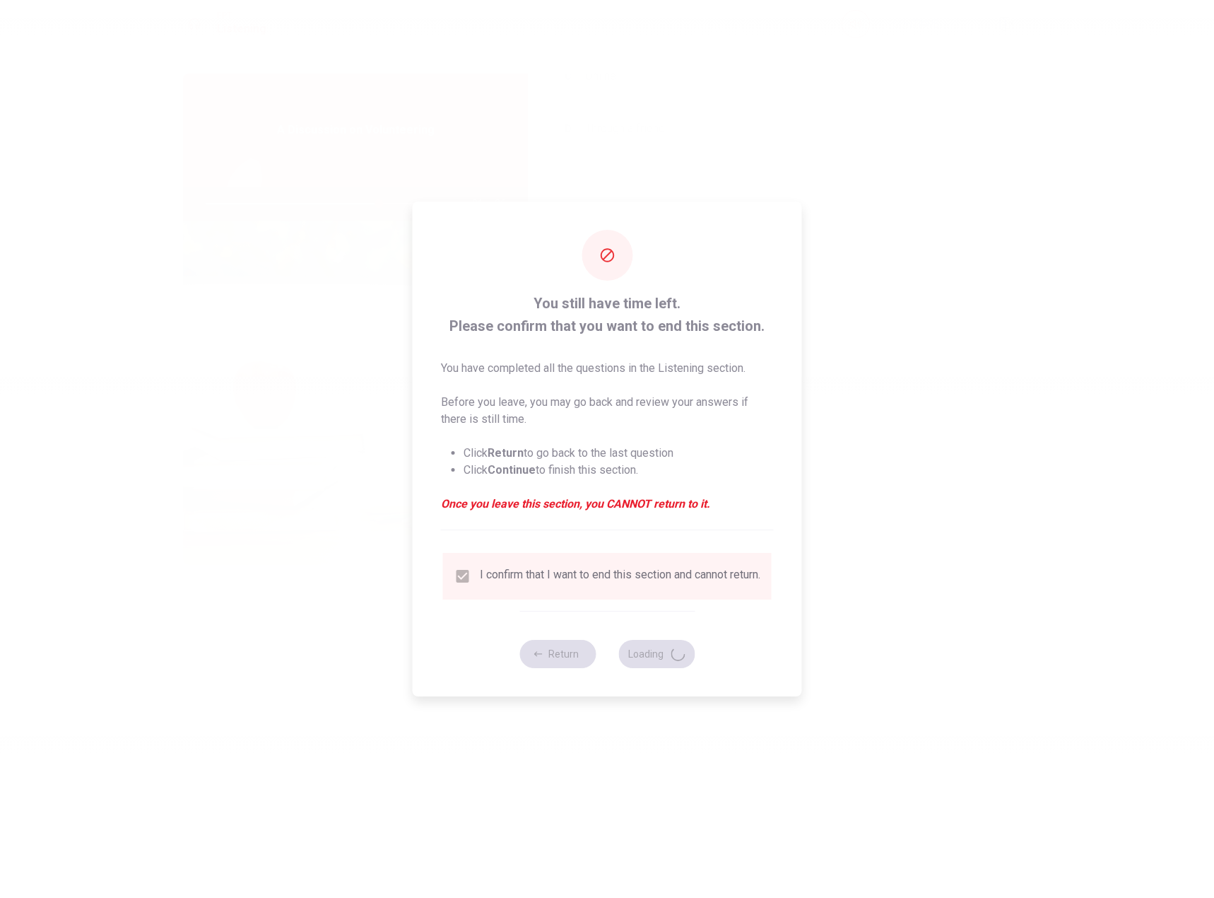
type input "68"
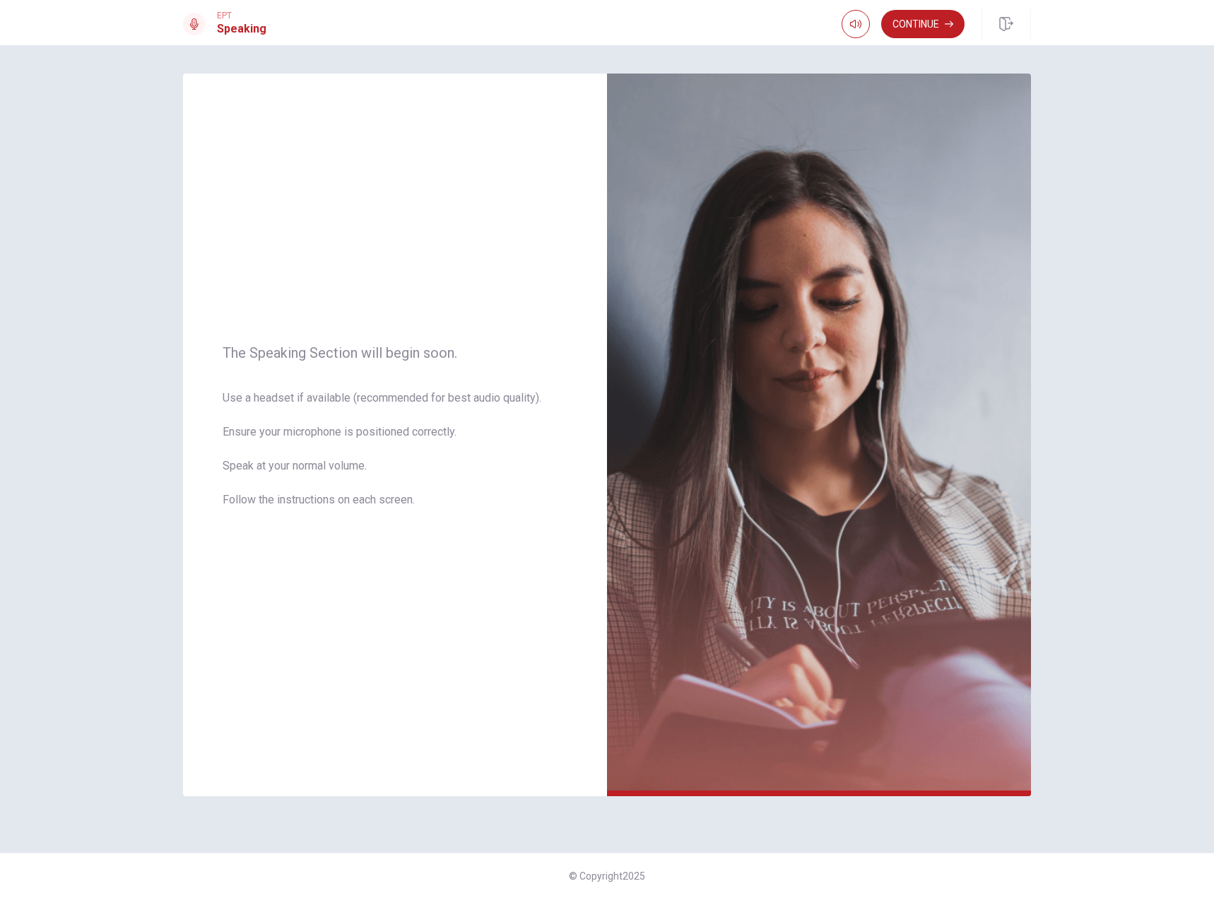
click at [917, 24] on button "Continue" at bounding box center [922, 24] width 83 height 28
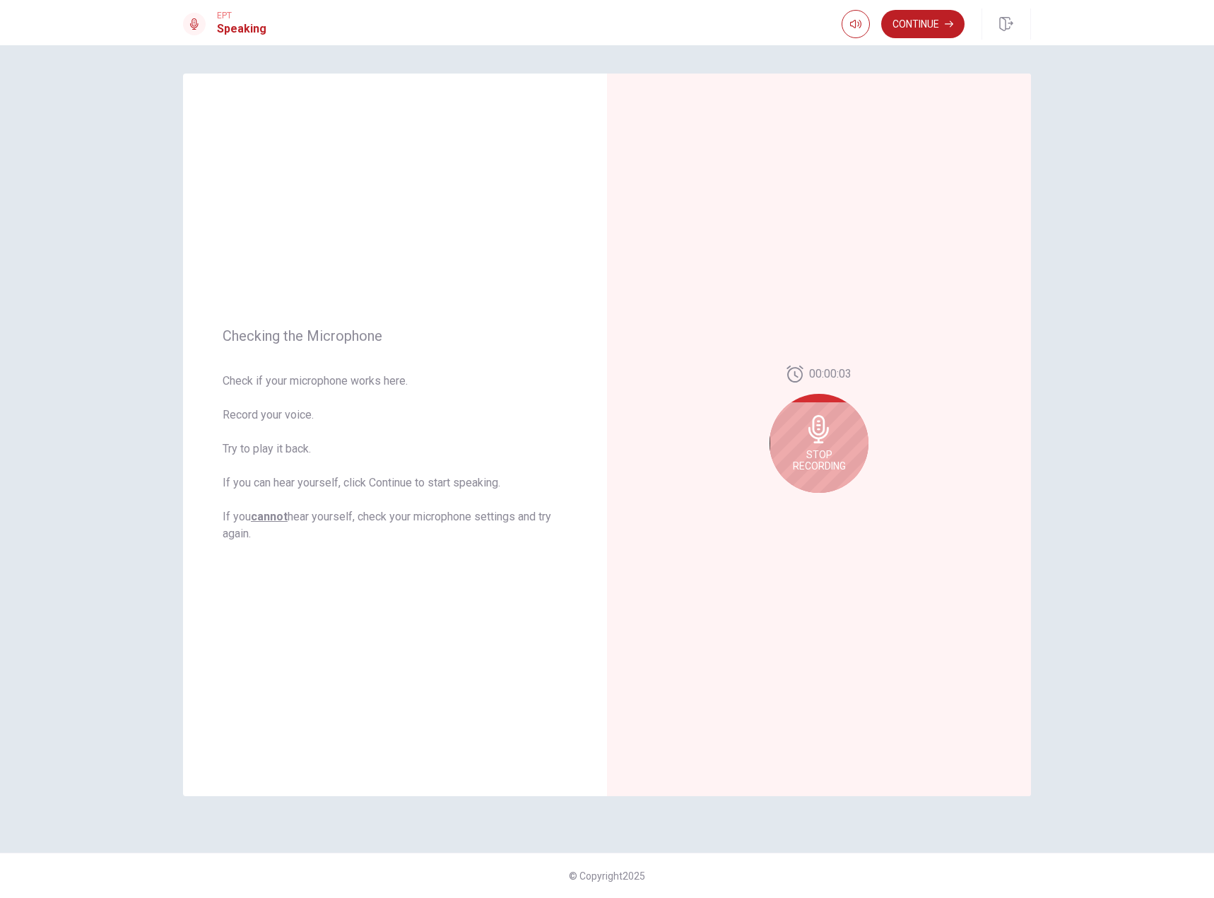
click at [814, 455] on span "Stop Recording" at bounding box center [819, 460] width 53 height 23
click at [835, 504] on icon "Play Audio" at bounding box center [834, 504] width 6 height 8
click at [913, 14] on button "Continue" at bounding box center [922, 24] width 83 height 28
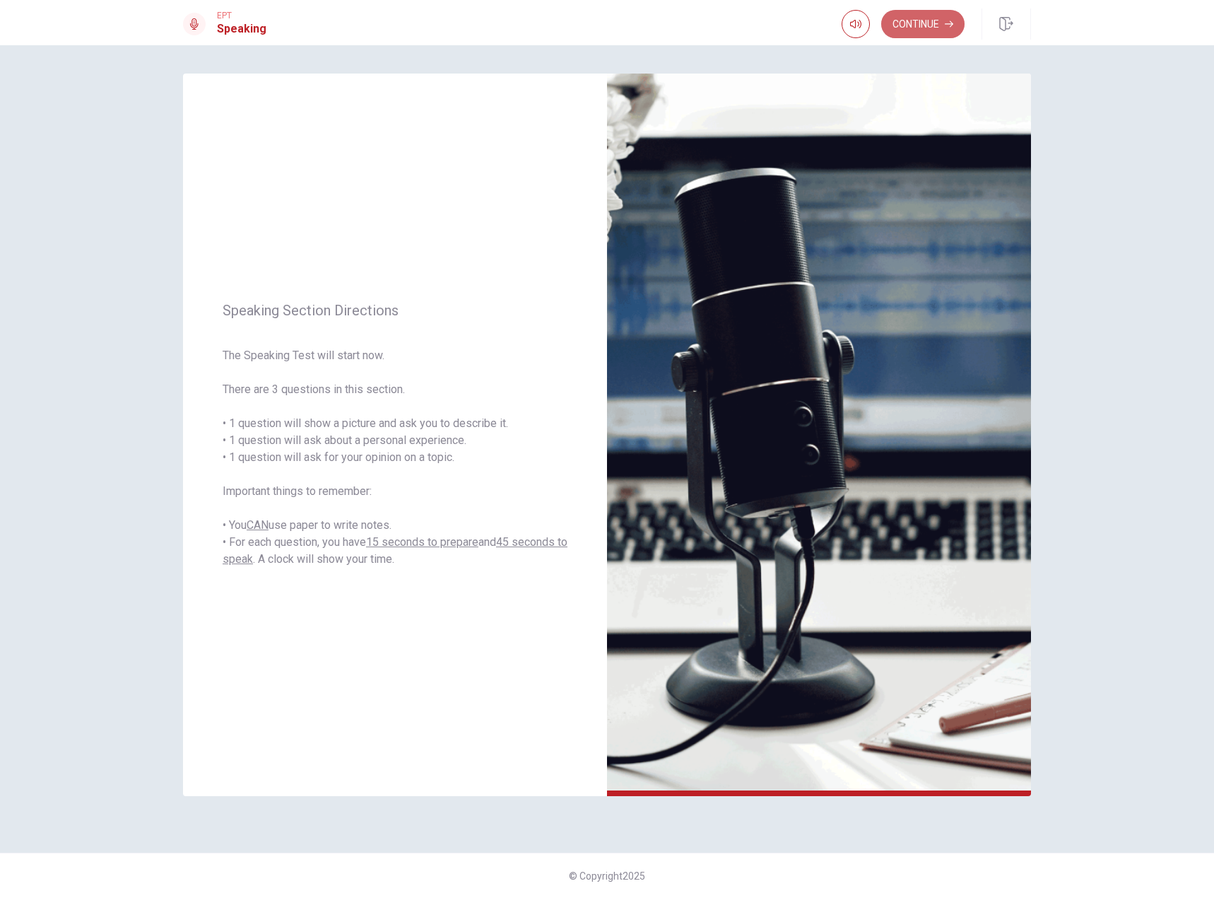
click at [917, 23] on button "Continue" at bounding box center [922, 24] width 83 height 28
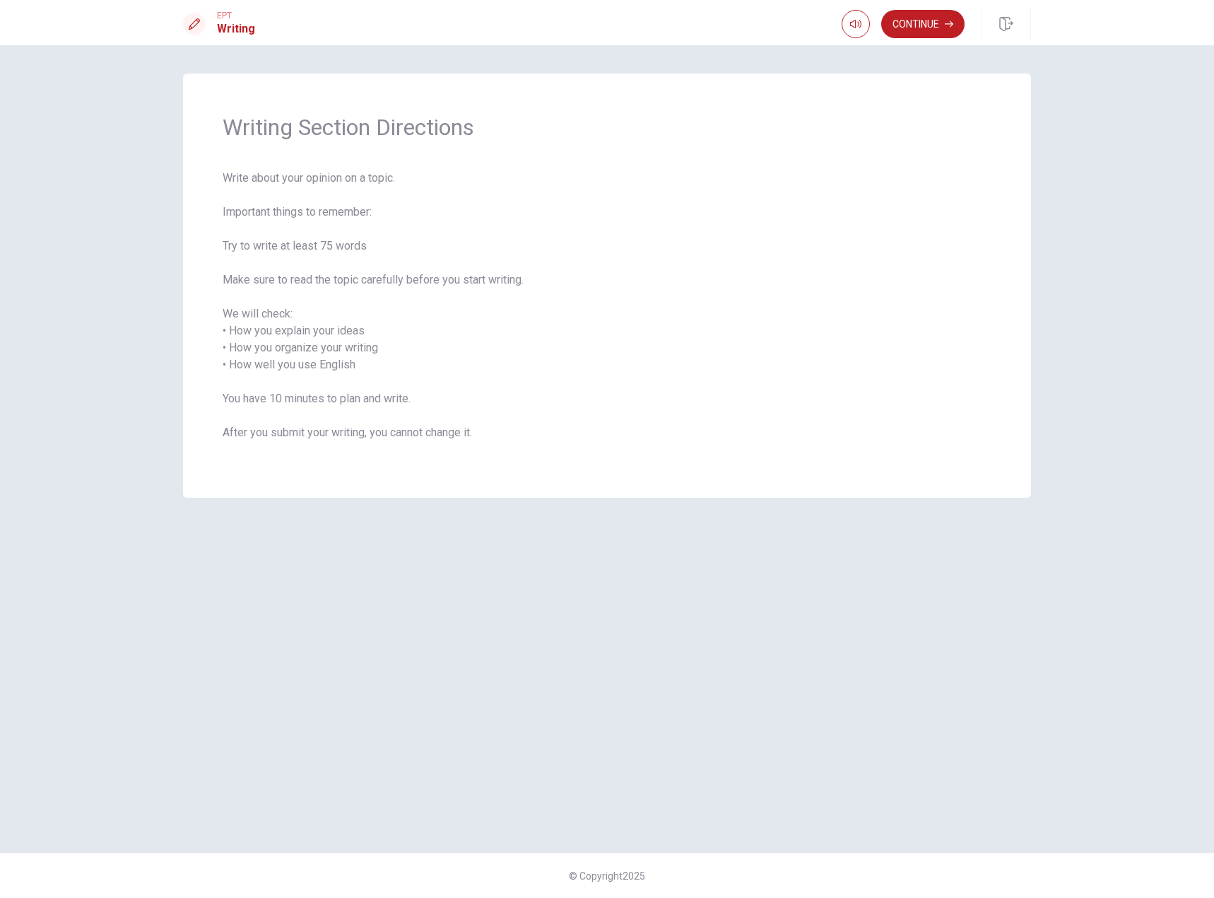
click at [916, 23] on button "Continue" at bounding box center [922, 24] width 83 height 28
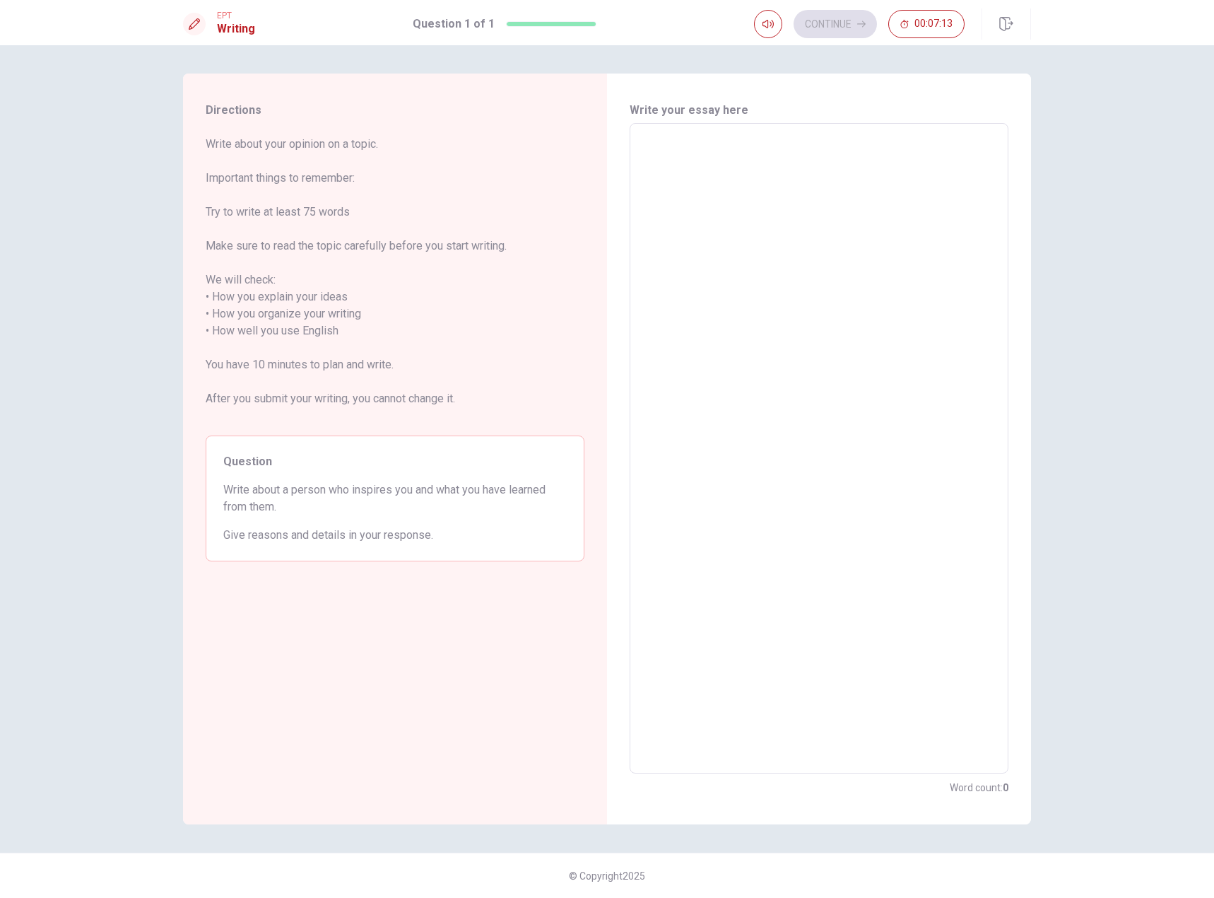
click at [842, 182] on textarea at bounding box center [819, 448] width 359 height 627
type textarea "dsfsdf"
type textarea "x"
type textarea "dsfsdfsdf"
type textarea "x"
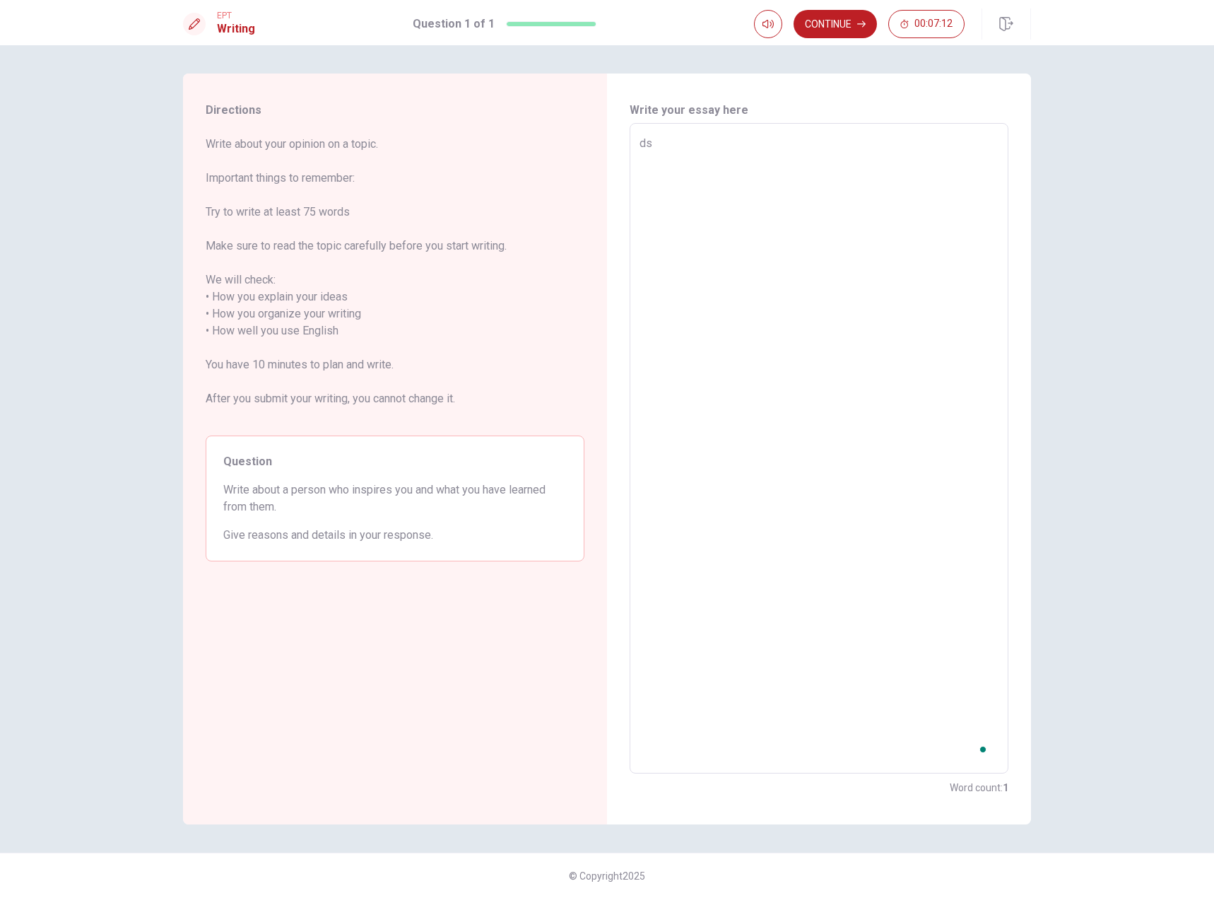
type textarea "d"
type textarea "hjjhhjkjj"
type textarea "x"
type textarea "hjjhhjkjja"
type textarea "x"
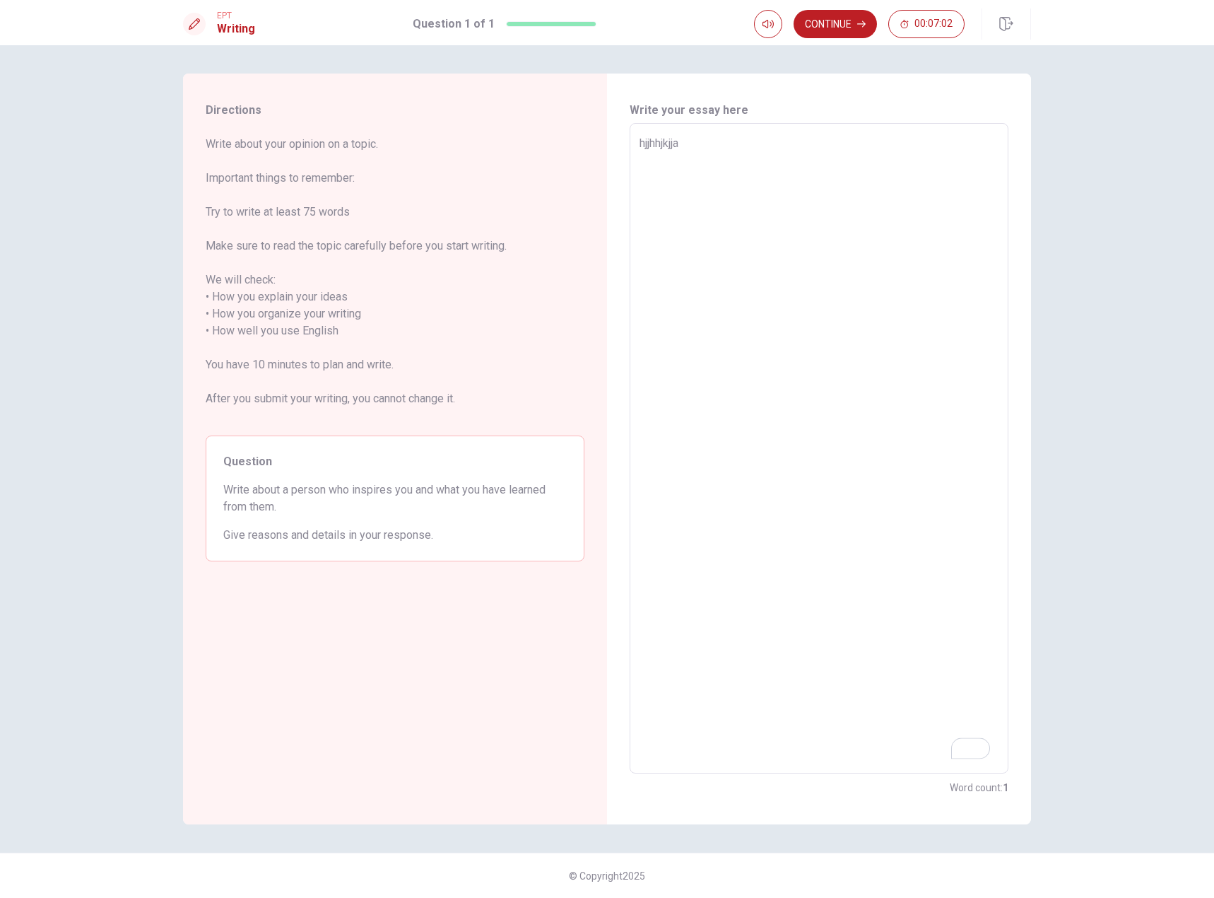
type textarea "hjjhhjkjjad"
type textarea "x"
type textarea "hjjhhjkjjada"
type textarea "x"
type textarea "hjjhhjkjjadad"
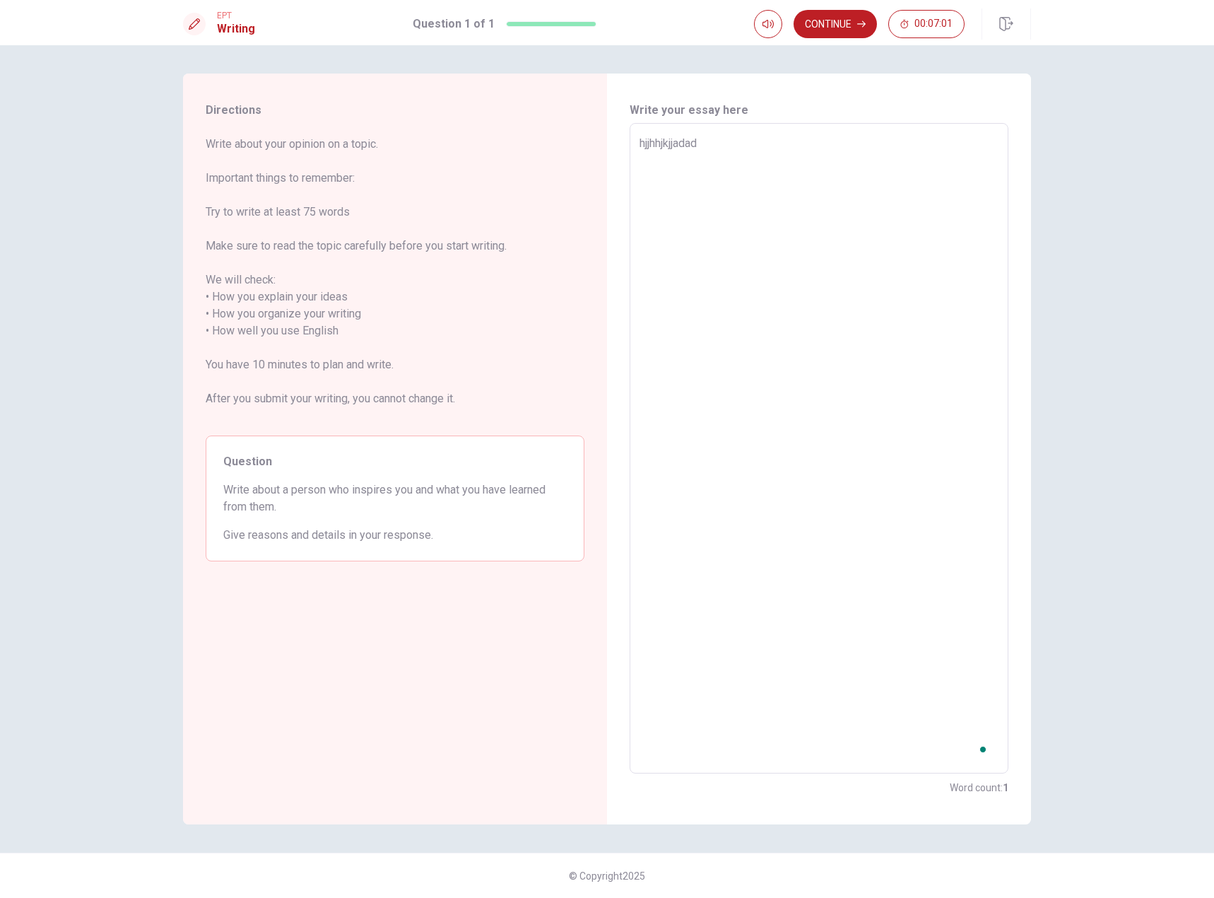
type textarea "x"
type textarea "hjjhhjkjjadadd"
type textarea "x"
type textarea "hjjhhjkjjadad"
type textarea "x"
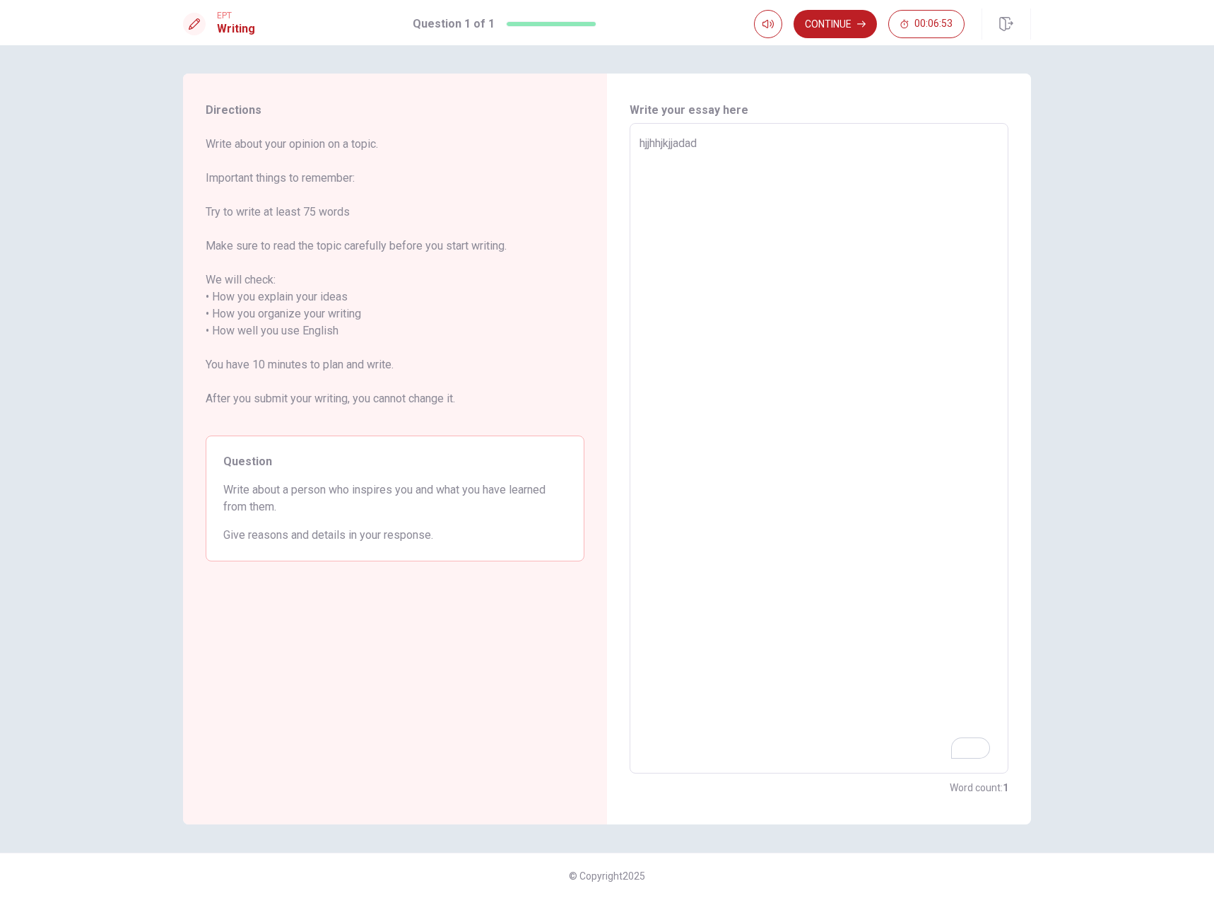
type textarea "hjjhhjkjjada"
type textarea "x"
type textarea "hjjhhjkjjad"
type textarea "x"
type textarea "hjjhhjkjja"
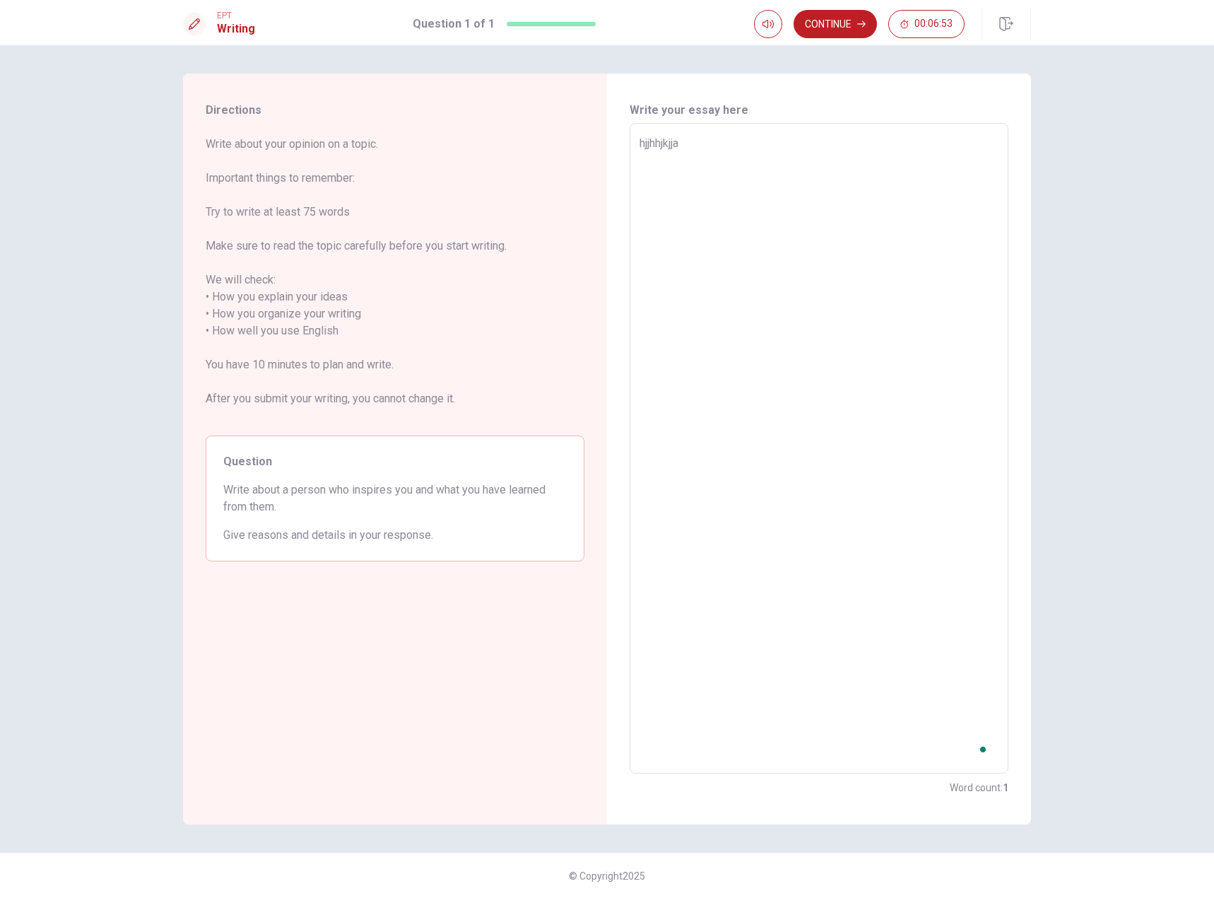
type textarea "x"
type textarea "hjjhhjkjj"
type textarea "x"
type textarea "hjjhhjkj"
type textarea "x"
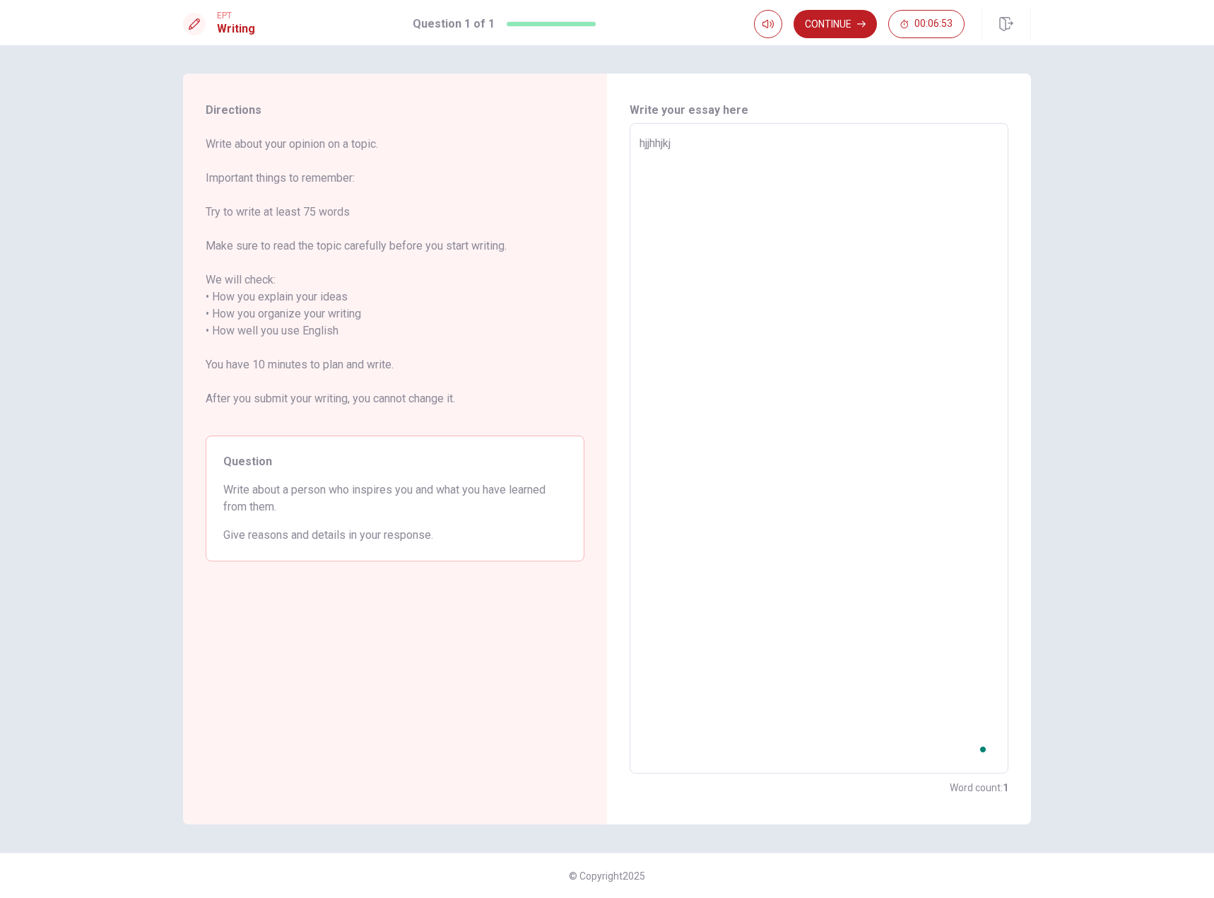
type textarea "hjjhhjk"
type textarea "x"
type textarea "hjjhhj"
type textarea "x"
type textarea "hjjhh"
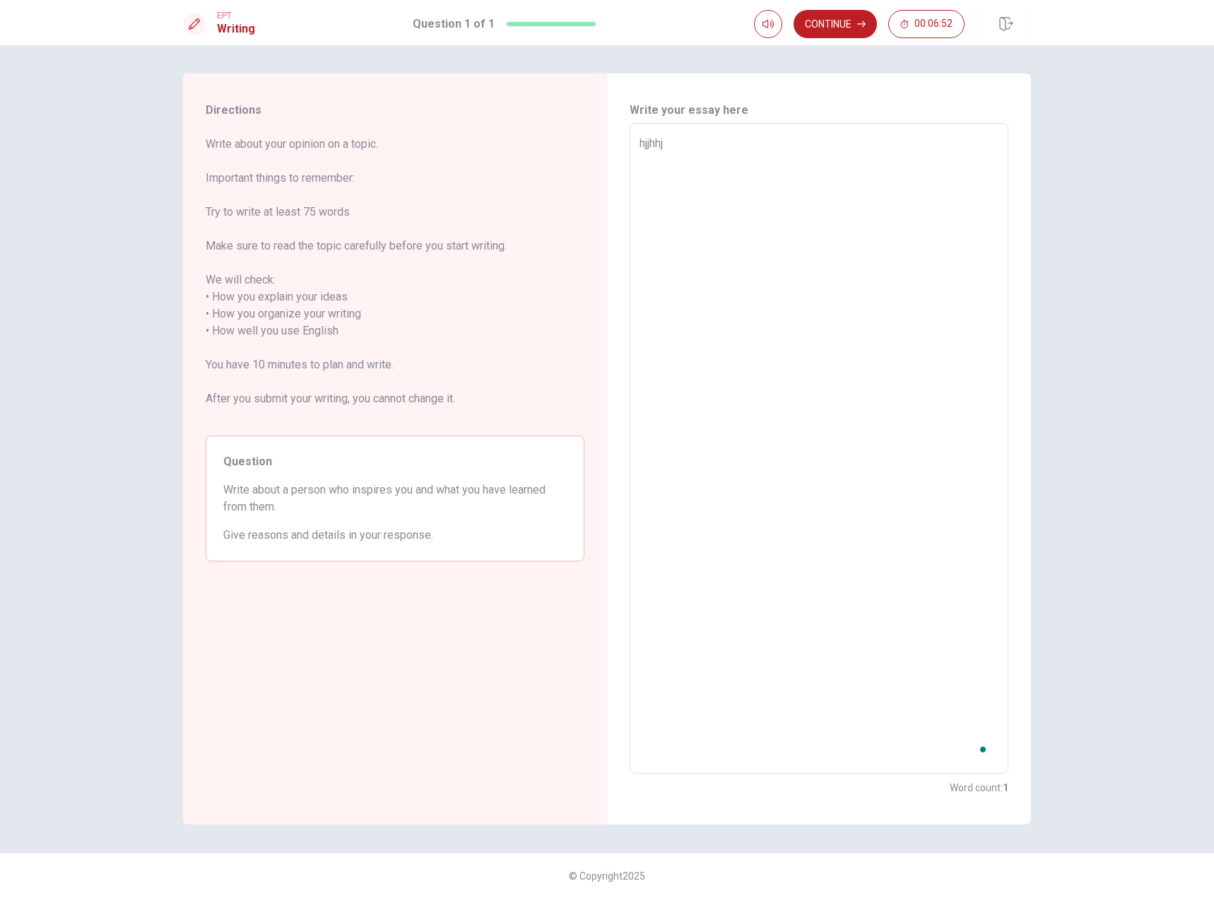
type textarea "x"
type textarea "hjjh"
type textarea "x"
type textarea "hjj"
type textarea "x"
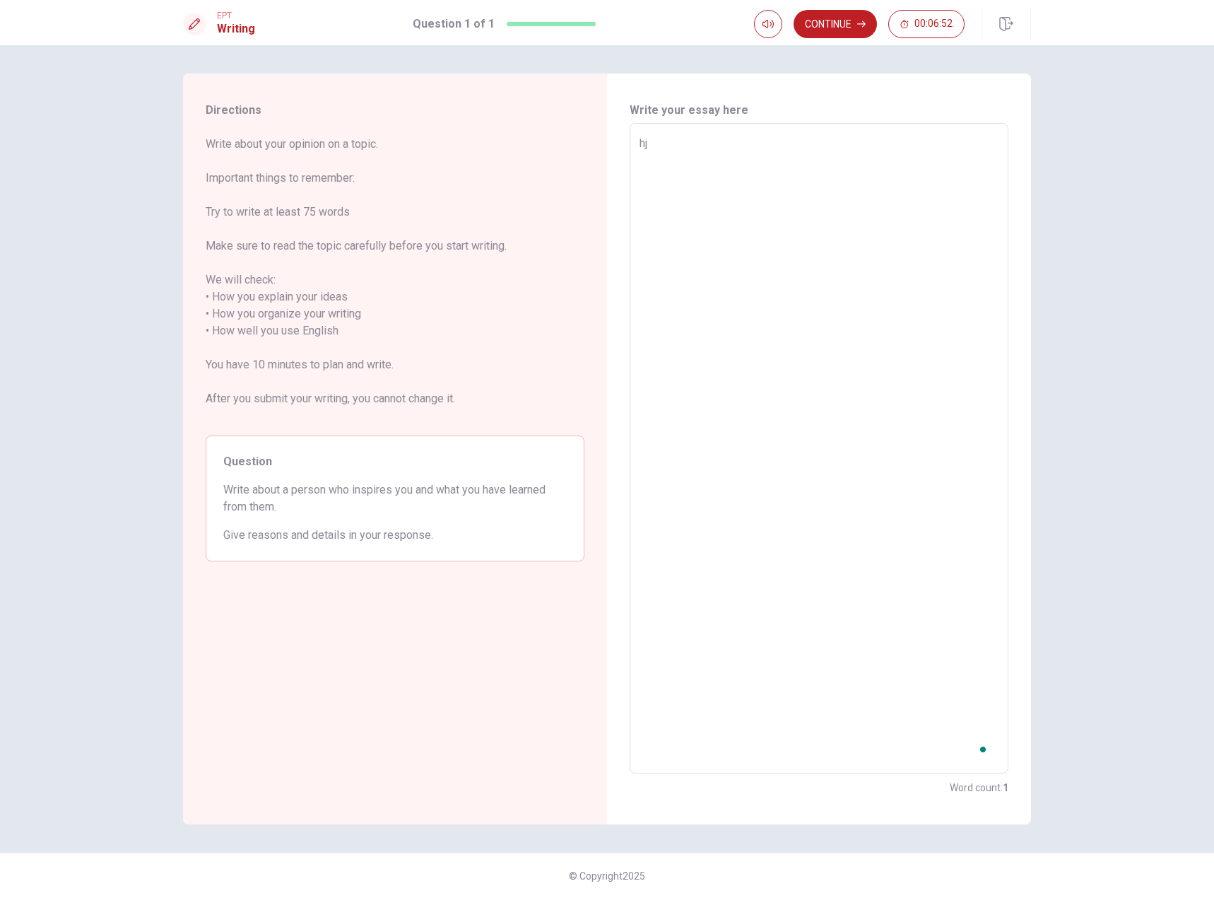
type textarea "h"
type textarea "x"
type textarea "hM"
type textarea "x"
type textarea "hMy"
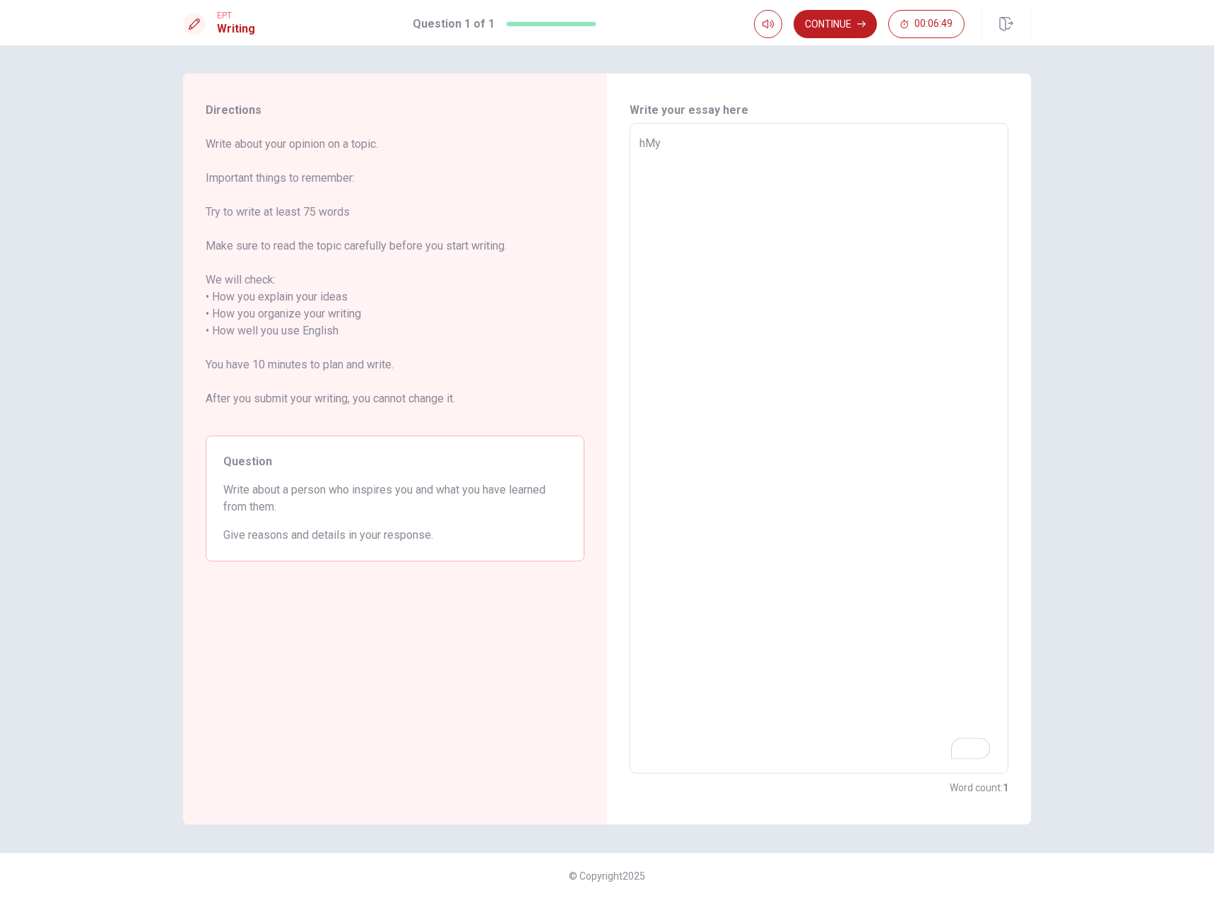
type textarea "x"
type textarea "hMy"
type textarea "x"
type textarea "hMy i"
type textarea "x"
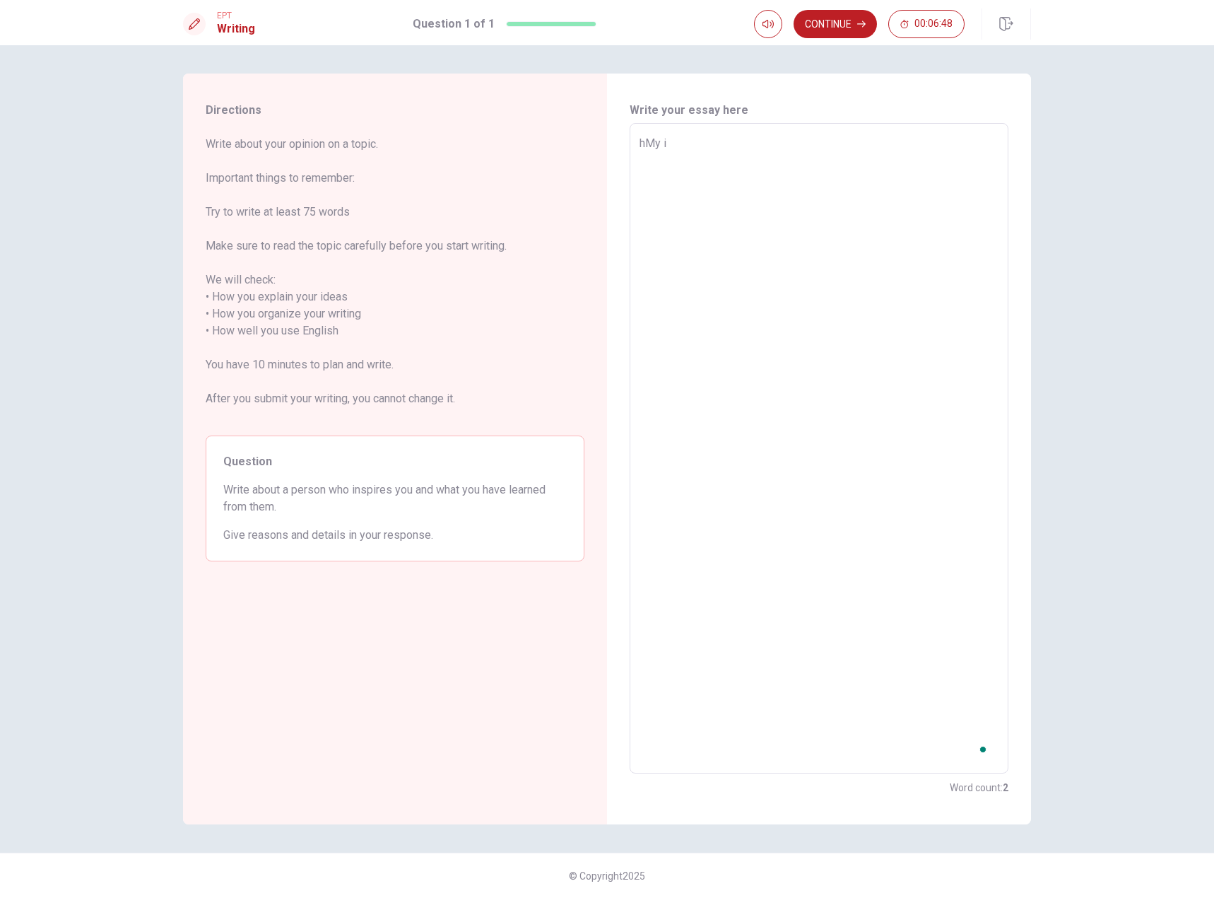
type textarea "hMy is"
type textarea "x"
type textarea "hMy i"
type textarea "x"
type textarea "hMy"
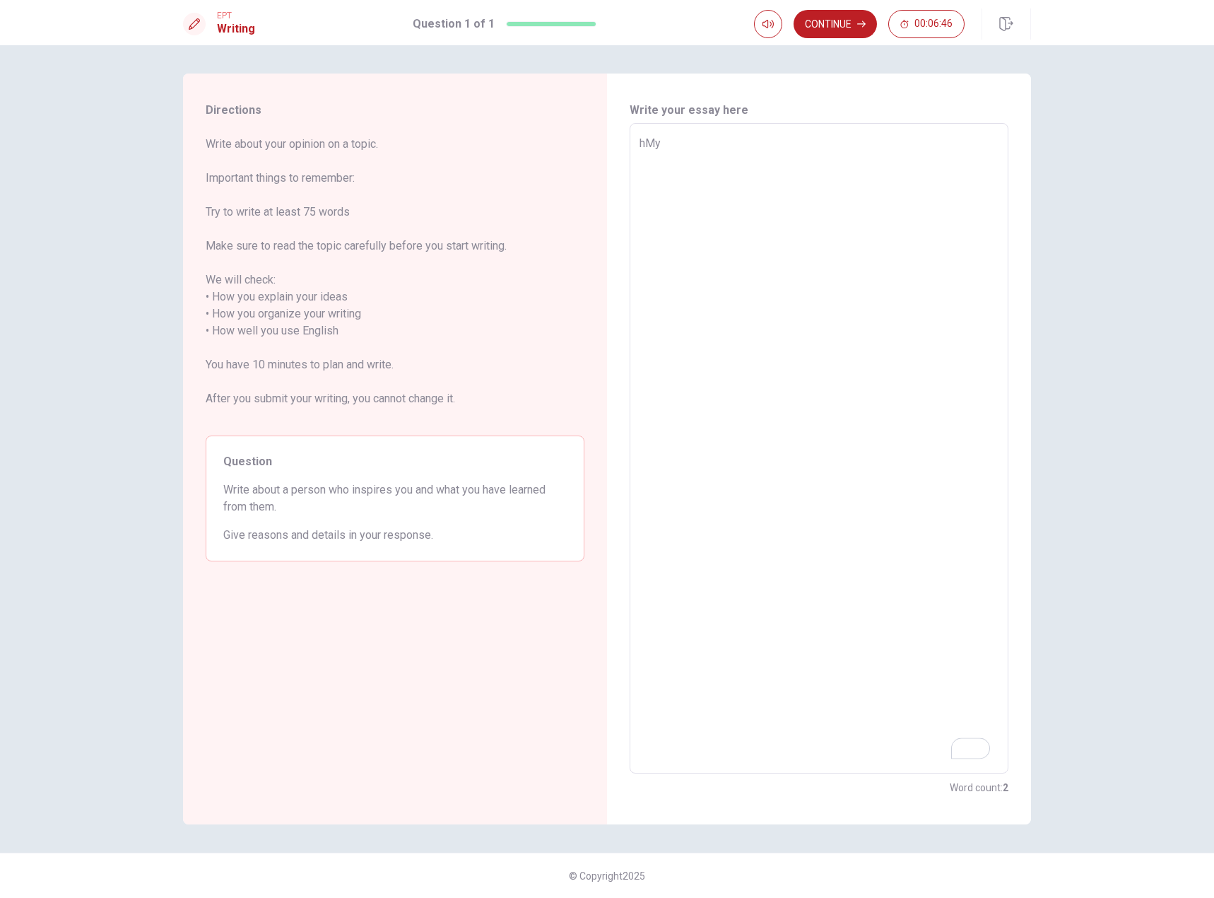
type textarea "x"
type textarea "hMy"
type textarea "x"
type textarea "hM"
type textarea "x"
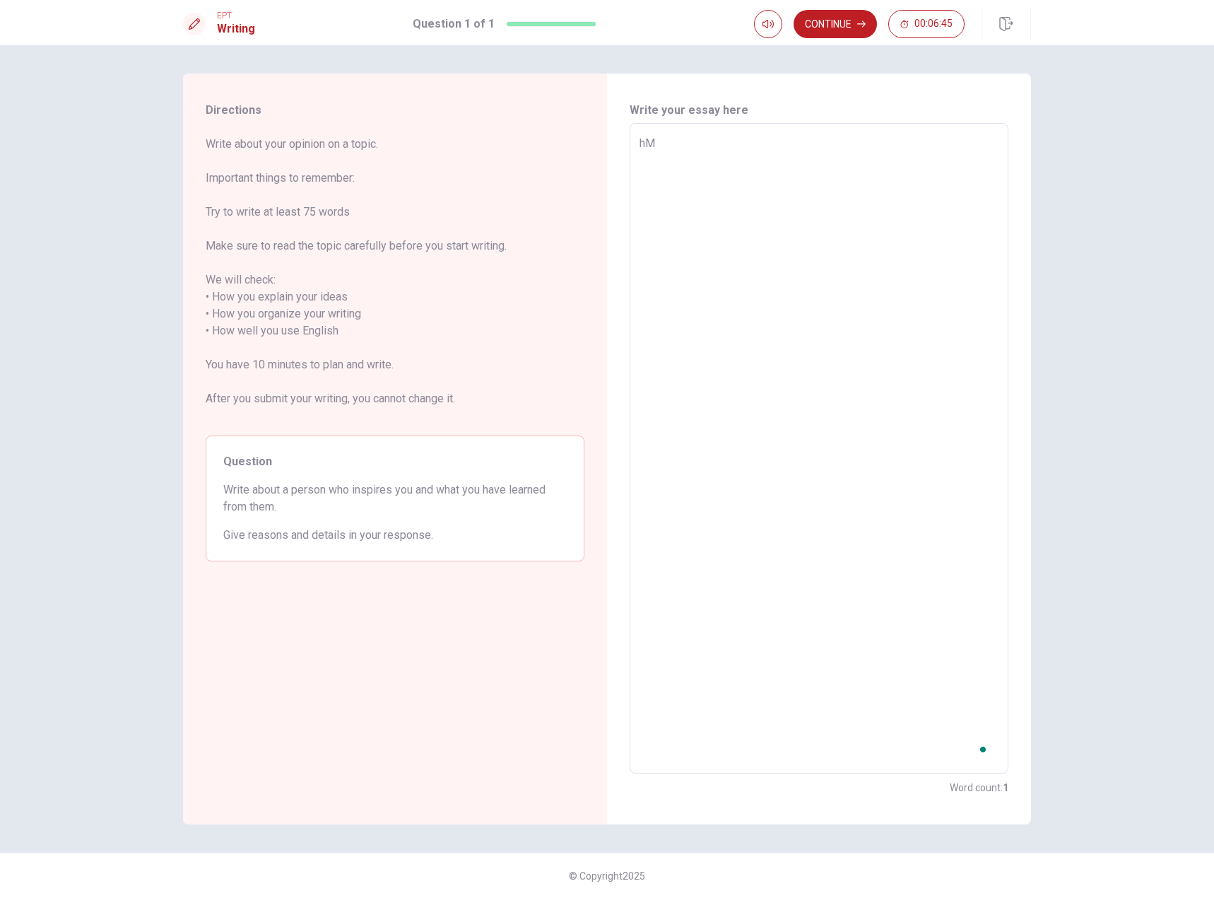
type textarea "h"
type textarea "x"
type textarea "M"
type textarea "x"
type textarea "My"
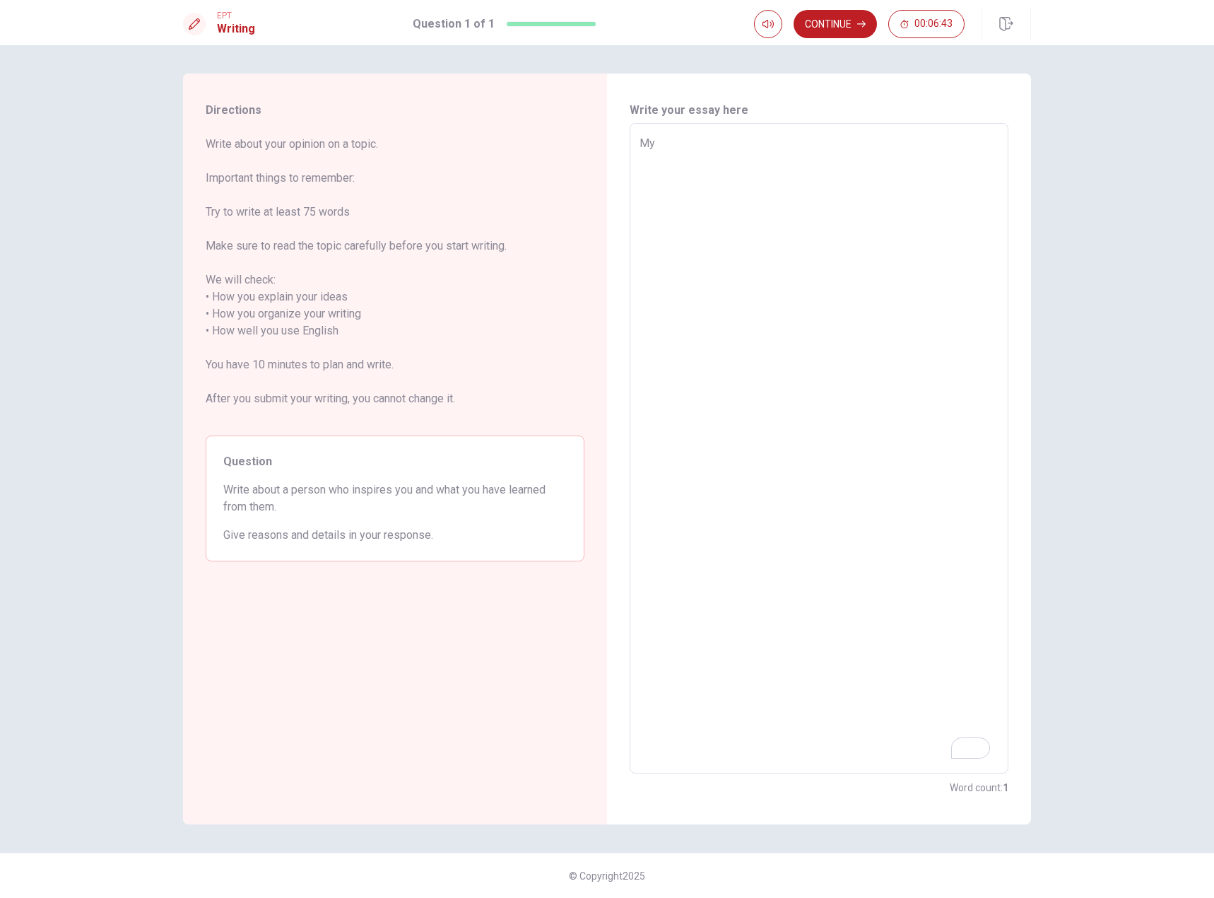
type textarea "x"
type textarea "My"
type textarea "x"
type textarea "My I"
type textarea "x"
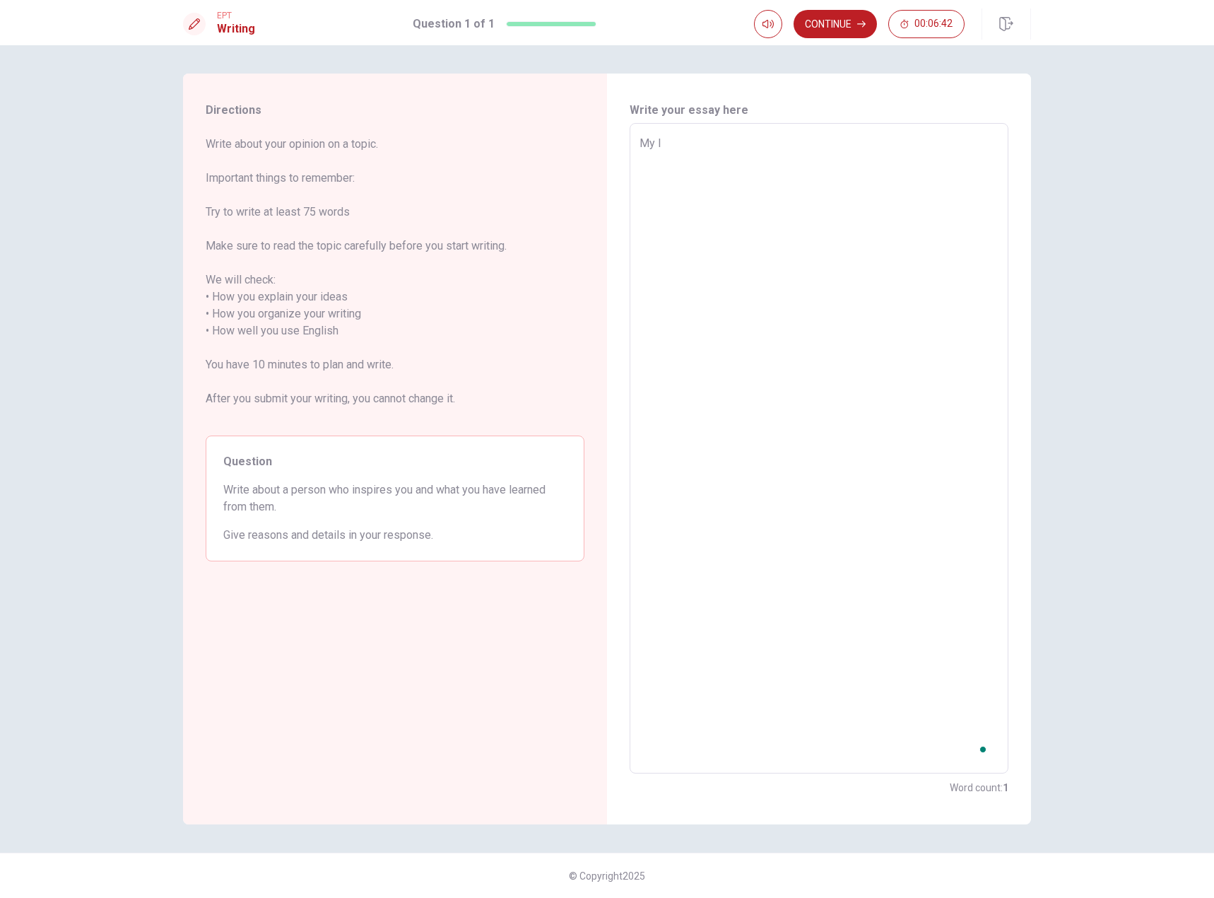
type textarea "My In"
type textarea "x"
type textarea "My Ins"
type textarea "x"
type textarea "My Insp"
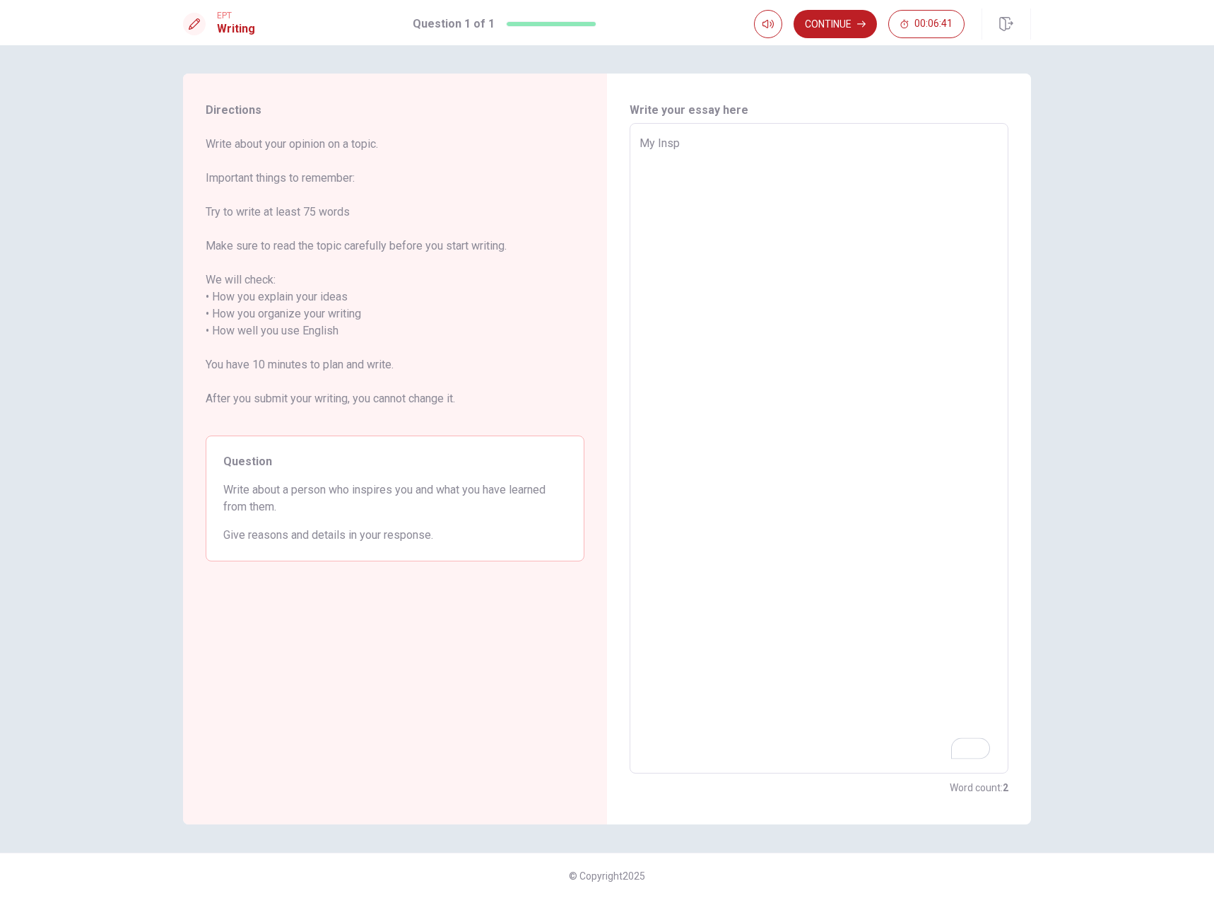
type textarea "x"
type textarea "My Inspi"
type textarea "x"
type textarea "My Inspir"
type textarea "x"
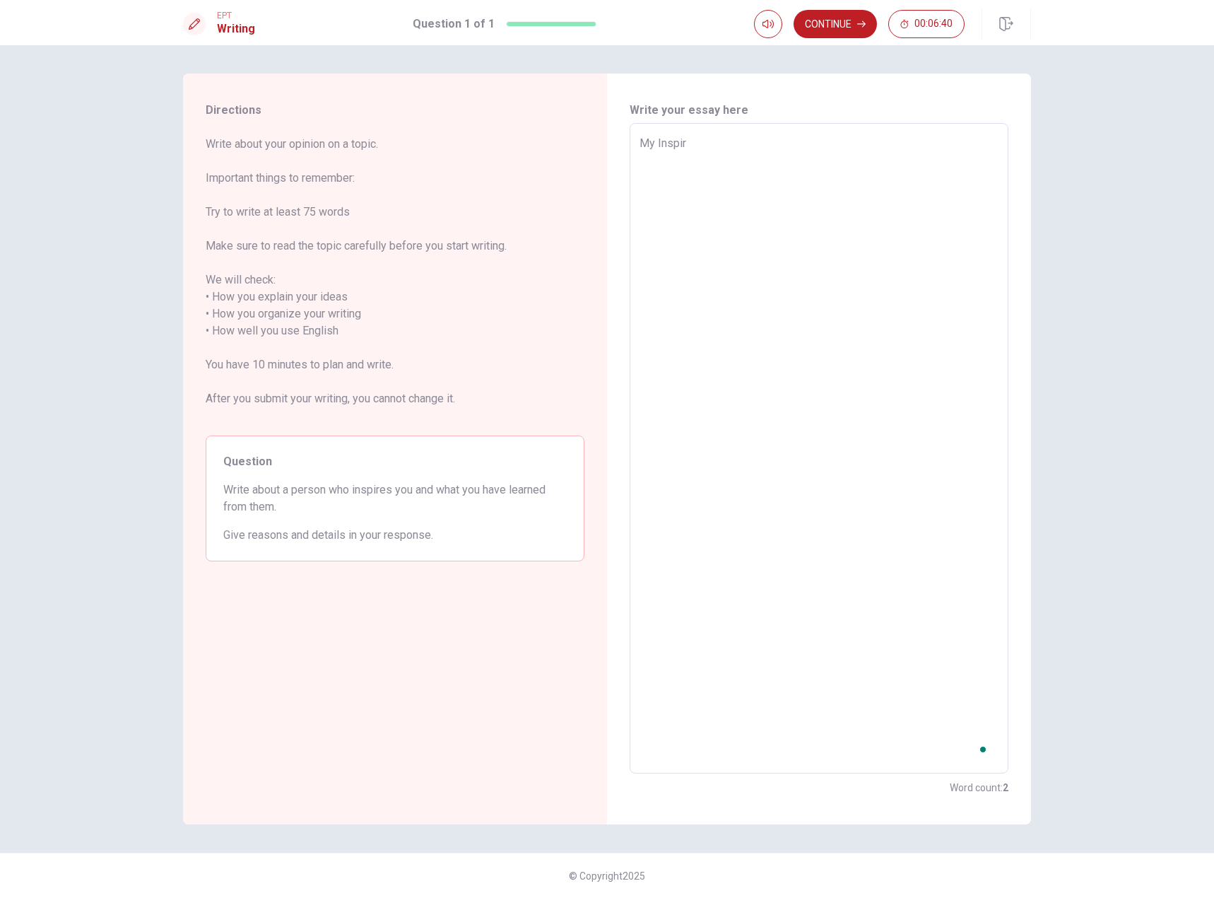
type textarea "My Inspira"
type textarea "x"
type textarea "My Inspirat"
type textarea "x"
type textarea "My Inspirato"
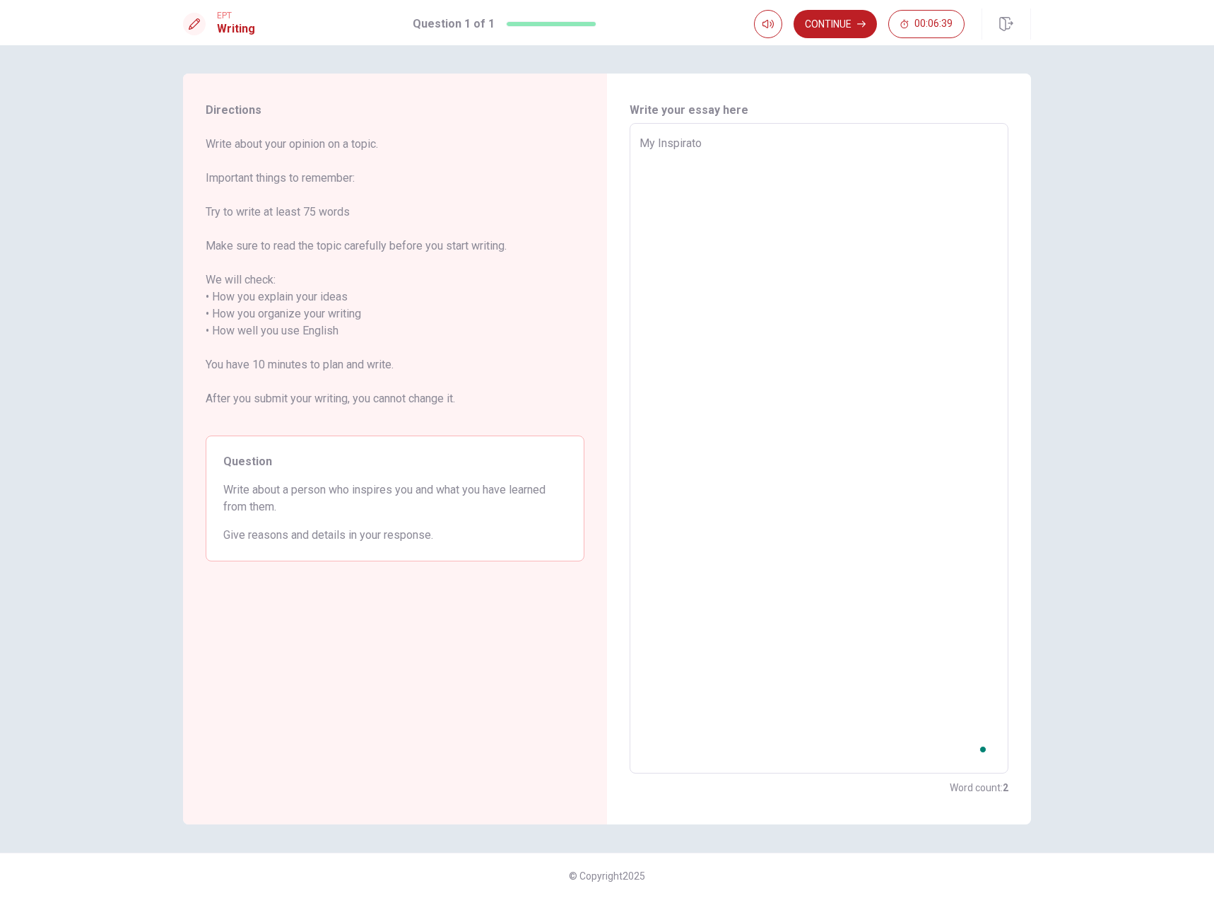
type textarea "x"
type textarea "My Inspiratoi"
type textarea "x"
type textarea "My Inspiratoio"
type textarea "x"
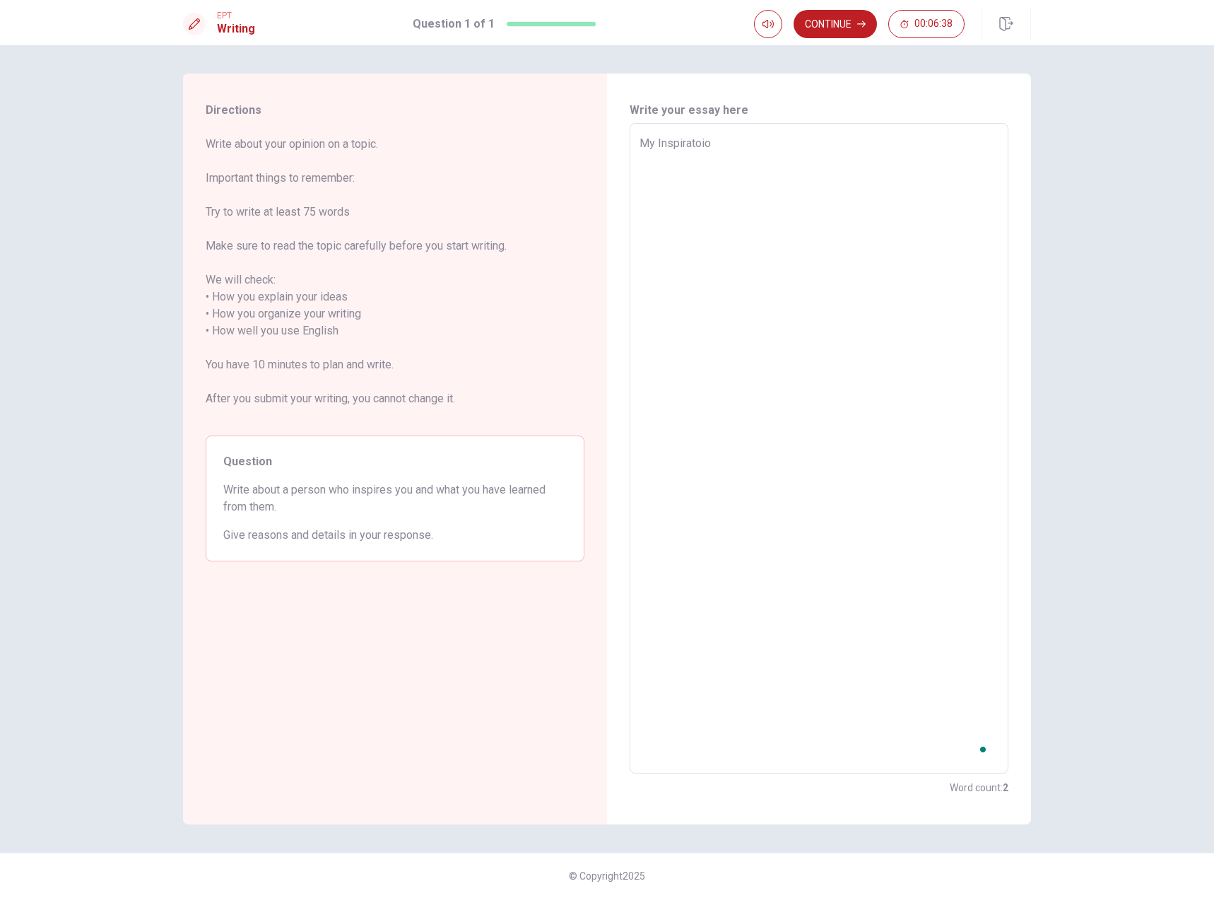
type textarea "My Inspiratoi"
type textarea "x"
type textarea "My Inspirato"
type textarea "x"
type textarea "My Inspirat"
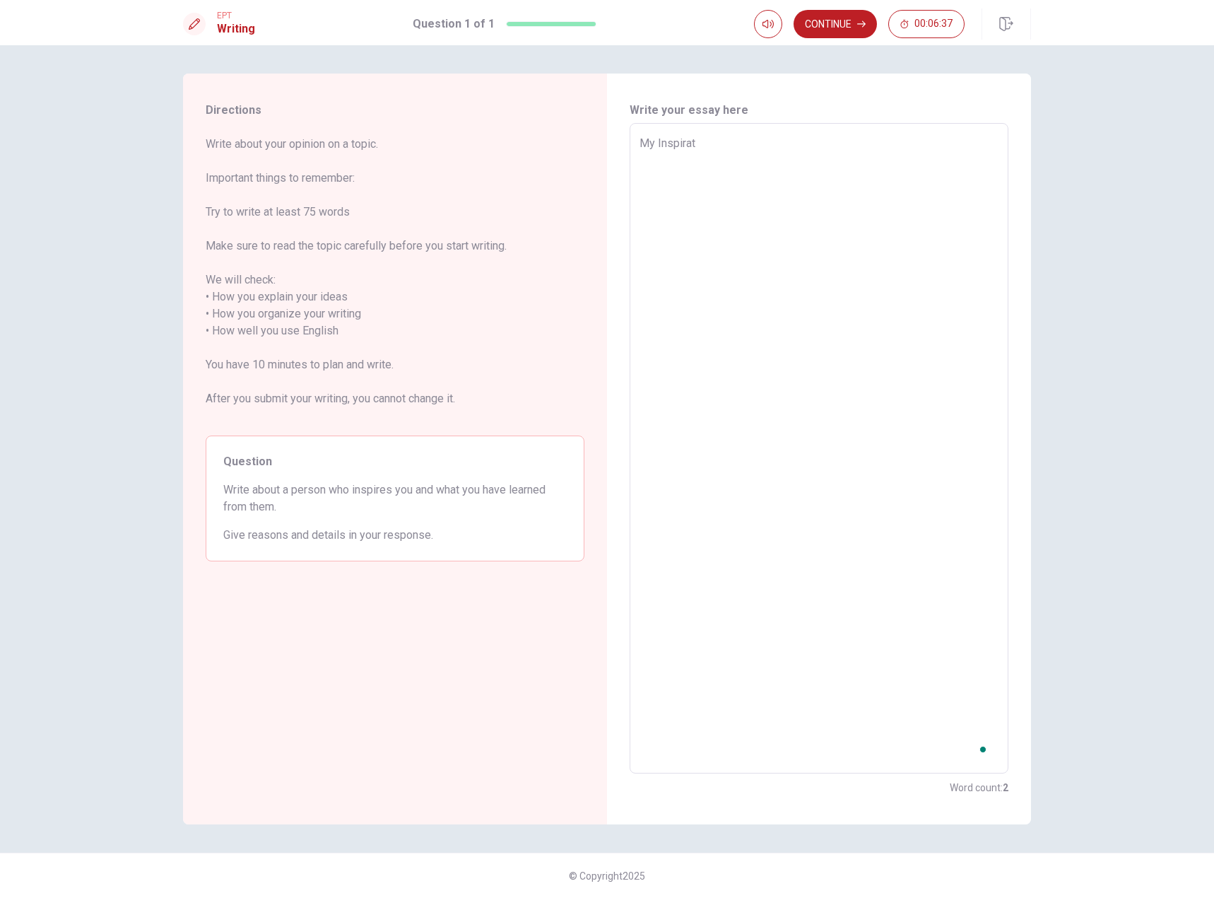
type textarea "x"
type textarea "My Inspirati"
type textarea "x"
type textarea "My Inspiratio"
type textarea "x"
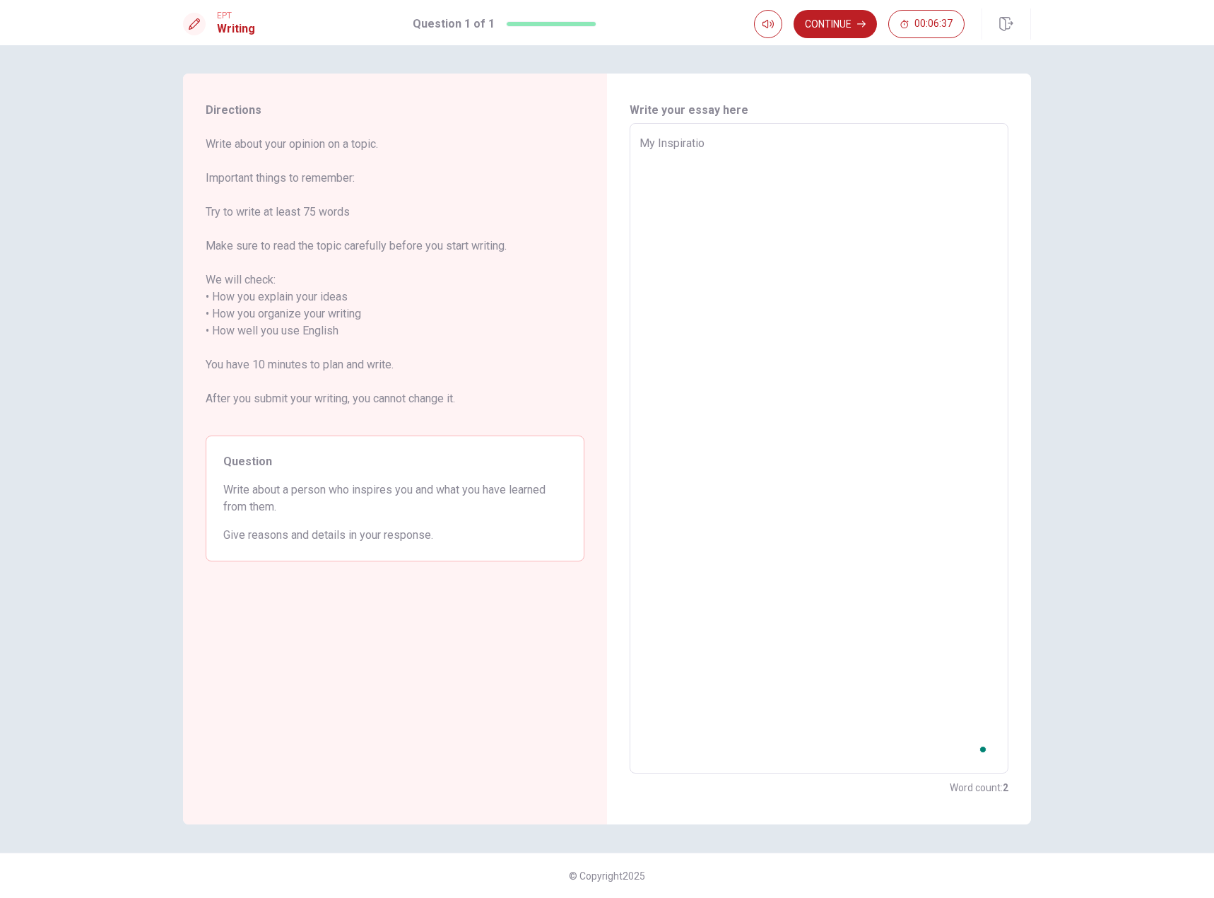
type textarea "My Inspiration"
type textarea "x"
type textarea "My Inspiration"
type textarea "x"
type textarea "My Inspiration i"
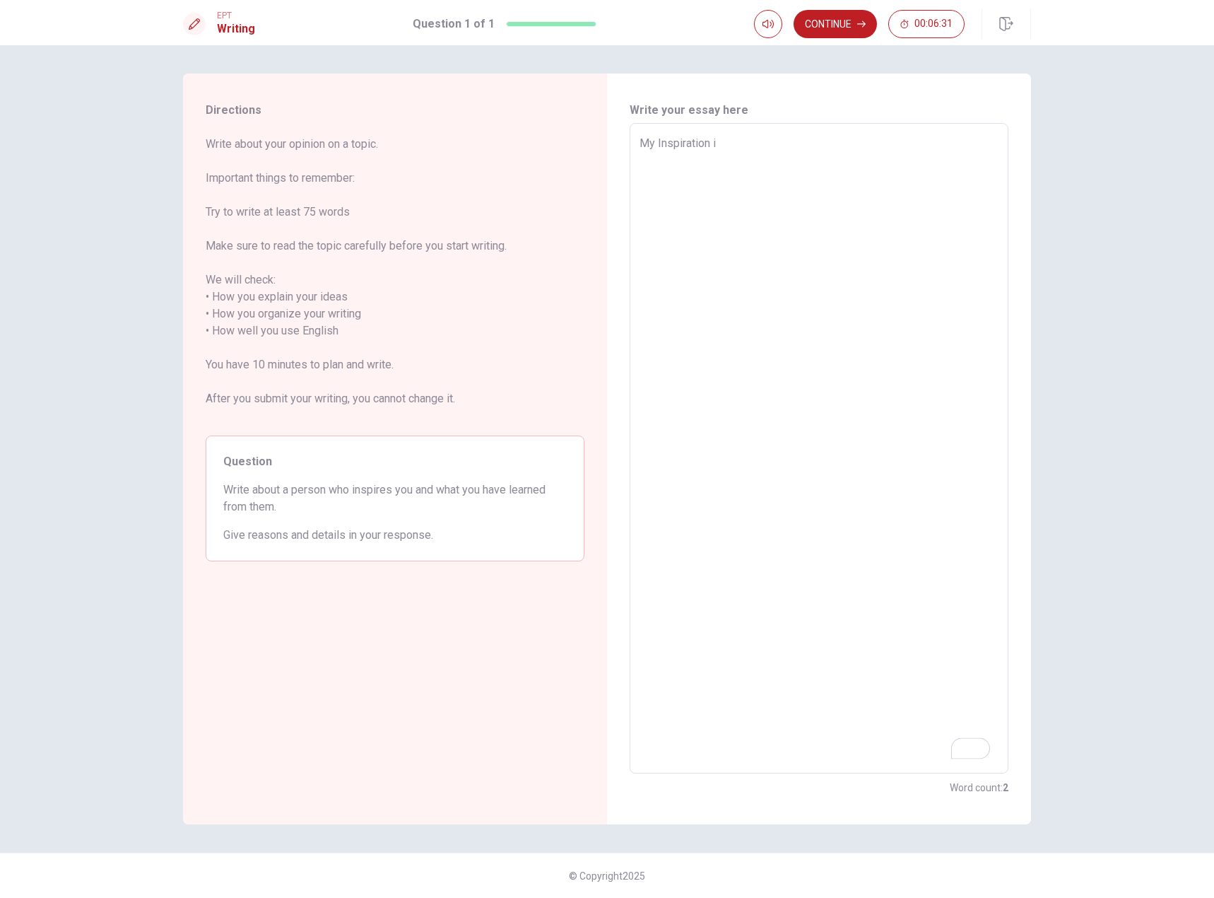
type textarea "x"
type textarea "My Inspiration is"
type textarea "x"
type textarea "My Inspiration is"
type textarea "x"
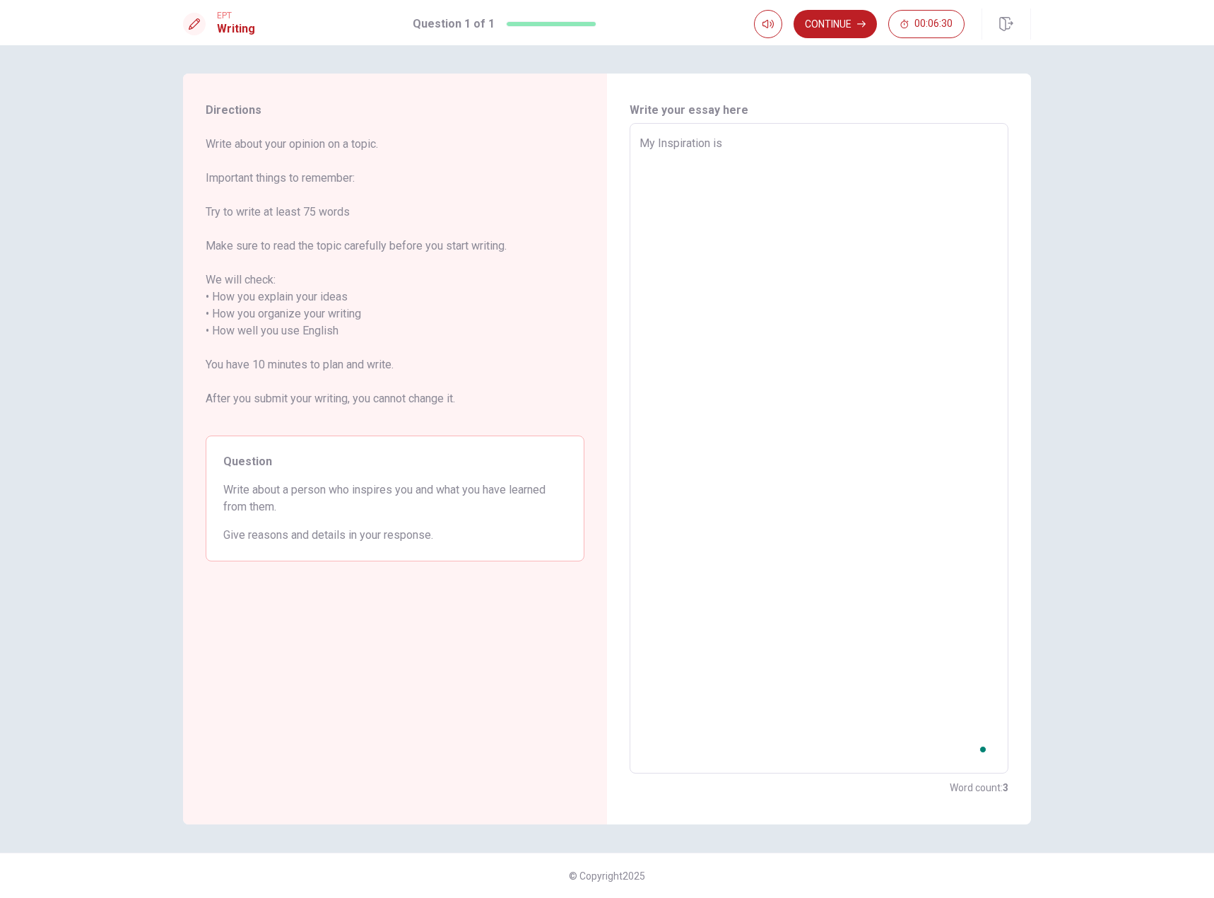
type textarea "My Inspiration is m"
type textarea "x"
type textarea "My Inspiration is my"
type textarea "x"
type textarea "My Inspiration is my"
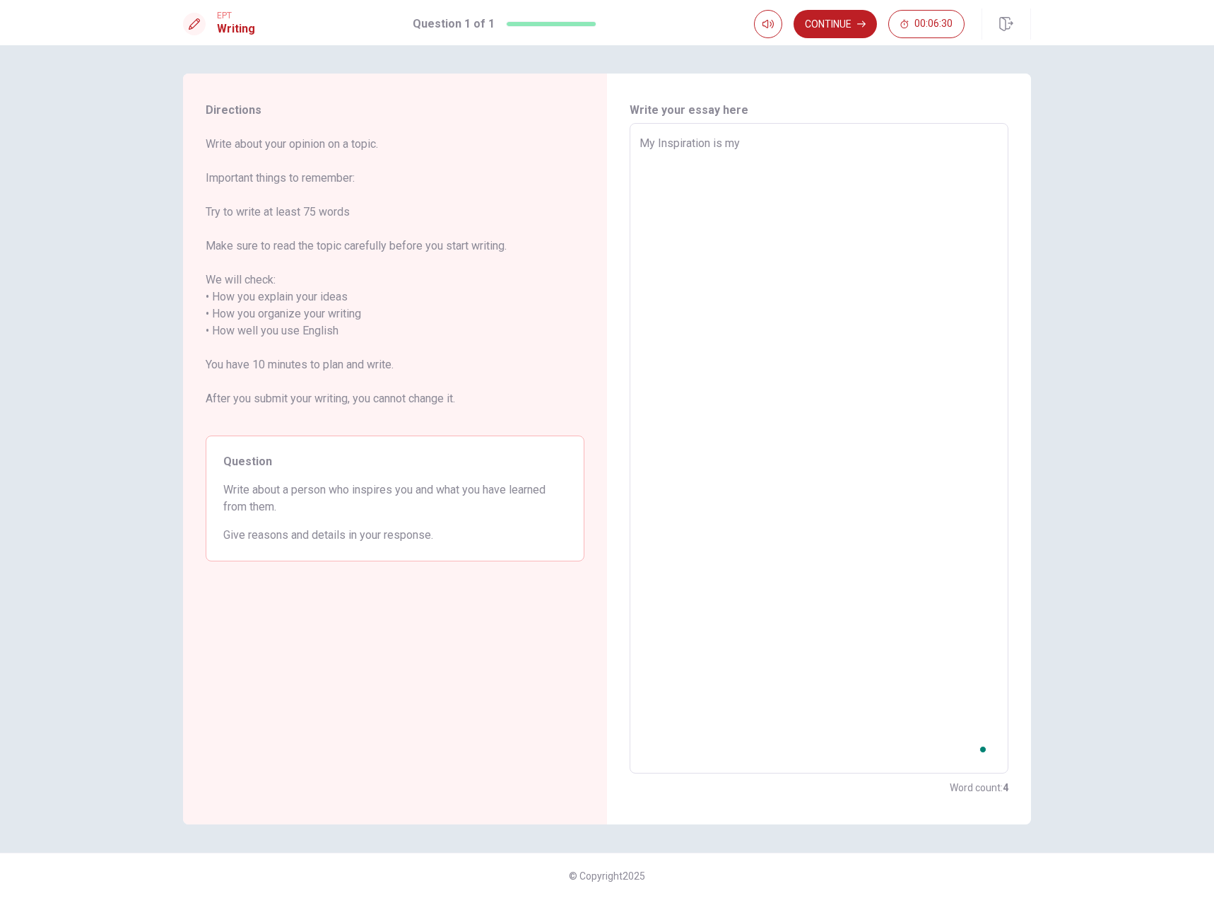
type textarea "x"
type textarea "My Inspiration is my f"
type textarea "x"
type textarea "My Inspiration is my fr"
type textarea "x"
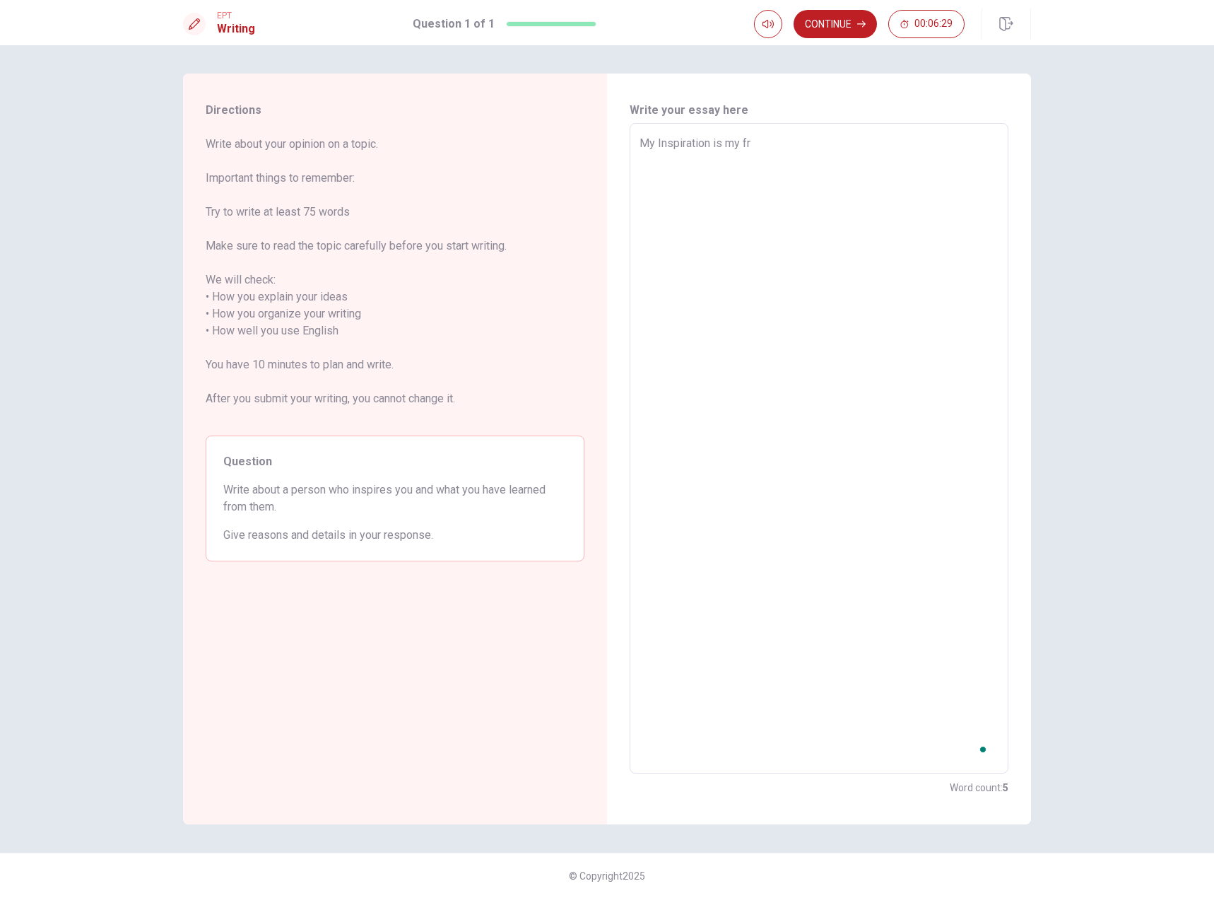
type textarea "My Inspiration is my fri"
type textarea "x"
type textarea "My Inspiration is my frin"
type textarea "x"
type textarea "My Inspiration is my frind"
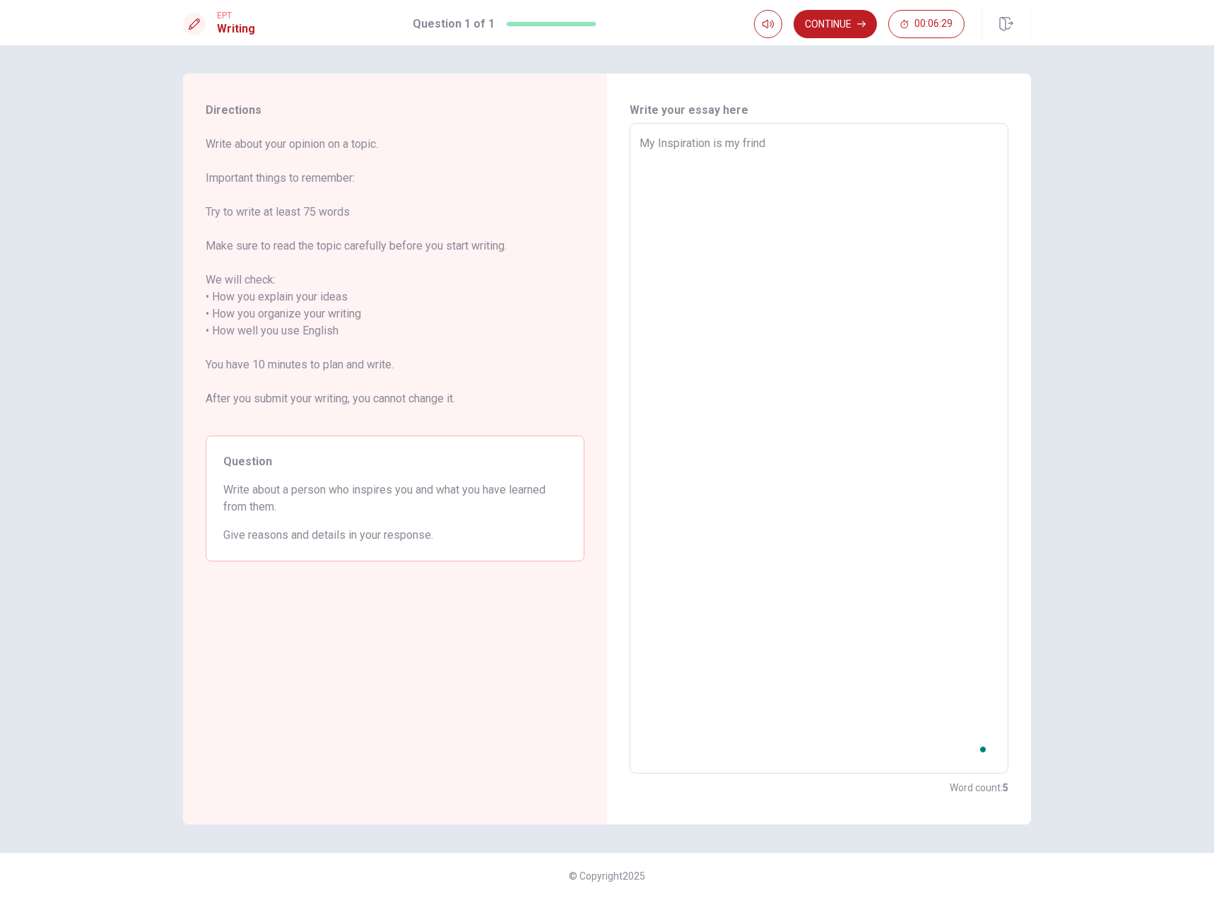
type textarea "x"
type textarea "My Inspiration is my frin"
type textarea "x"
type textarea "My Inspiration is my frine"
type textarea "x"
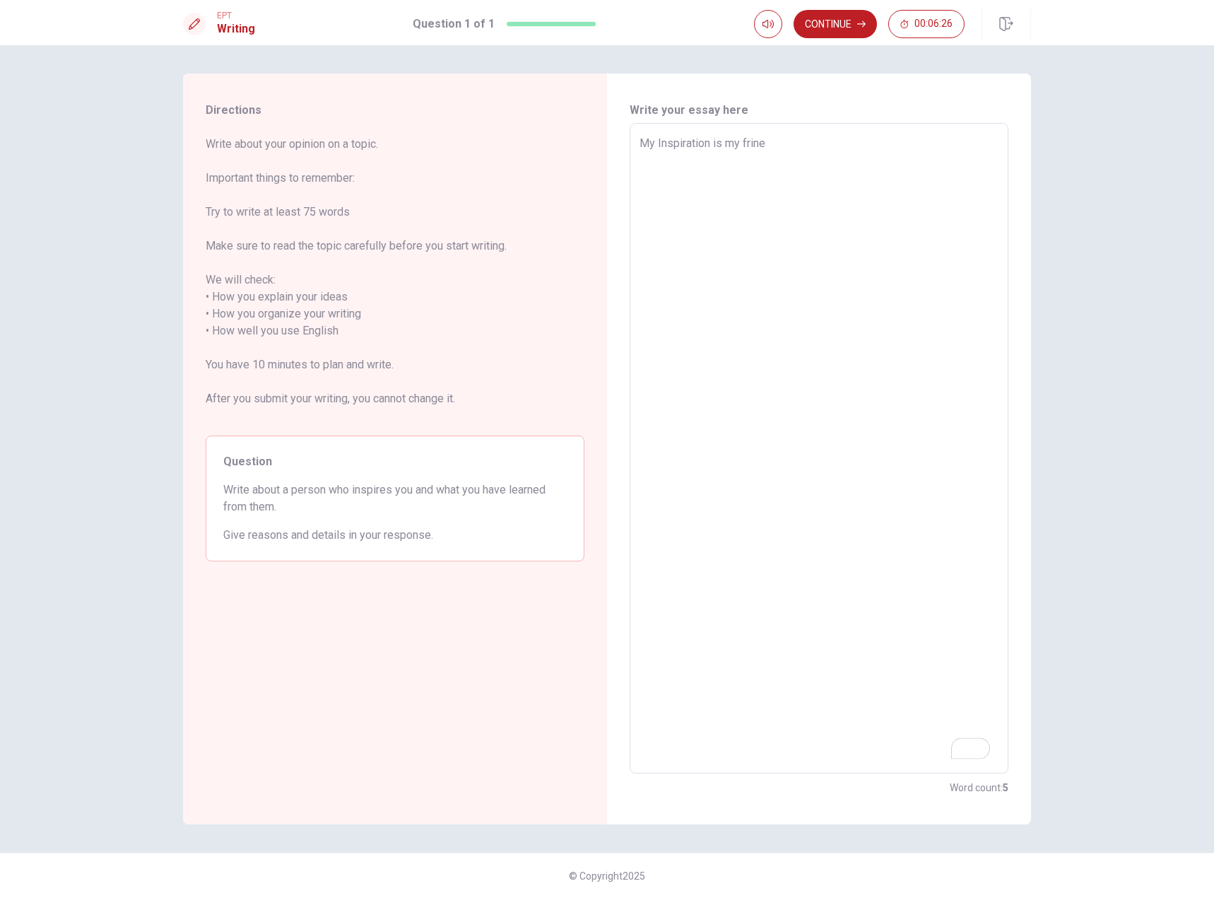
type textarea "My Inspiration is my frinen"
type textarea "x"
type textarea "My Inspiration is my frinend"
type textarea "x"
type textarea "My Inspiration is my frinen"
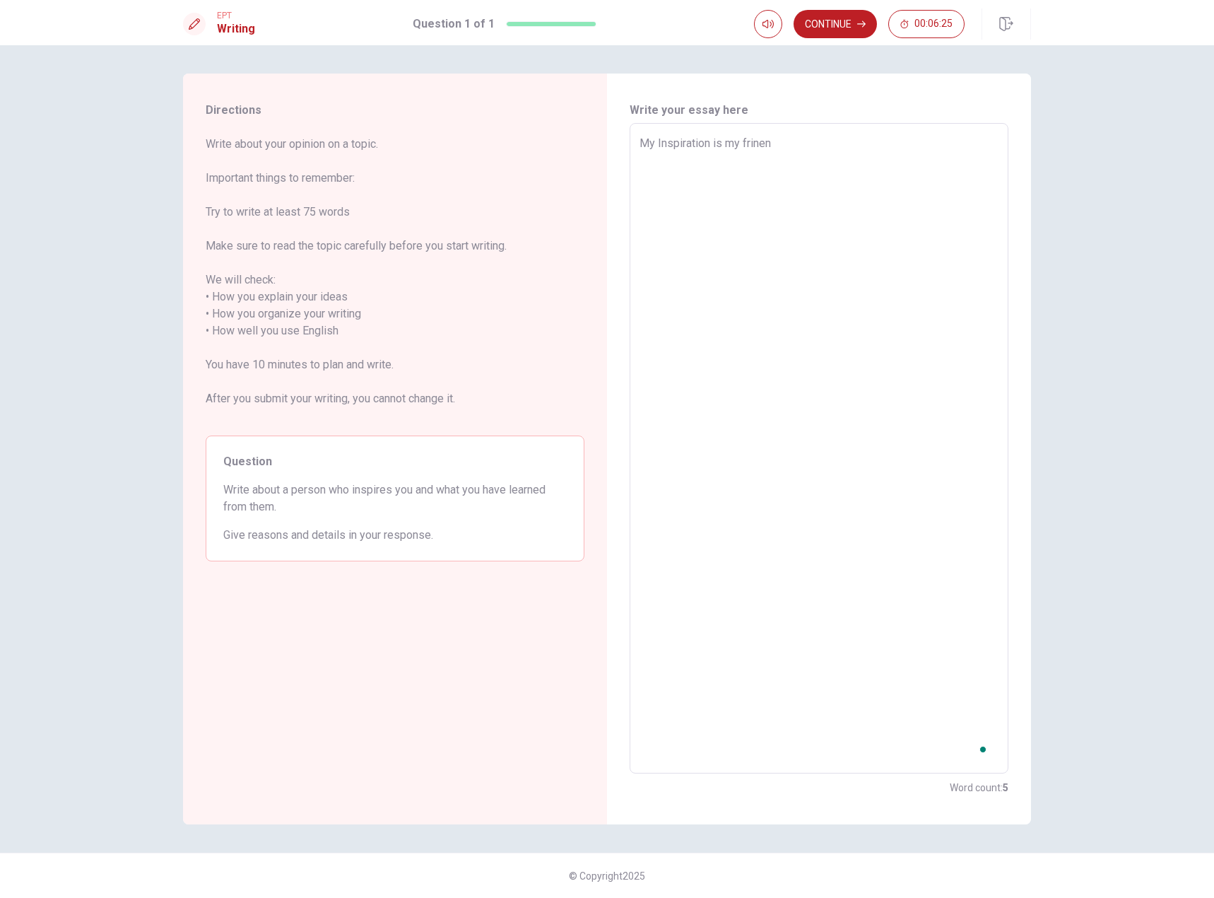
type textarea "x"
type textarea "My Inspiration is my frine"
type textarea "x"
type textarea "My Inspiration is my frin"
type textarea "x"
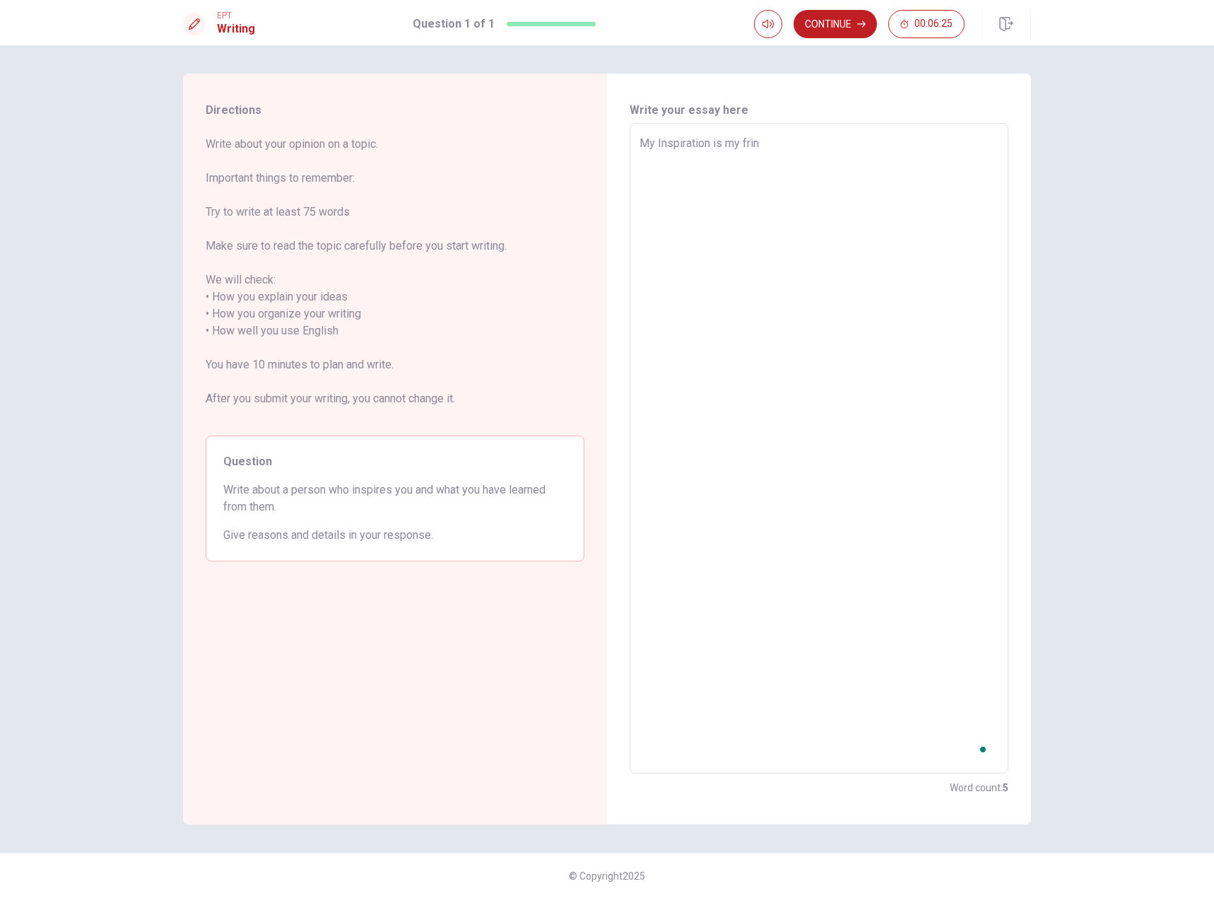
type textarea "My Inspiration is my fri"
type textarea "x"
type textarea "My Inspiration is my frie"
type textarea "x"
type textarea "My Inspiration is my frien"
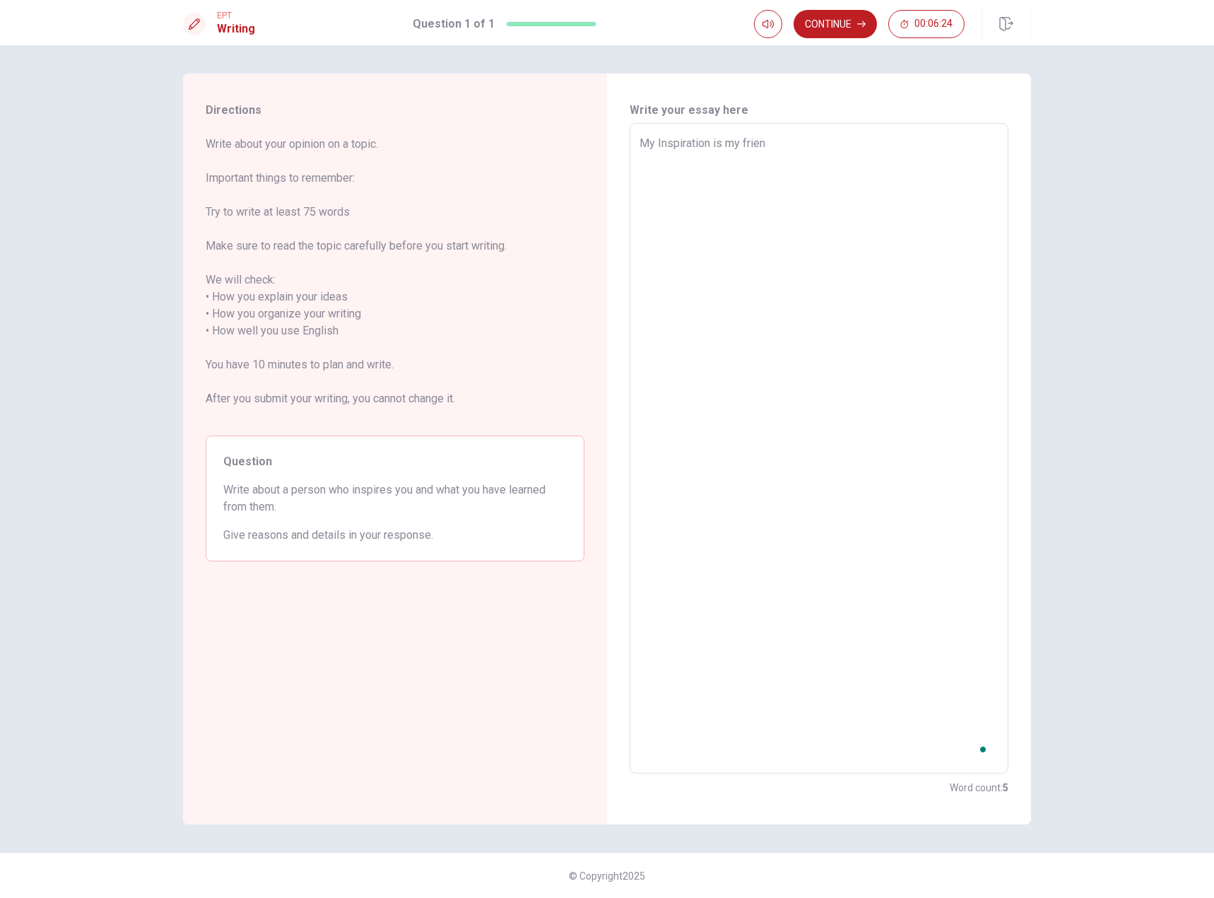
type textarea "x"
type textarea "My Inspiration is my friend"
type textarea "x"
type textarea "My Inspiration is my friend"
type textarea "x"
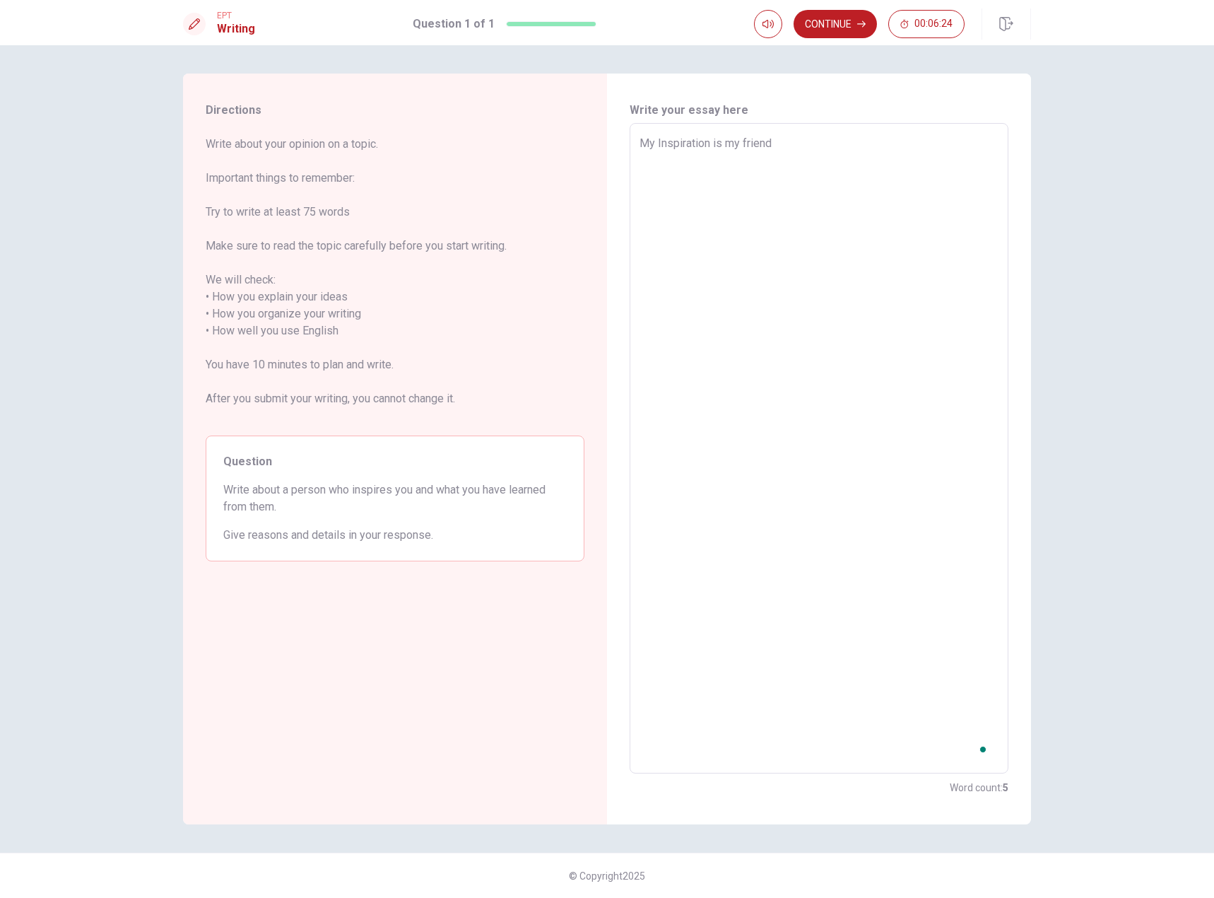
type textarea "My Inspiration is my friend l"
type textarea "x"
type textarea "My Inspiration is my friend li"
type textarea "x"
type textarea "My Inspiration is my friend lin"
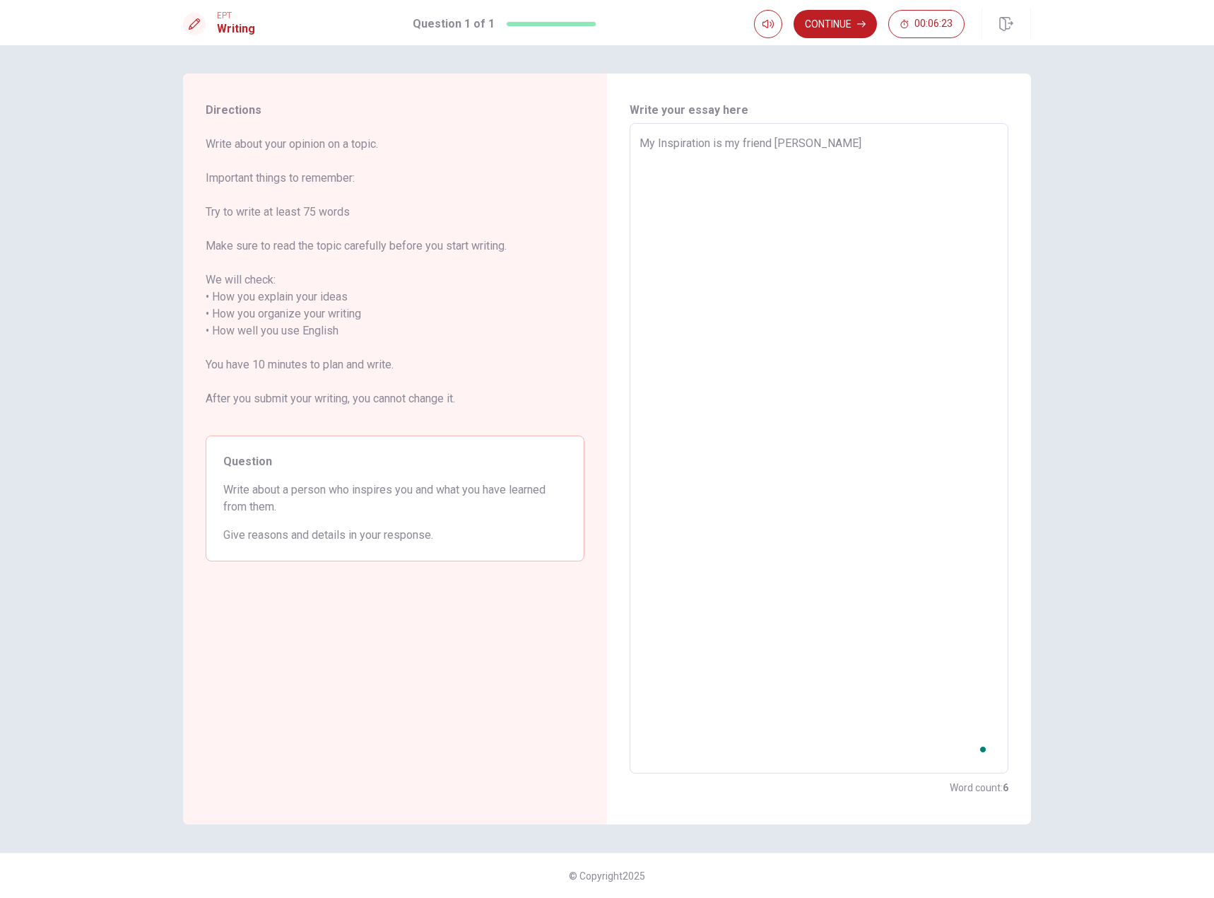
type textarea "x"
type textarea "My Inspiration is my friend lina"
type textarea "x"
type textarea "My Inspiration is my friend lina"
type textarea "x"
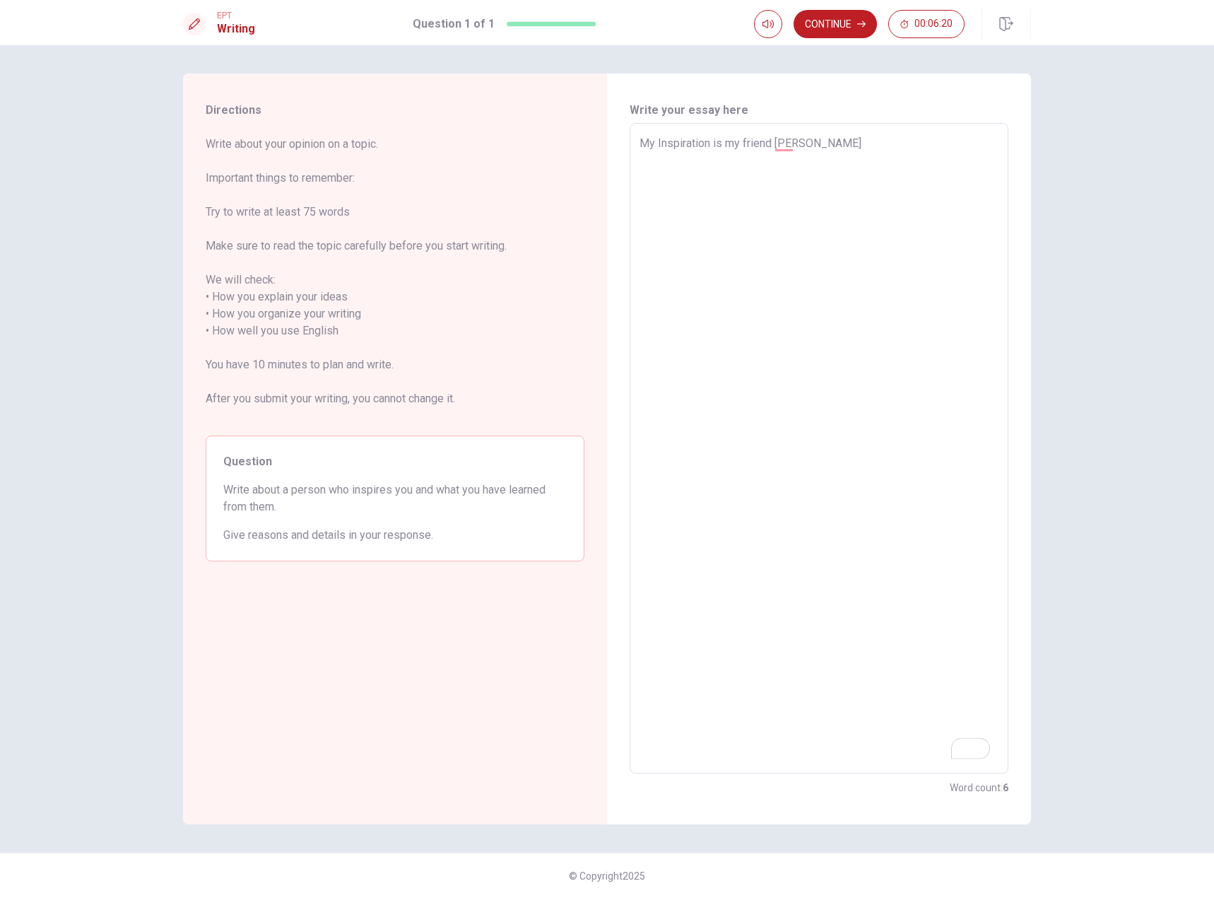
type textarea "My Inspiration is my friend lina"
type textarea "x"
type textarea "My Inspiration is my friend lina,"
type textarea "x"
type textarea "My Inspiration is my friend lina,"
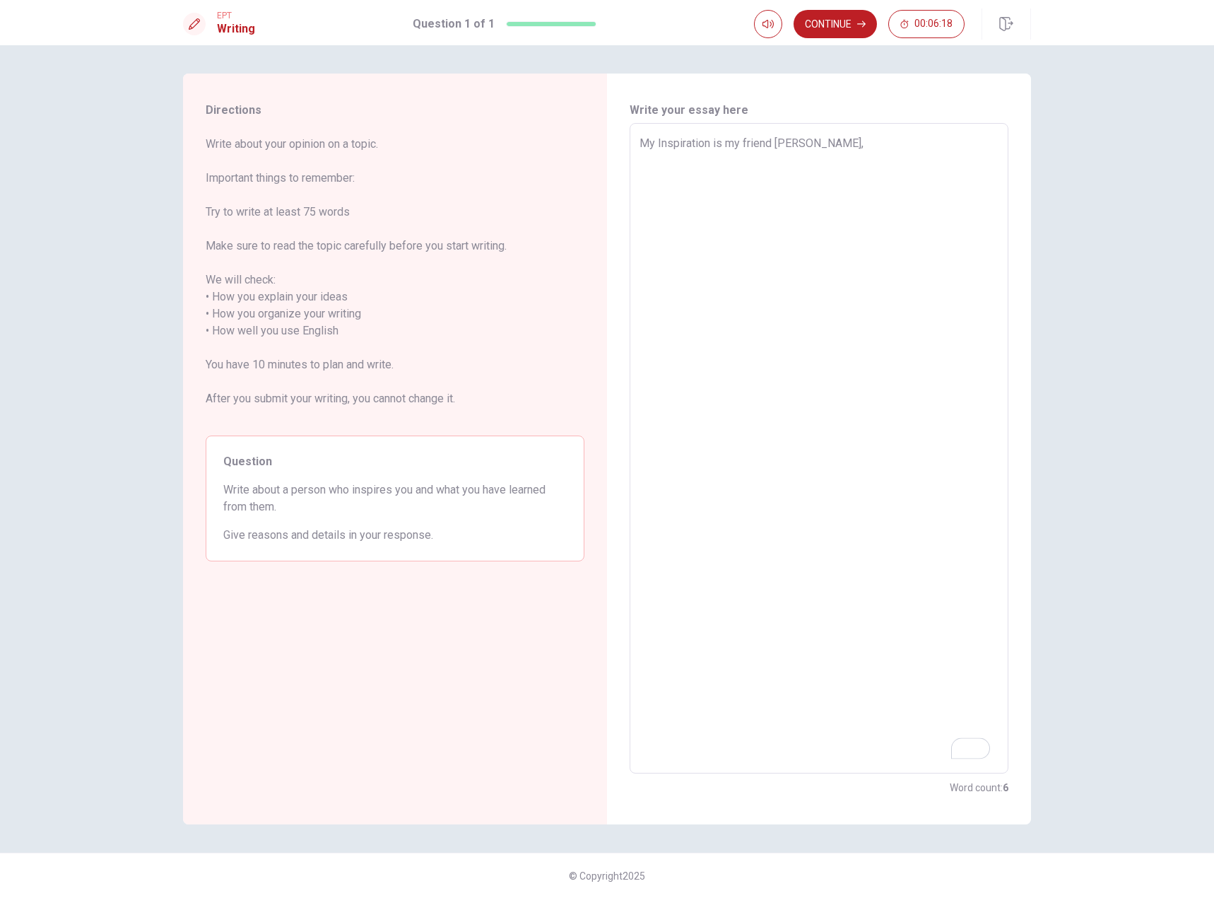
type textarea "x"
type textarea "My Inspiration is my friend lina, w"
type textarea "x"
type textarea "My Inspiration is my friend lina, wh"
type textarea "x"
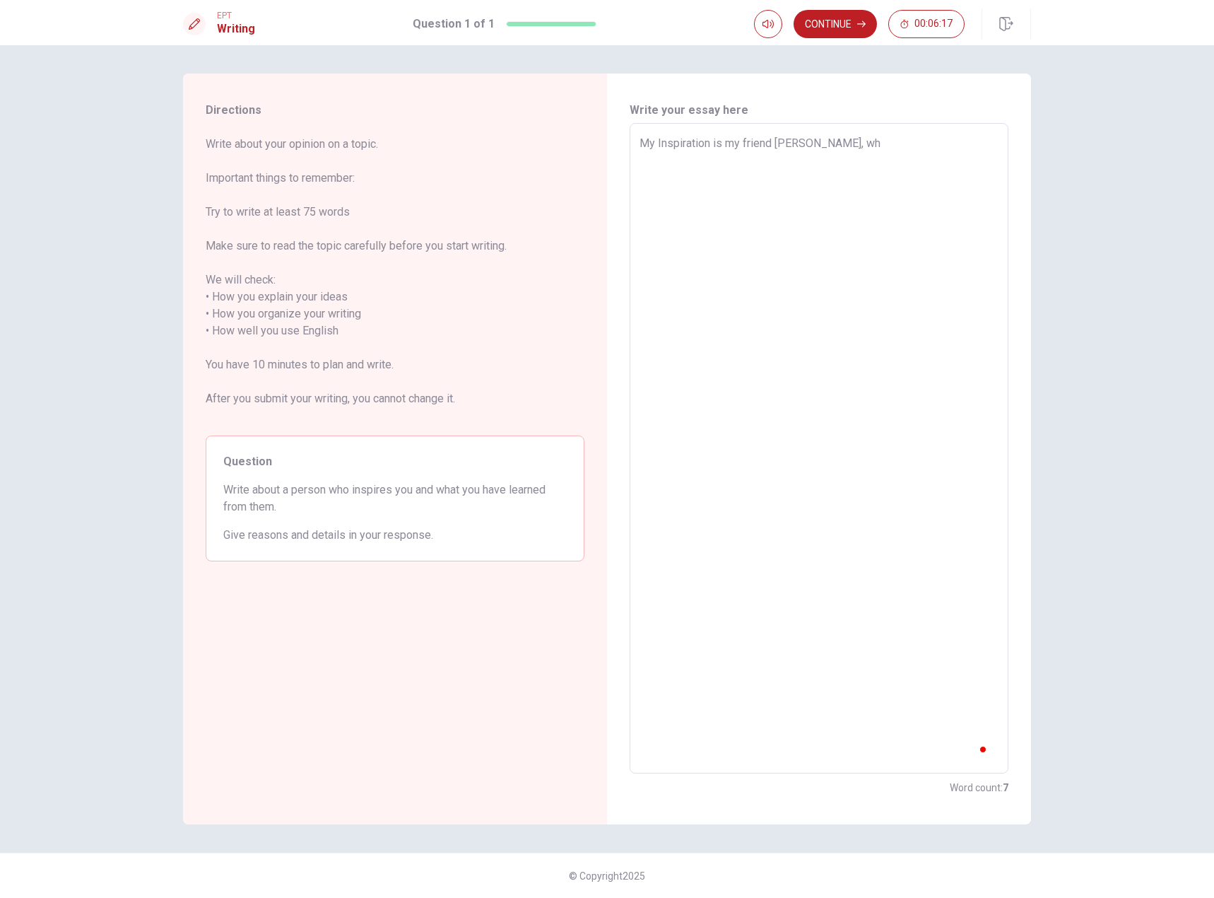
type textarea "My Inspiration is my friend lina, who"
type textarea "x"
type textarea "My Inspiration is my friend lina, who"
type textarea "x"
type textarea "My Inspiration is my friend lina, who m"
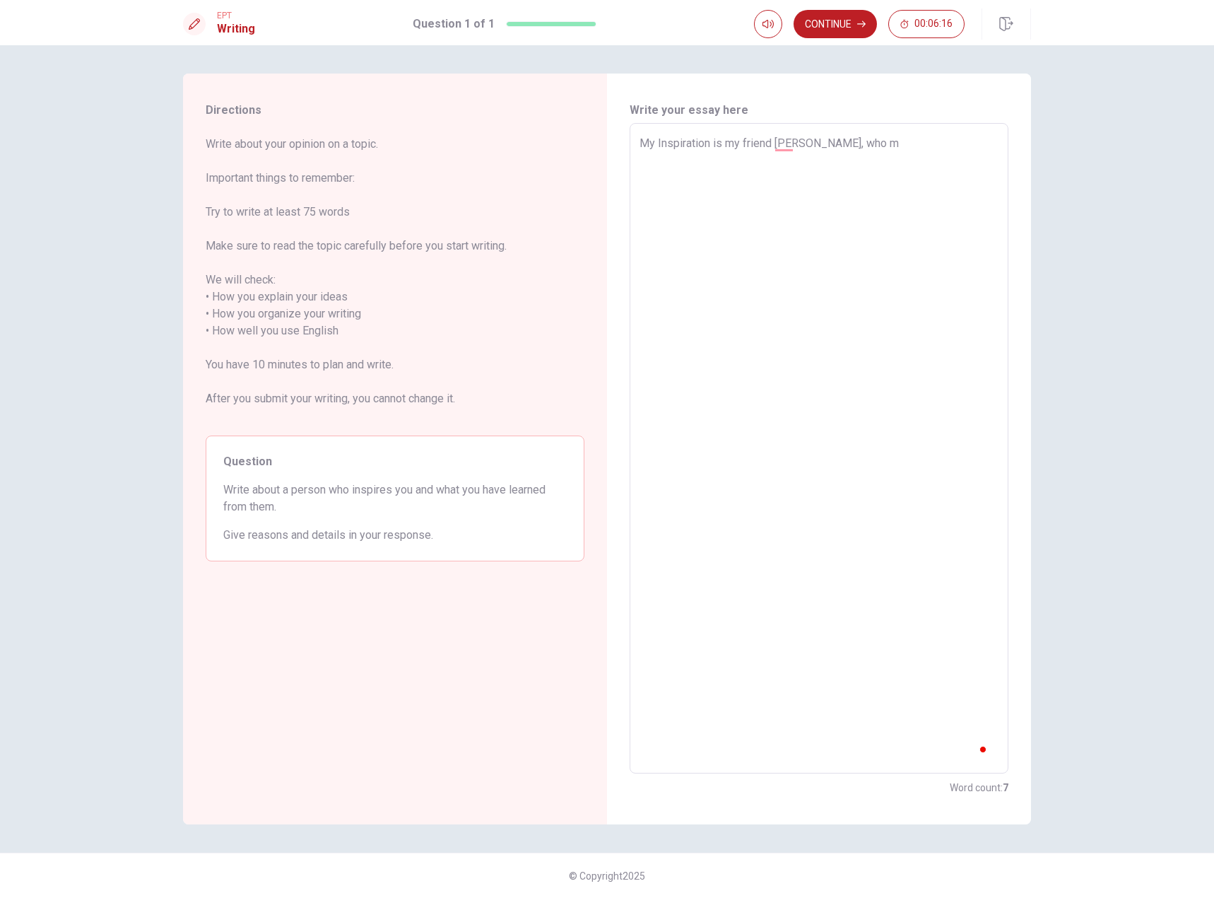
type textarea "x"
type textarea "My Inspiration is my friend lina, who mo"
type textarea "x"
type textarea "My Inspiration is my friend lina, who mov"
type textarea "x"
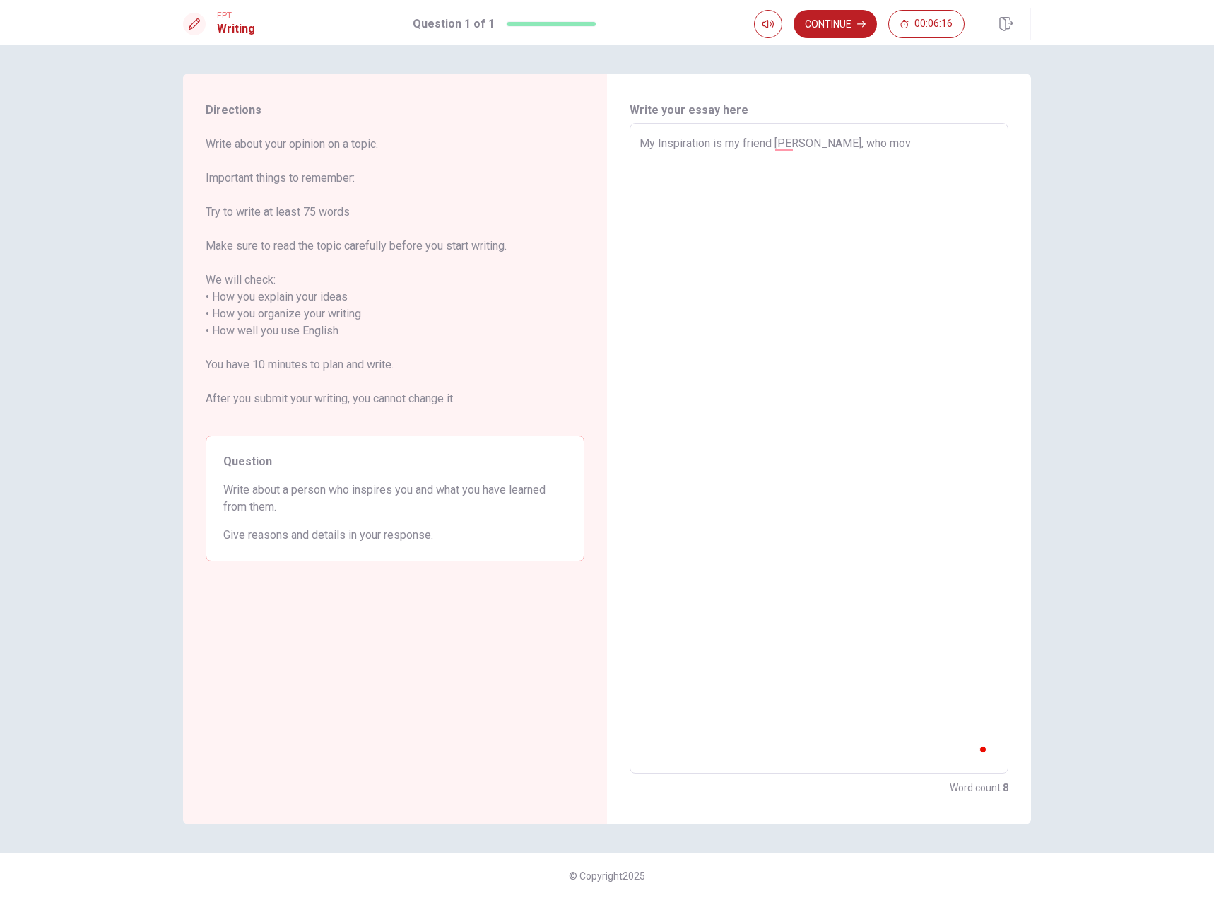
type textarea "My Inspiration is my friend lina, who move"
type textarea "x"
type textarea "My Inspiration is my friend lina, who move"
type textarea "x"
type textarea "My Inspiration is my friend lina, who move t"
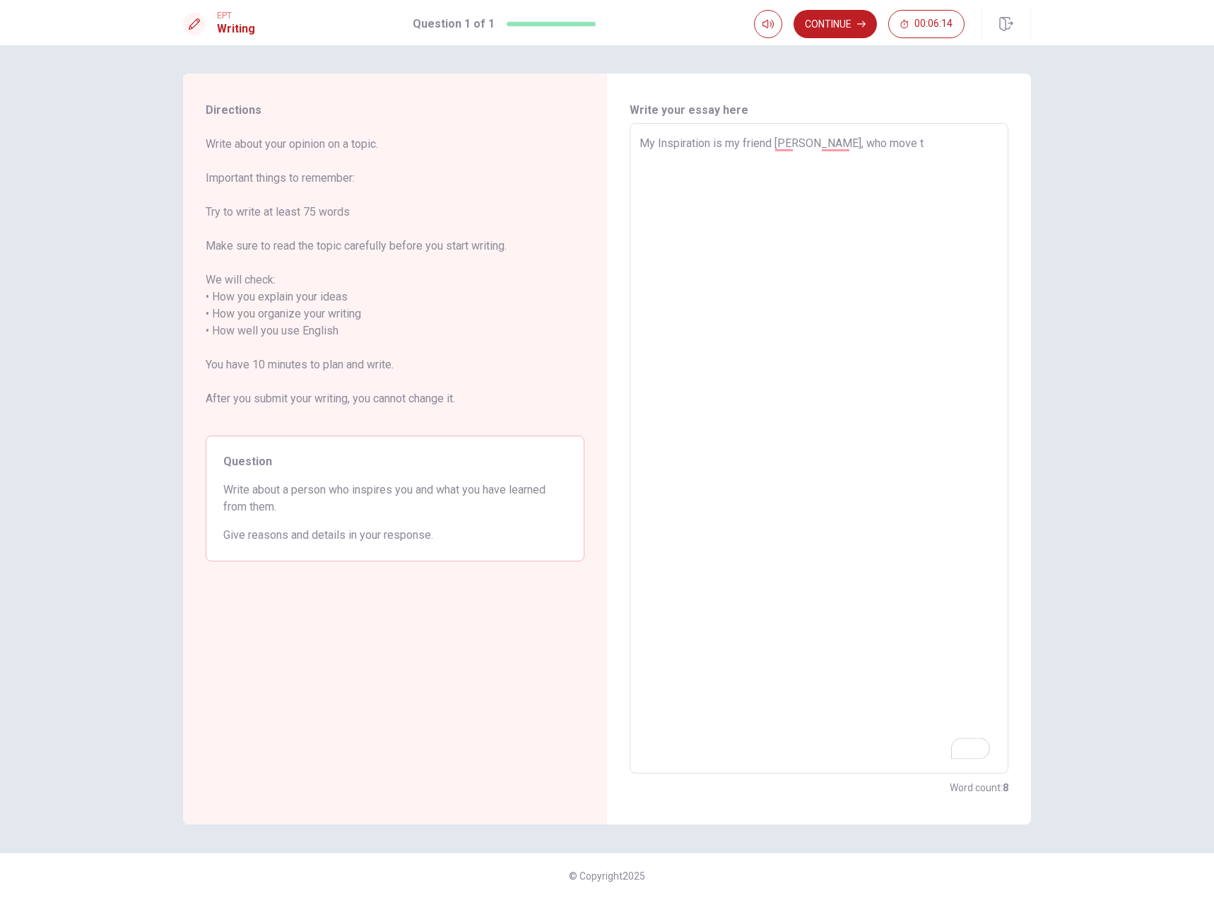
type textarea "x"
type textarea "My Inspiration is my friend lina, who move to"
type textarea "x"
type textarea "My Inspiration is my friend lina, who move to"
type textarea "x"
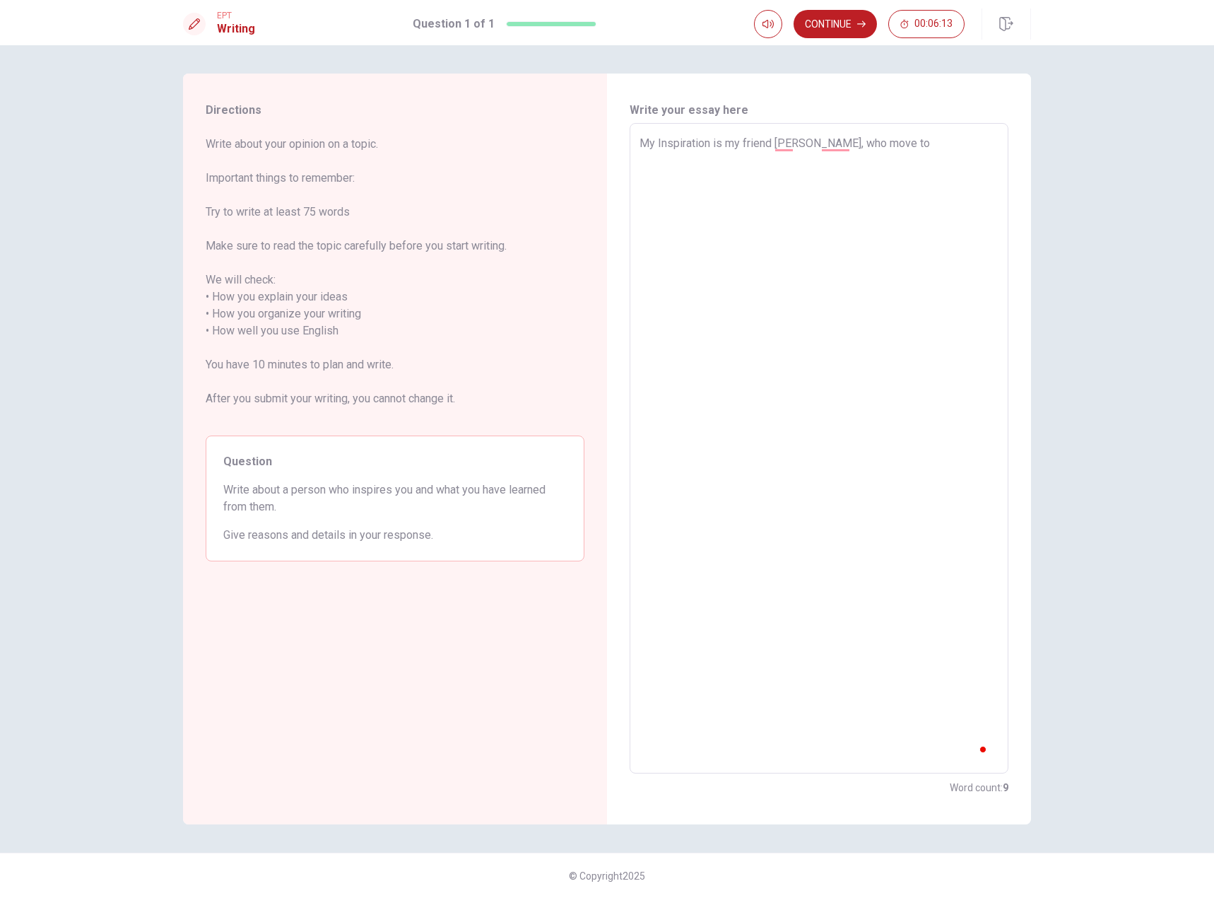
type textarea "My Inspiration is my friend lina, who move to C"
type textarea "x"
type textarea "My Inspiration is my friend lina, who move to Ca"
type textarea "x"
type textarea "My Inspiration is my friend lina, who move to Can"
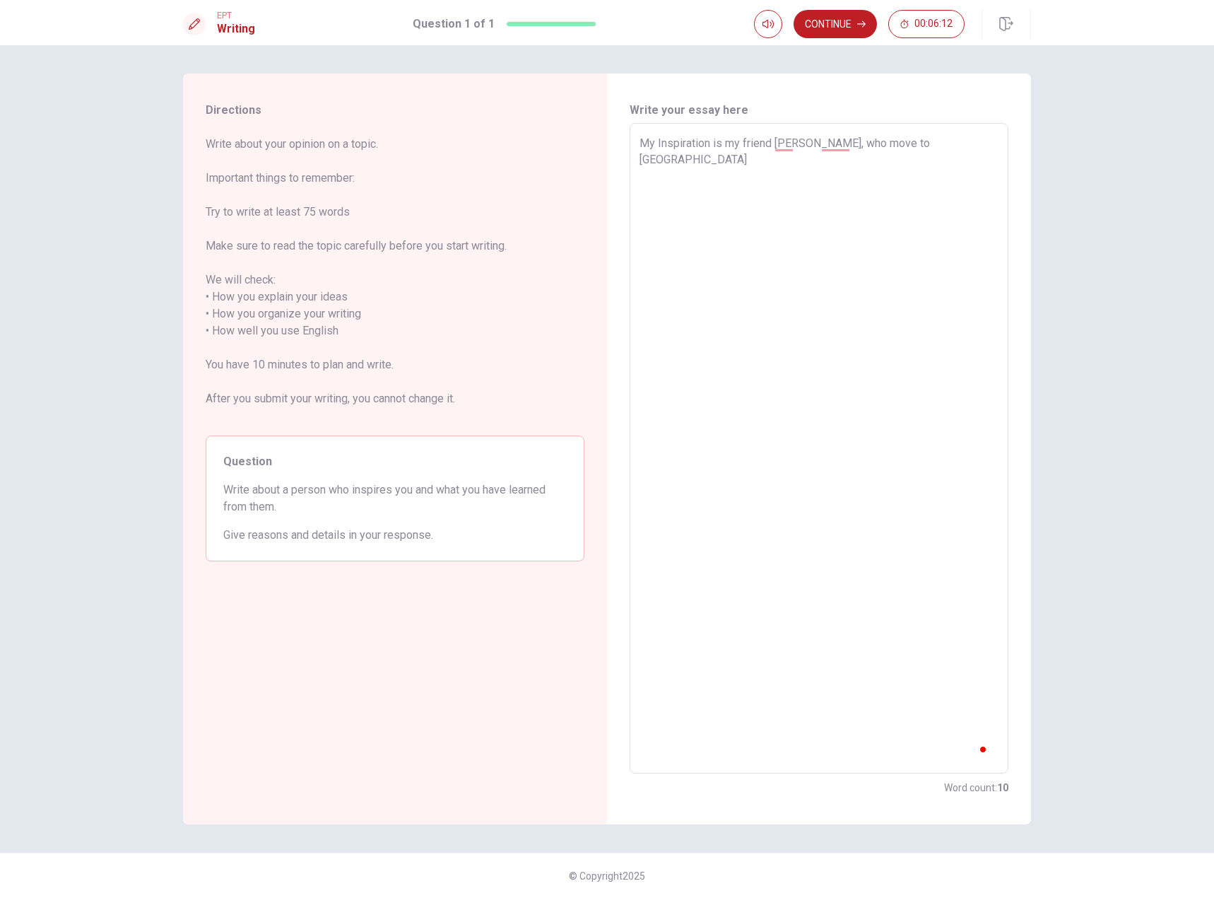
type textarea "x"
type textarea "My Inspiration is my friend lina, who move to Cana"
type textarea "x"
click at [720, 180] on textarea "My Inspiration is my friend Lina, who moved to Canada from Colombia a few years…" at bounding box center [819, 448] width 359 height 627
click at [666, 214] on textarea "My Inspiration is my friend Lina, who moved to Canada from Colombia a few years…" at bounding box center [819, 448] width 359 height 627
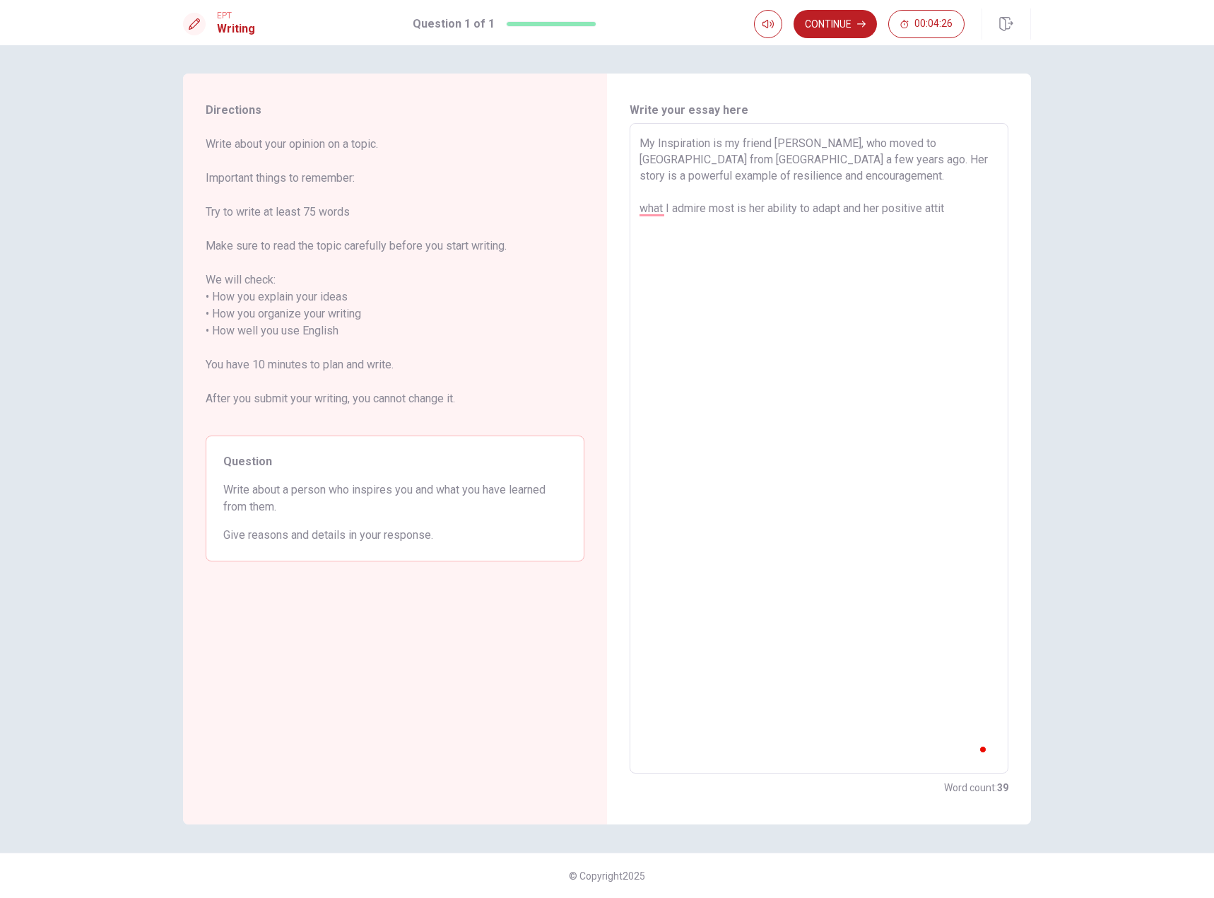
click at [666, 214] on textarea "My Inspiration is my friend Lina, who moved to Canada from Colombia a few years…" at bounding box center [819, 448] width 359 height 627
click at [1117, 207] on div "Directions Write about your opinion on a topic. Important things to remember: T…" at bounding box center [607, 471] width 1214 height 852
click at [989, 208] on textarea "My Inspiration is my friend Lina, who moved to Canada from Colombia a few years…" at bounding box center [819, 448] width 359 height 627
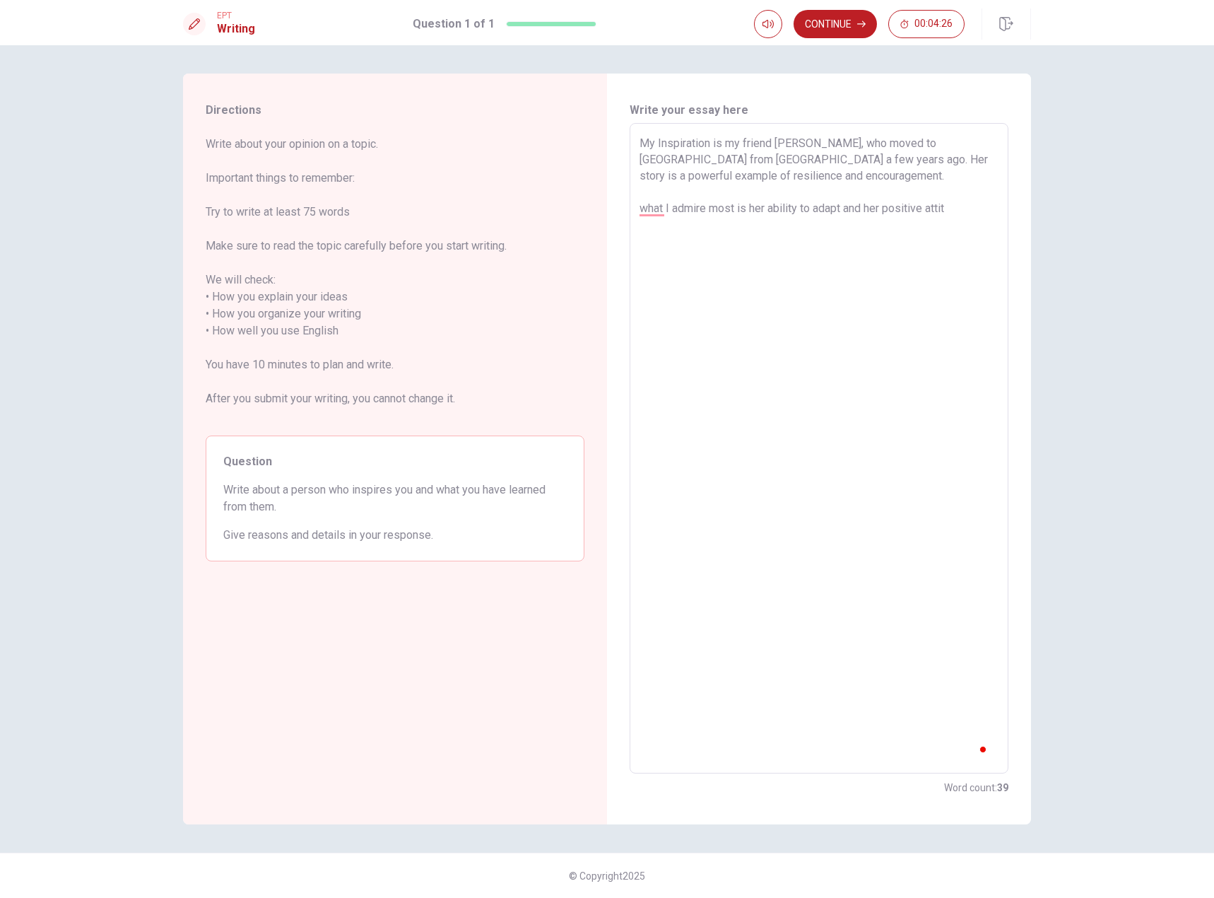
click at [983, 207] on textarea "My Inspiration is my friend Lina, who moved to Canada from Colombia a few years…" at bounding box center [819, 448] width 359 height 627
click at [983, 206] on textarea "My Inspiration is my friend Lina, who moved to Canada from Colombia a few years…" at bounding box center [819, 448] width 359 height 627
click at [905, 256] on textarea "My Inspiration is my friend Lina, who moved to Canada from Colombia a few years…" at bounding box center [819, 448] width 359 height 627
click at [897, 244] on textarea "My Inspiration is my friend Lina, who moved to Canada from Colombia a few years…" at bounding box center [819, 448] width 359 height 627
click at [896, 244] on textarea "My Inspiration is my friend Lina, who moved to Canada from Colombia a few years…" at bounding box center [819, 448] width 359 height 627
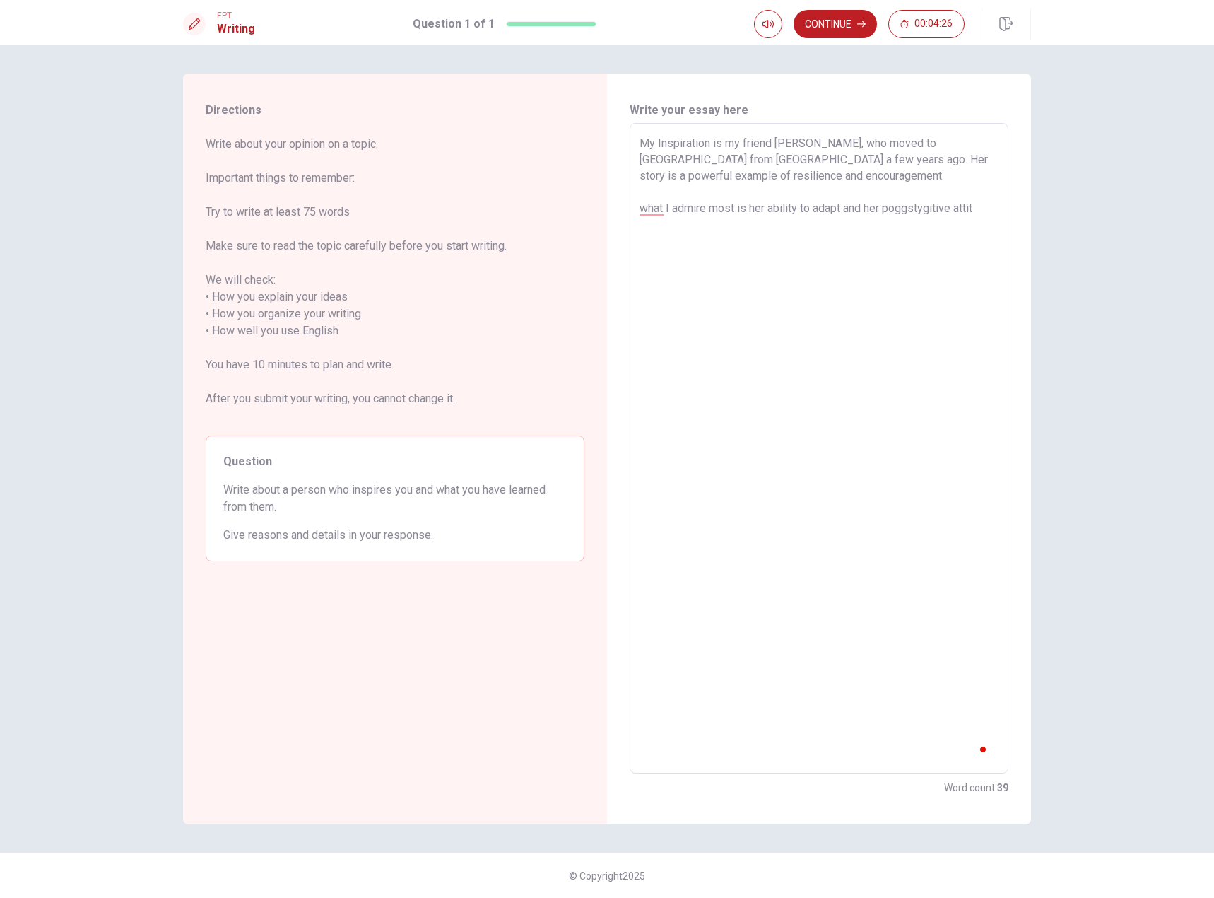
click at [896, 244] on textarea "My Inspiration is my friend Lina, who moved to Canada from Colombia a few years…" at bounding box center [819, 448] width 359 height 627
click at [887, 245] on textarea "My Inspiration is my friend Lina, who moved to Canada from Colombia a few years…" at bounding box center [819, 448] width 359 height 627
click at [883, 245] on textarea "My Inspiration is my friend Lina, who moved to Canada from Colombia a few years…" at bounding box center [819, 448] width 359 height 627
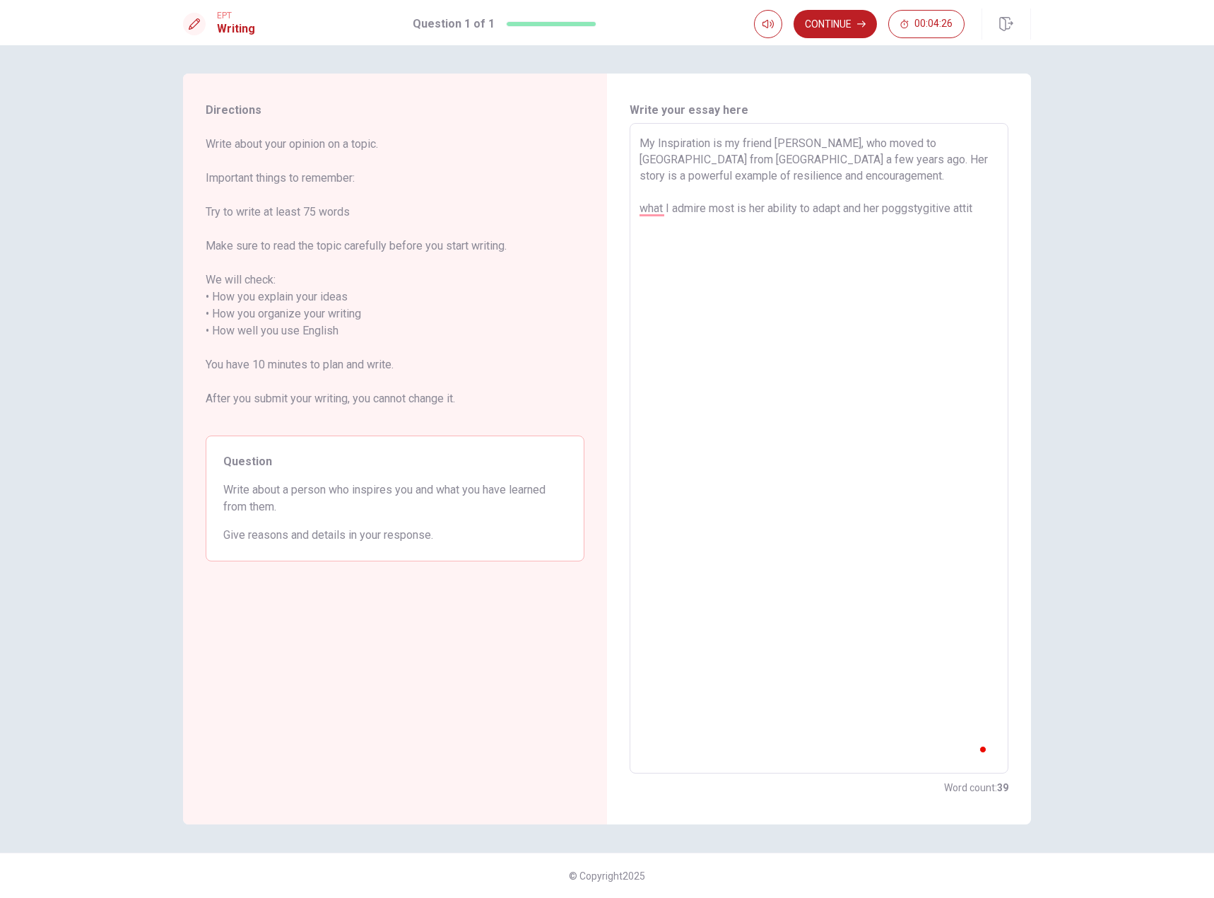
click at [662, 213] on textarea "My Inspiration is my friend Lina, who moved to Canada from Colombia a few years…" at bounding box center [819, 448] width 359 height 627
click at [654, 215] on textarea "My Inspiration is my friend Lina, who moved to Canada from Colombia a few years…" at bounding box center [819, 448] width 359 height 627
click at [960, 220] on textarea "My Inspiration is my friend Lina, who moved to Canada from Colombia a few years…" at bounding box center [819, 448] width 359 height 627
click at [985, 209] on textarea "My Inspiration is my friend Lina, who moved to Canada from Colombia a few years…" at bounding box center [819, 448] width 359 height 627
click at [937, 211] on textarea "My Inspiration is my friend Lina, who moved to Canada from Colombia a few years…" at bounding box center [819, 448] width 359 height 627
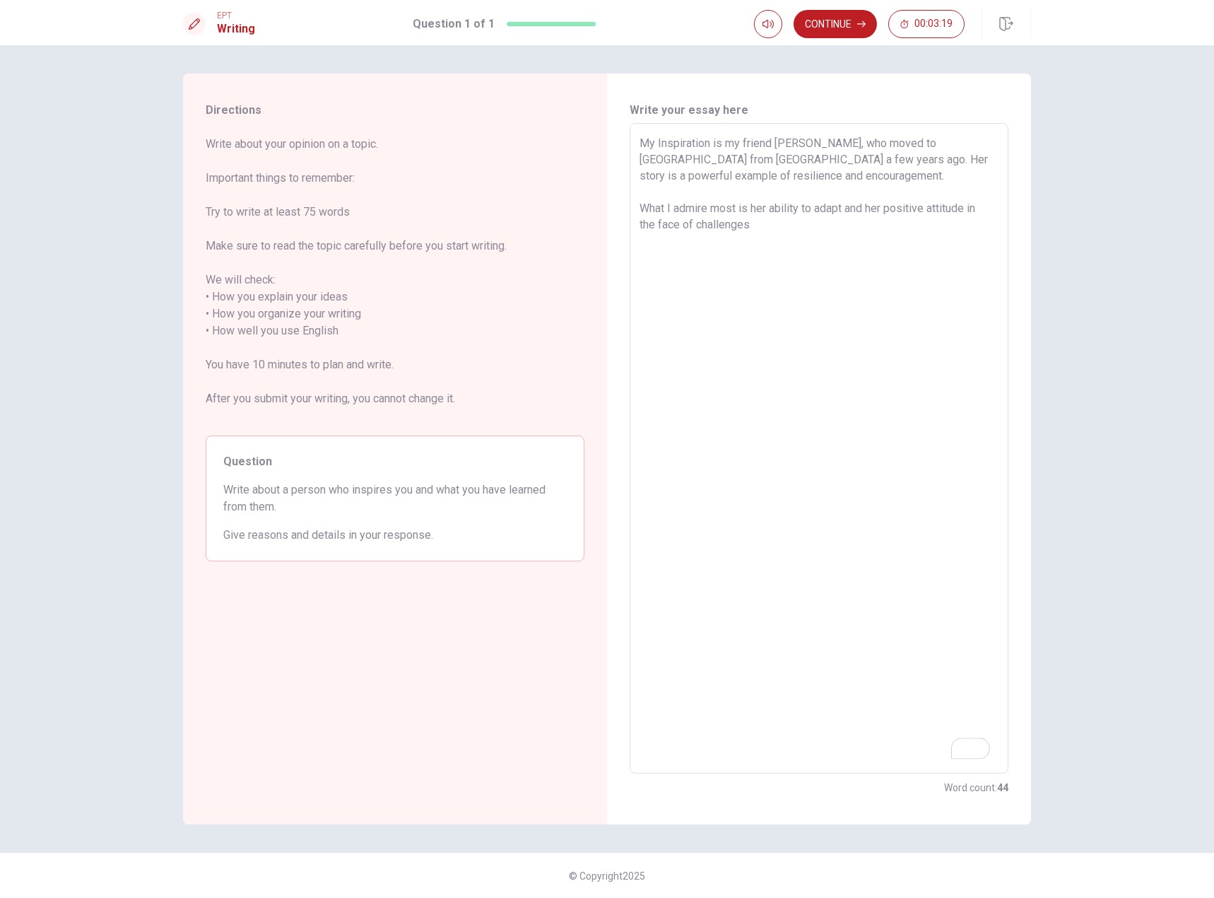
click at [804, 224] on textarea "My Inspiration is my friend Lina, who moved to Canada from Colombia a few years…" at bounding box center [819, 448] width 359 height 627
click at [775, 261] on textarea "My Inspiration is my friend [PERSON_NAME], who moved to [GEOGRAPHIC_DATA] from …" at bounding box center [819, 448] width 359 height 627
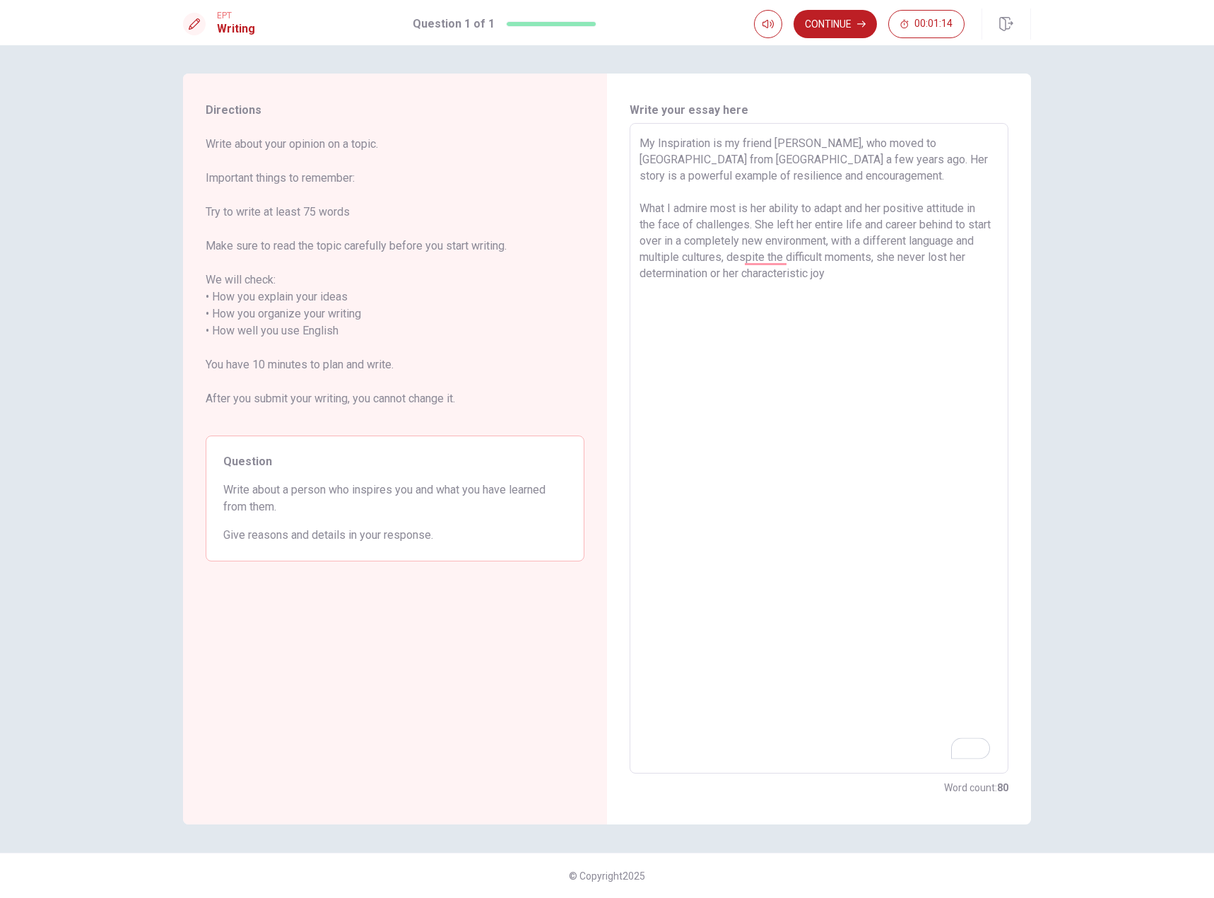
click at [841, 271] on textarea "My Inspiration is my friend [PERSON_NAME], who moved to [GEOGRAPHIC_DATA] from …" at bounding box center [819, 448] width 359 height 627
click at [852, 283] on textarea "My Inspiration is my friend [PERSON_NAME], who moved to [GEOGRAPHIC_DATA] from …" at bounding box center [819, 448] width 359 height 627
type textarea "My Inspiration is my friend [PERSON_NAME], who moved to [GEOGRAPHIC_DATA] from …"
click at [829, 23] on button "Continue" at bounding box center [835, 24] width 83 height 28
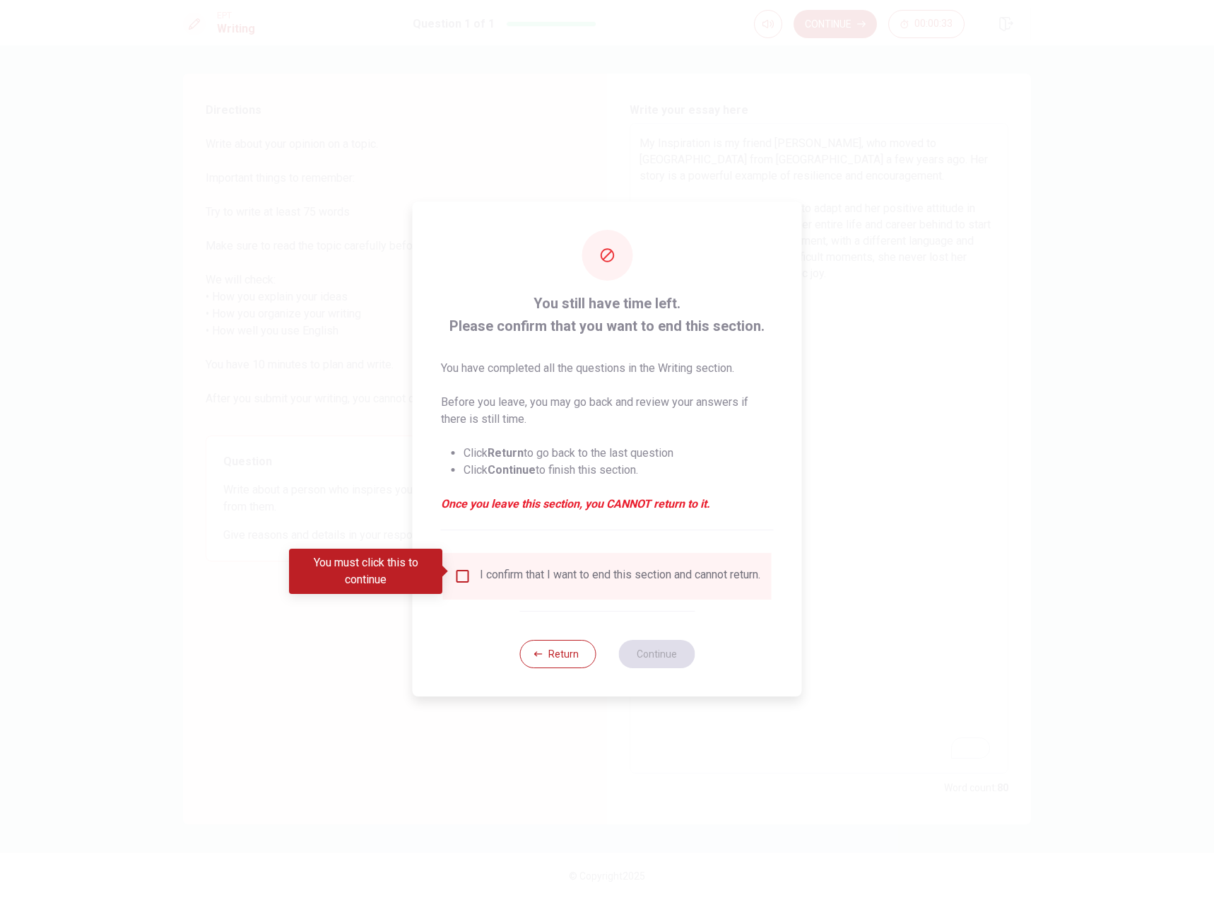
click at [467, 571] on input "You must click this to continue" at bounding box center [462, 576] width 17 height 17
click at [649, 659] on button "Continue" at bounding box center [656, 654] width 76 height 28
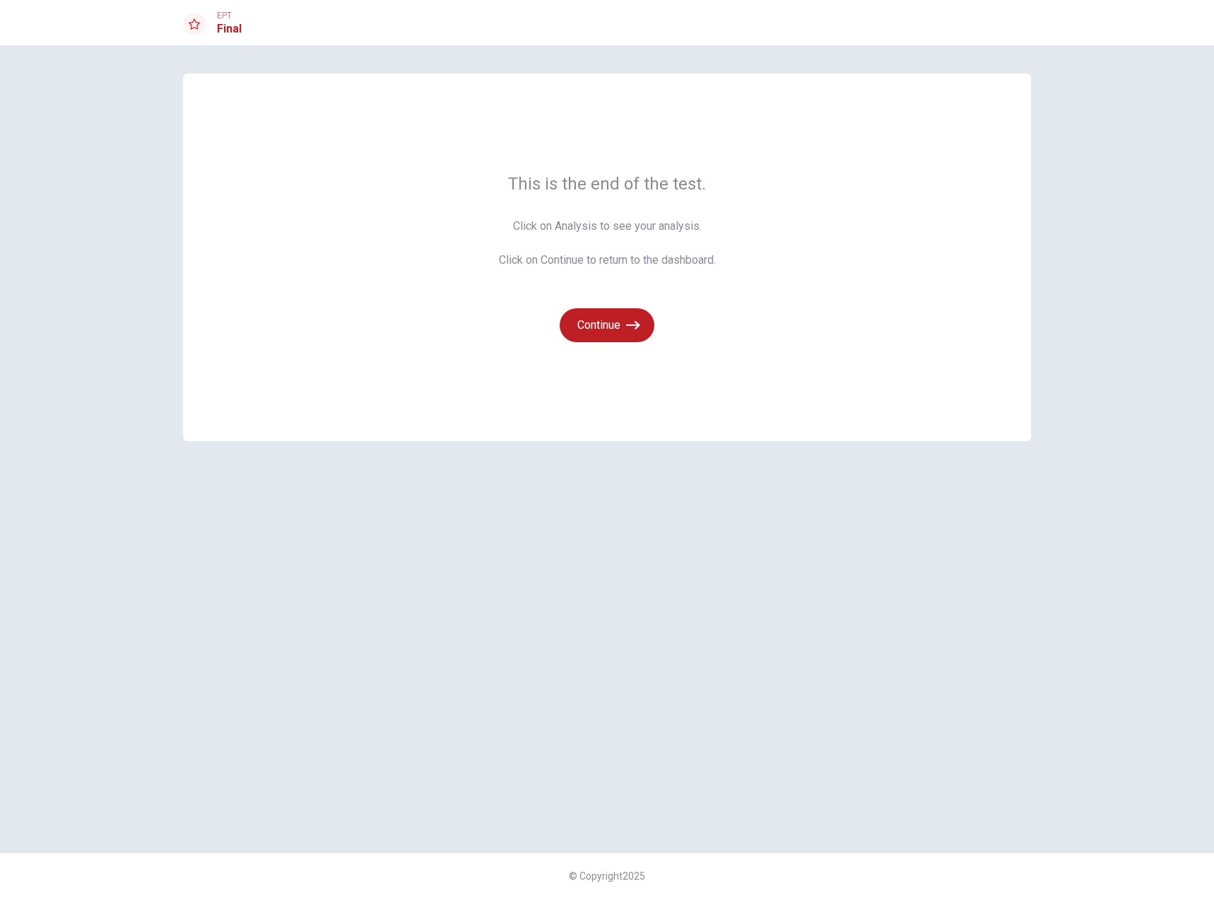
click at [627, 320] on icon "button" at bounding box center [633, 325] width 14 height 14
